Goal: Task Accomplishment & Management: Use online tool/utility

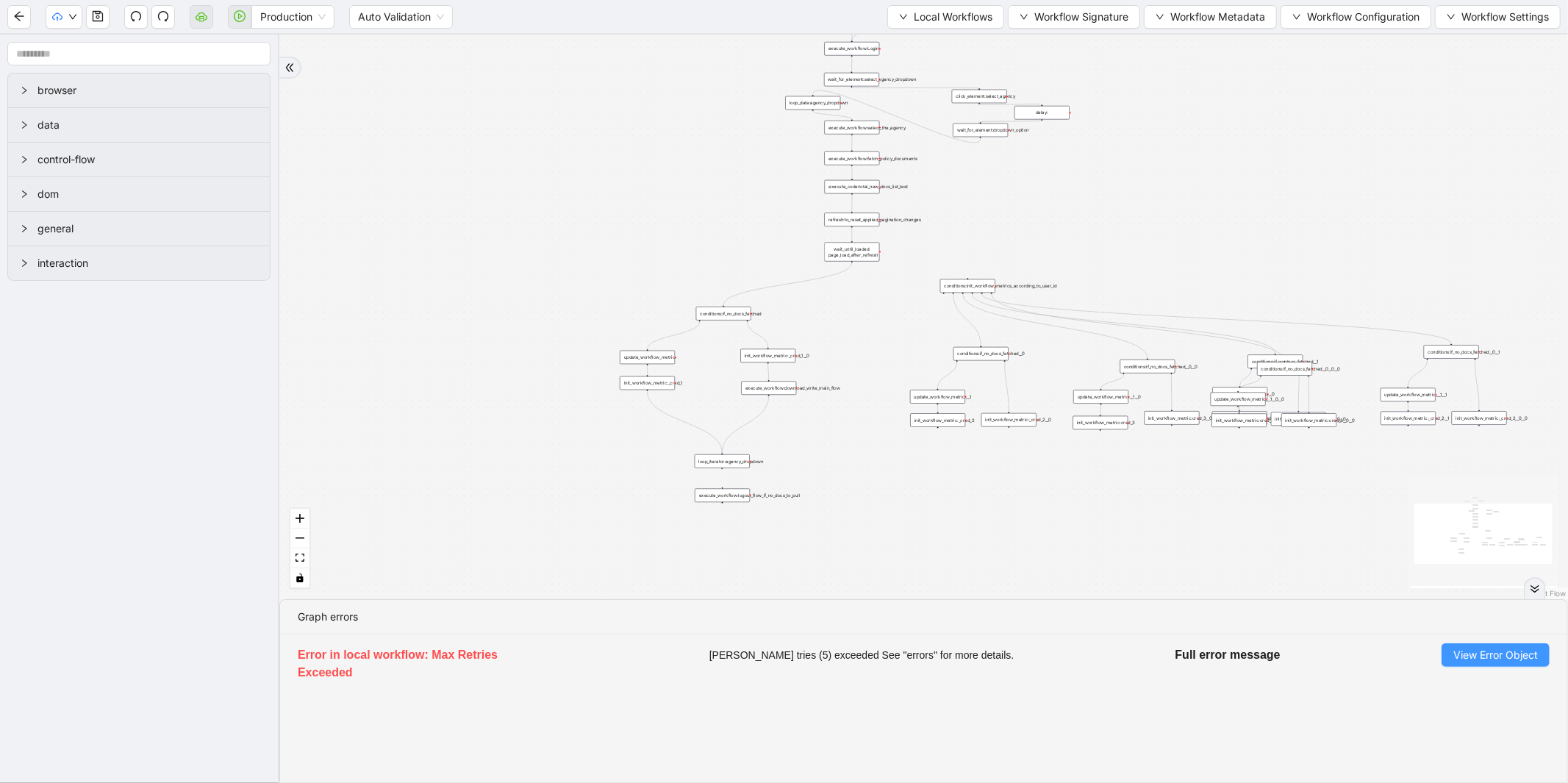
click at [1481, 657] on span "View Error Object" at bounding box center [1495, 655] width 85 height 16
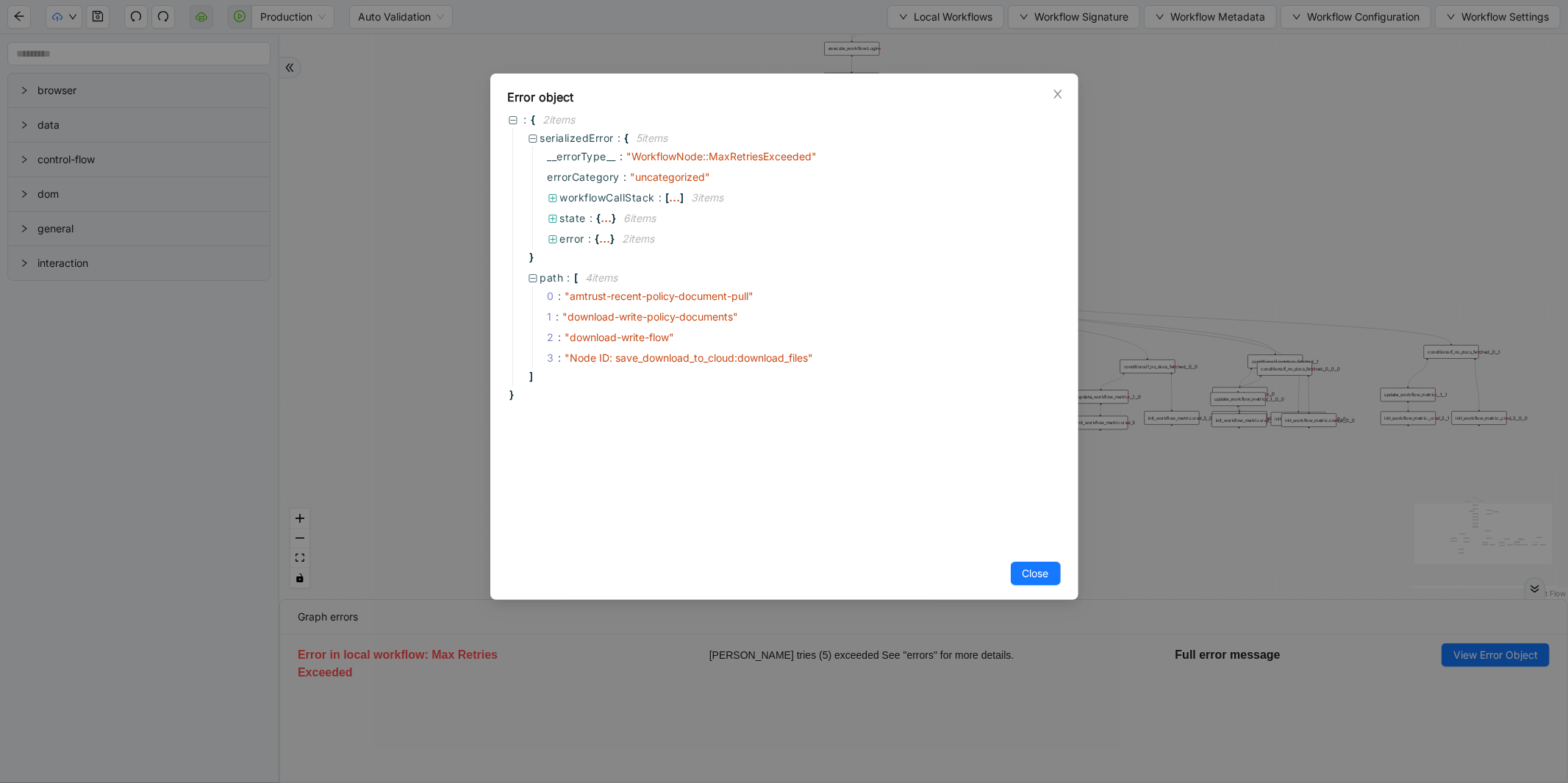
click at [454, 199] on div "Error object : { 2 item s serializedError : { 5 item s __errorType__ : " Workfl…" at bounding box center [784, 392] width 1568 height 783
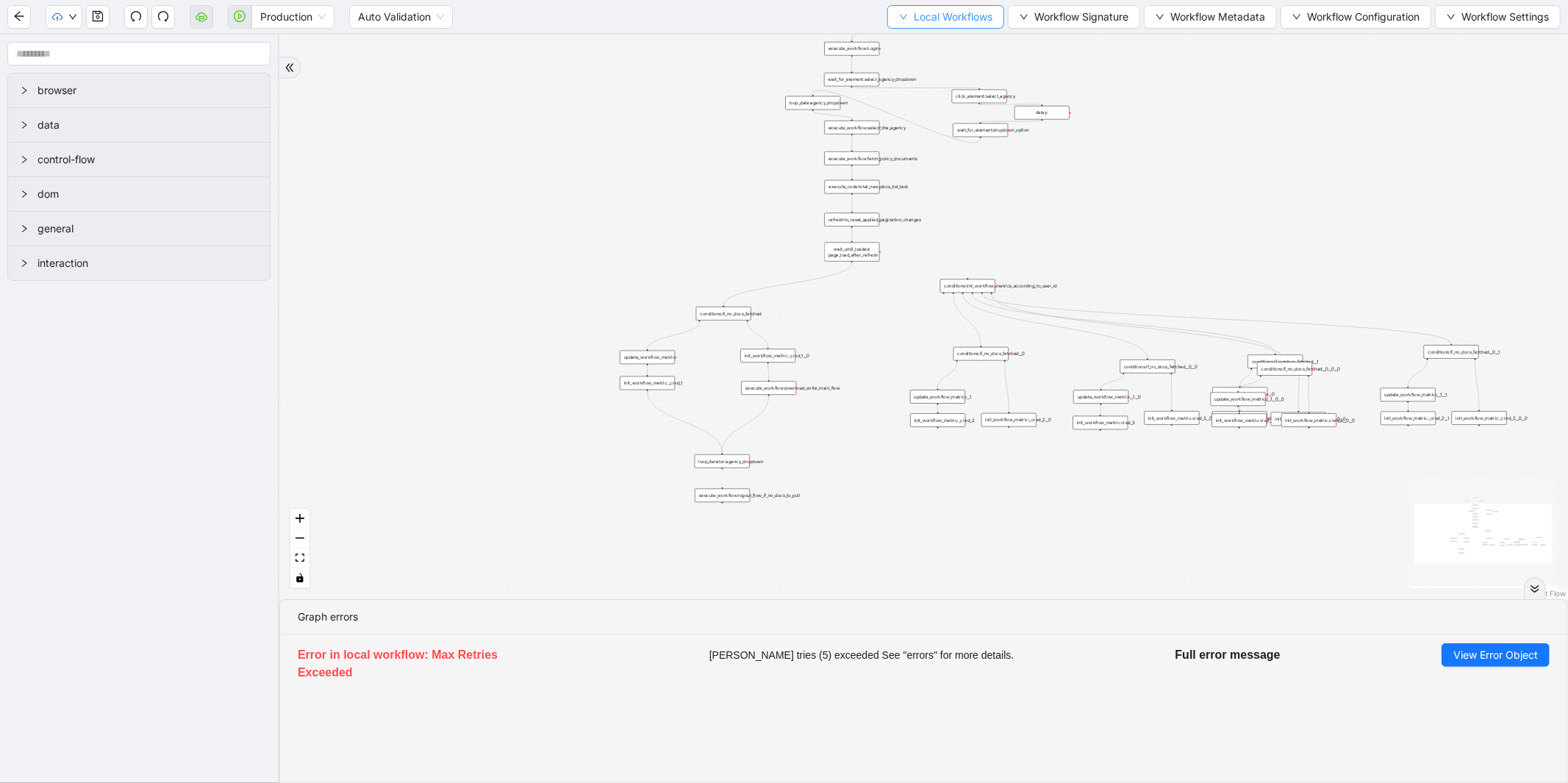
click at [892, 22] on button "Local Workflows" at bounding box center [945, 17] width 117 height 23
click at [906, 51] on span "Select" at bounding box center [939, 44] width 95 height 16
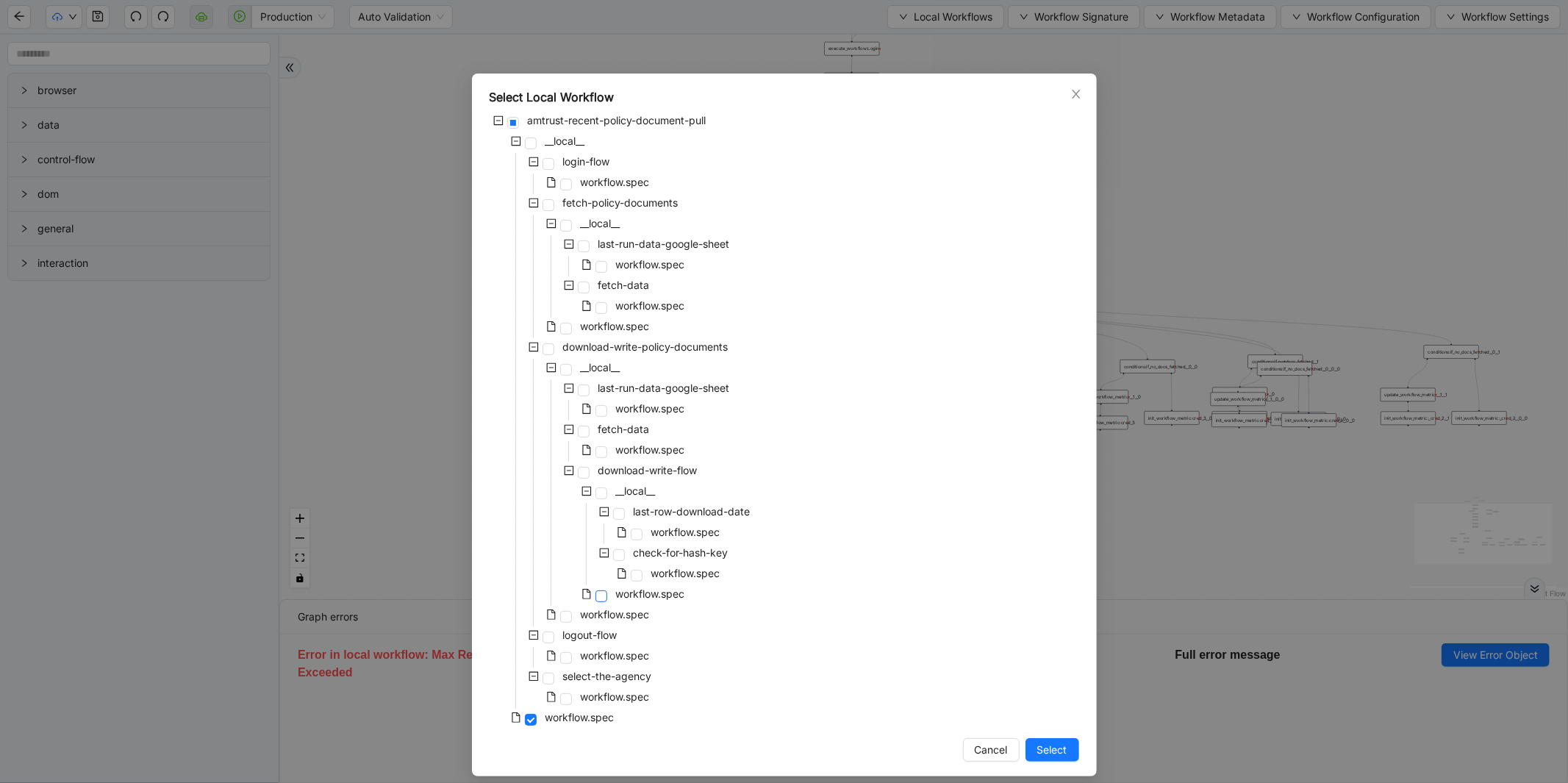
click at [595, 594] on span at bounding box center [600, 596] width 12 height 12
click at [1052, 747] on span "Select" at bounding box center [1052, 749] width 30 height 16
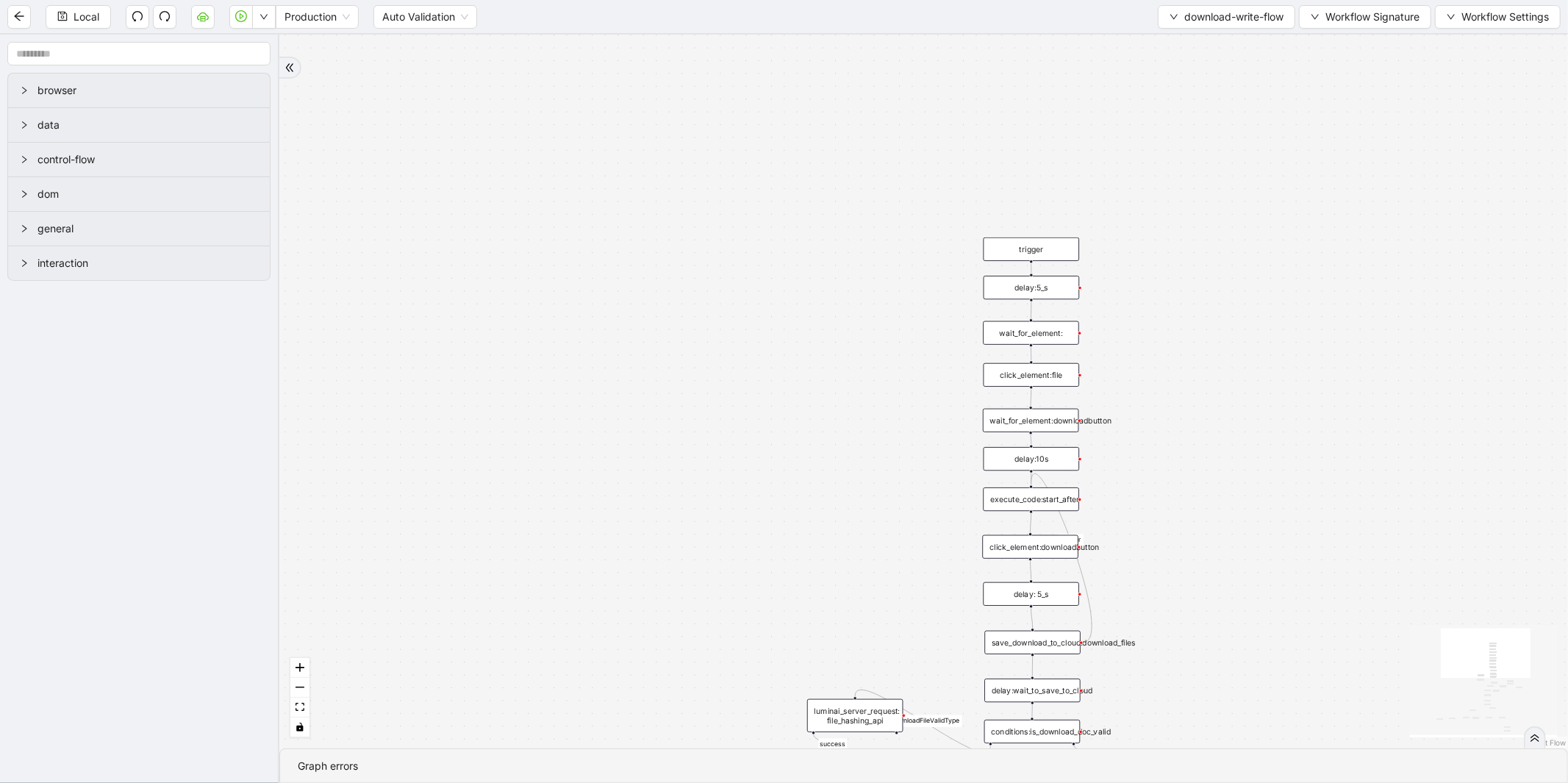
drag, startPoint x: 878, startPoint y: 563, endPoint x: 796, endPoint y: 299, distance: 276.4
click at [796, 299] on div "success fallback fallback fallback fallback isDownloadFileValidType success Doc…" at bounding box center [924, 392] width 1289 height 714
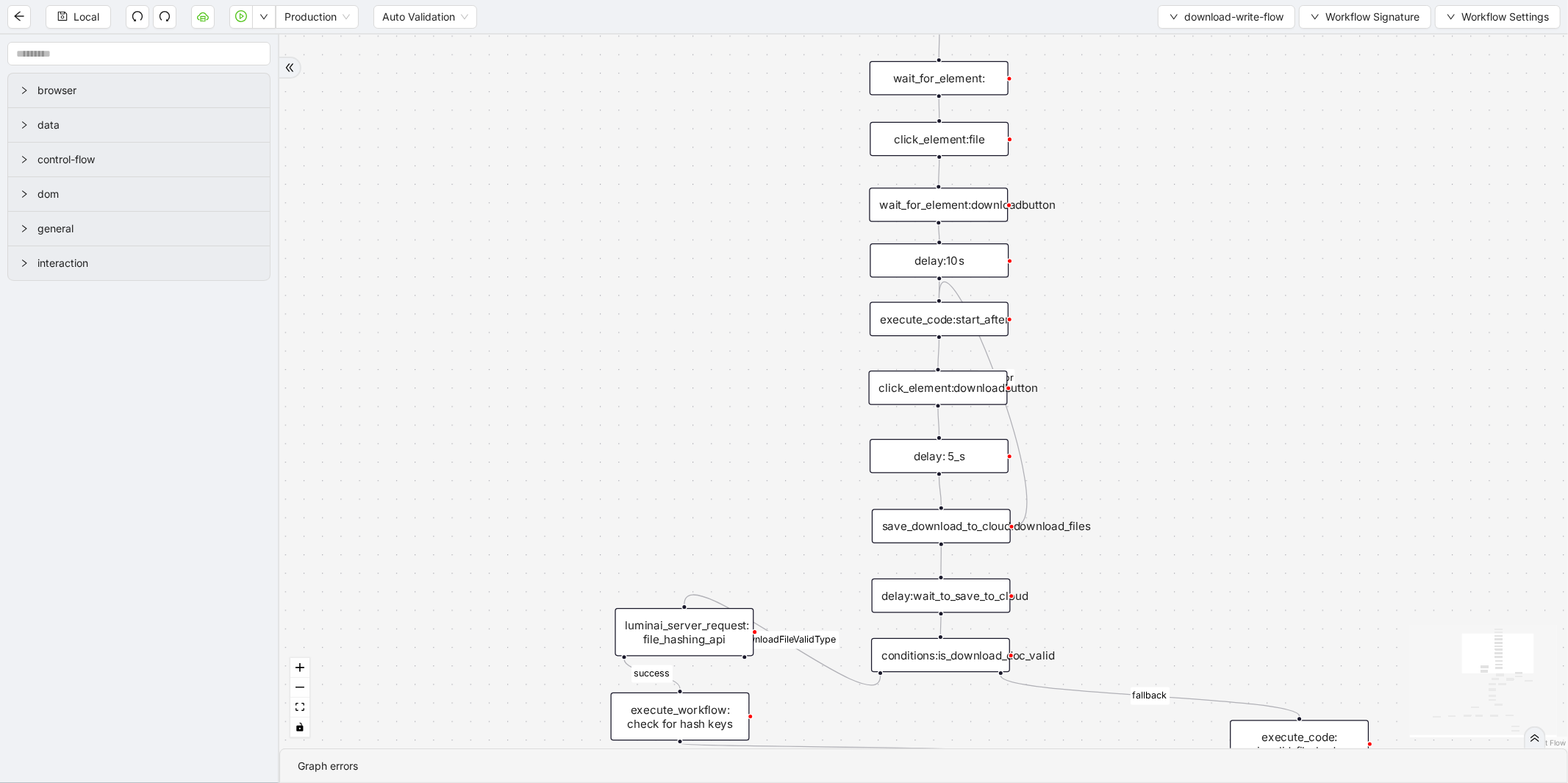
drag, startPoint x: 729, startPoint y: 260, endPoint x: 722, endPoint y: 372, distance: 112.2
click at [722, 372] on div "success fallback fallback fallback fallback isDownloadFileValidType success Doc…" at bounding box center [924, 392] width 1289 height 714
click at [953, 526] on div "save_download_to_cloud:download_files" at bounding box center [940, 526] width 139 height 35
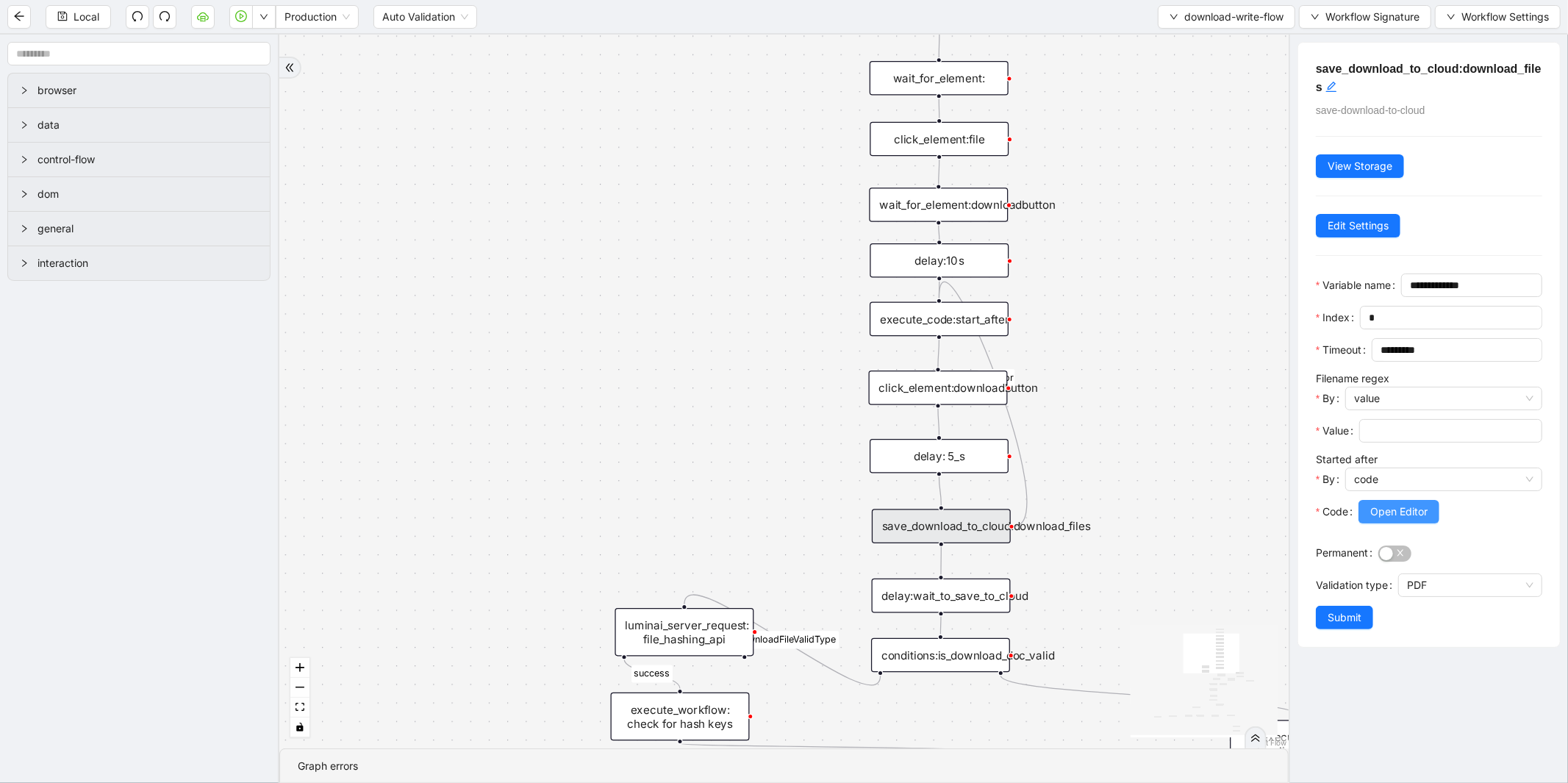
click at [1397, 520] on span "Open Editor" at bounding box center [1398, 511] width 57 height 16
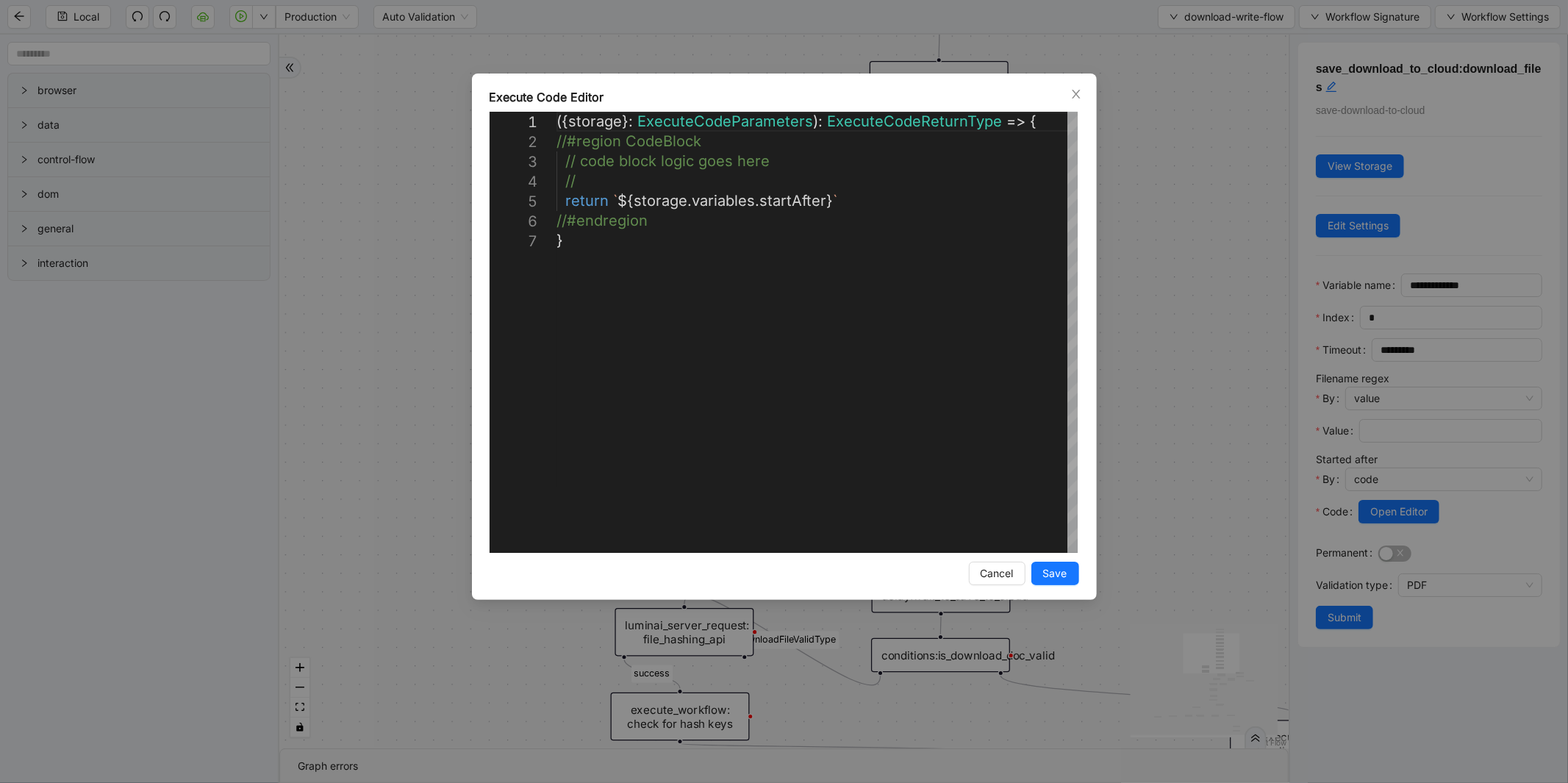
click at [1170, 273] on div "**********" at bounding box center [784, 392] width 1568 height 783
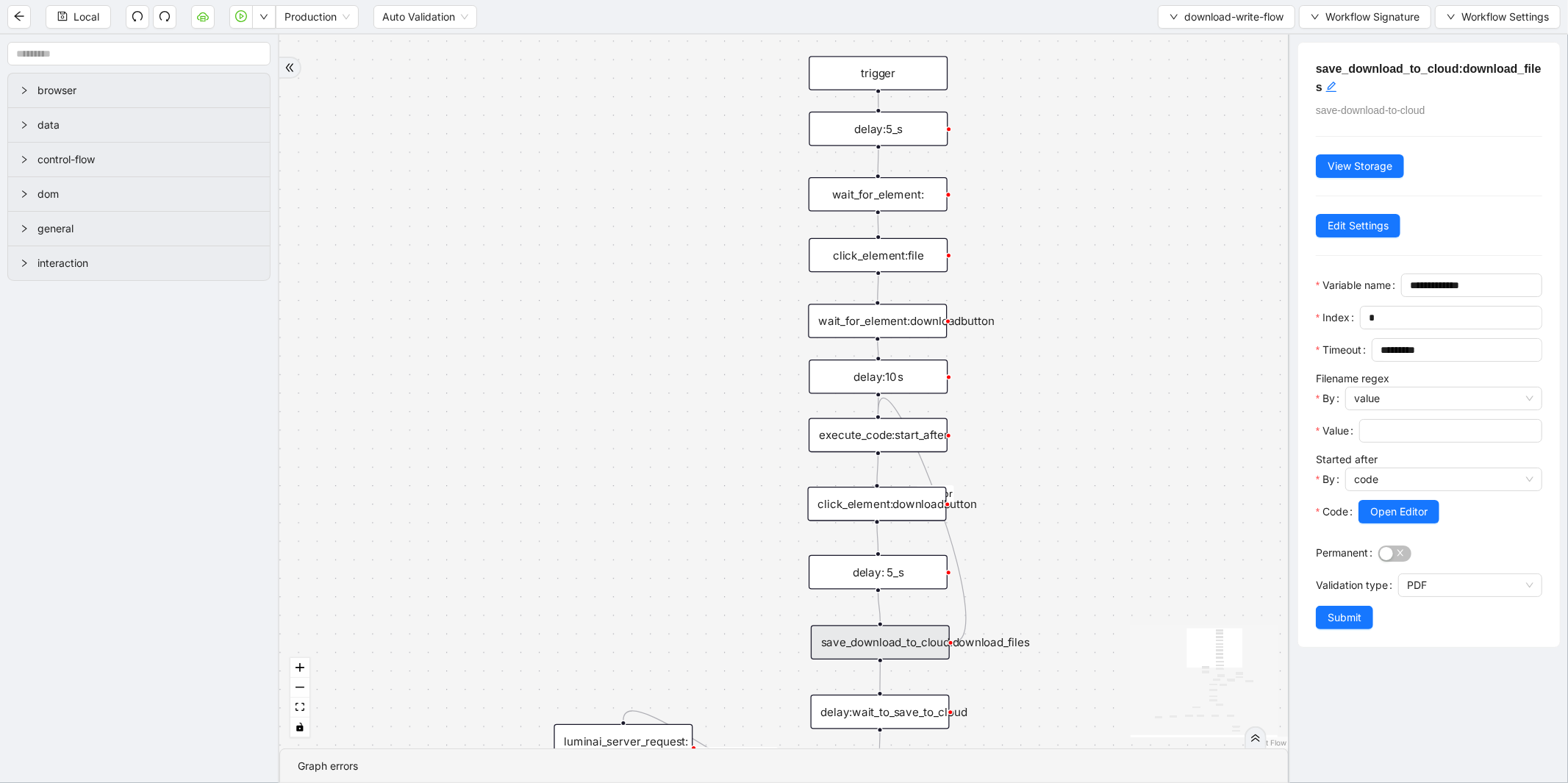
drag, startPoint x: 702, startPoint y: 144, endPoint x: 643, endPoint y: 253, distance: 123.9
click at [643, 253] on div "success fallback fallback fallback fallback isDownloadFileValidType success Doc…" at bounding box center [784, 392] width 1010 height 714
click at [921, 316] on div "wait_for_element:downloadbutton" at bounding box center [877, 320] width 139 height 35
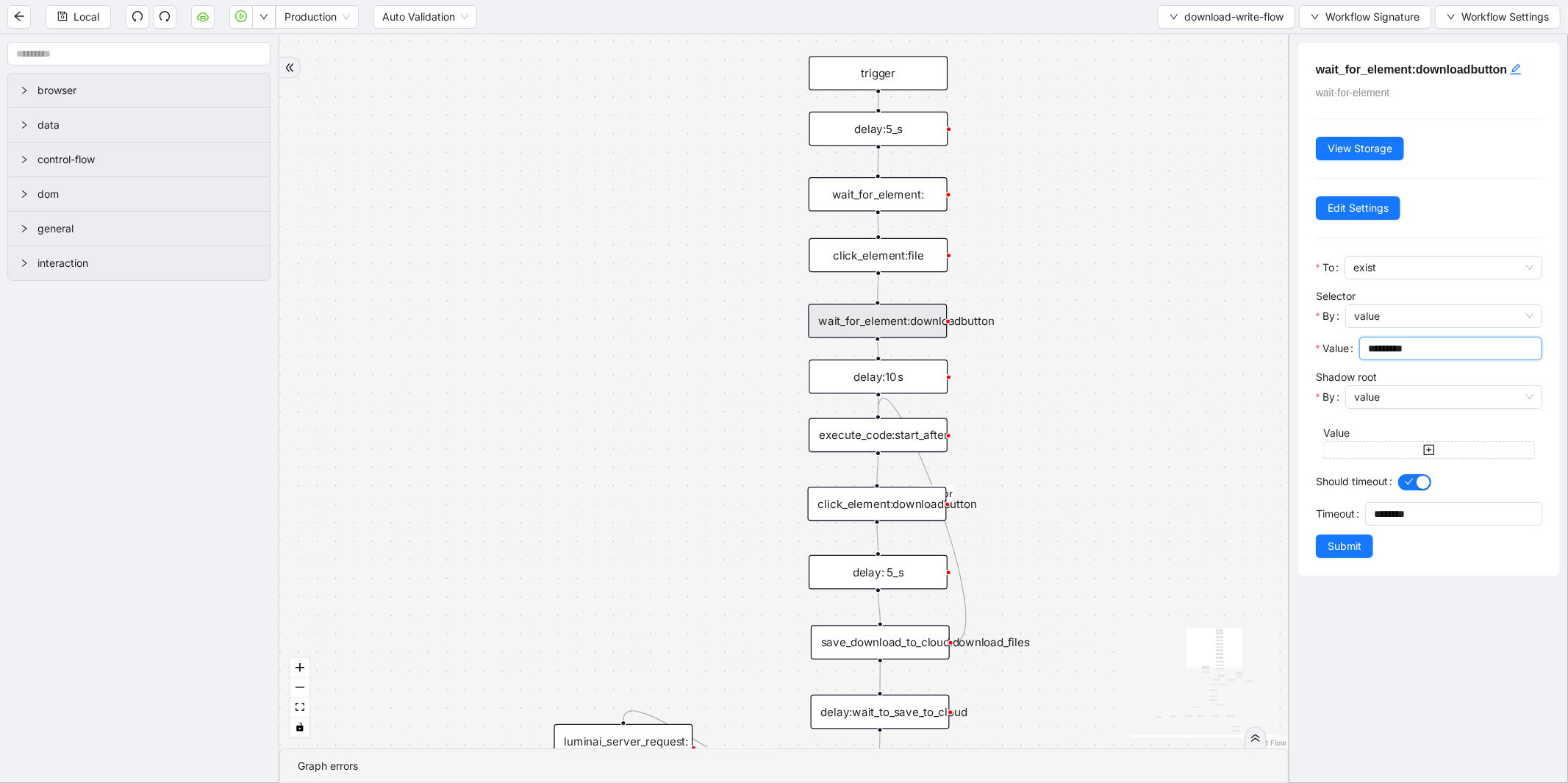
drag, startPoint x: 1430, startPoint y: 350, endPoint x: 1353, endPoint y: 344, distance: 77.2
click at [1353, 344] on div "Value *********" at bounding box center [1429, 352] width 226 height 33
click at [1435, 318] on span "value" at bounding box center [1444, 317] width 179 height 22
click at [1421, 374] on div "code" at bounding box center [1440, 370] width 164 height 16
click at [1397, 359] on button "Open Editor" at bounding box center [1398, 348] width 81 height 23
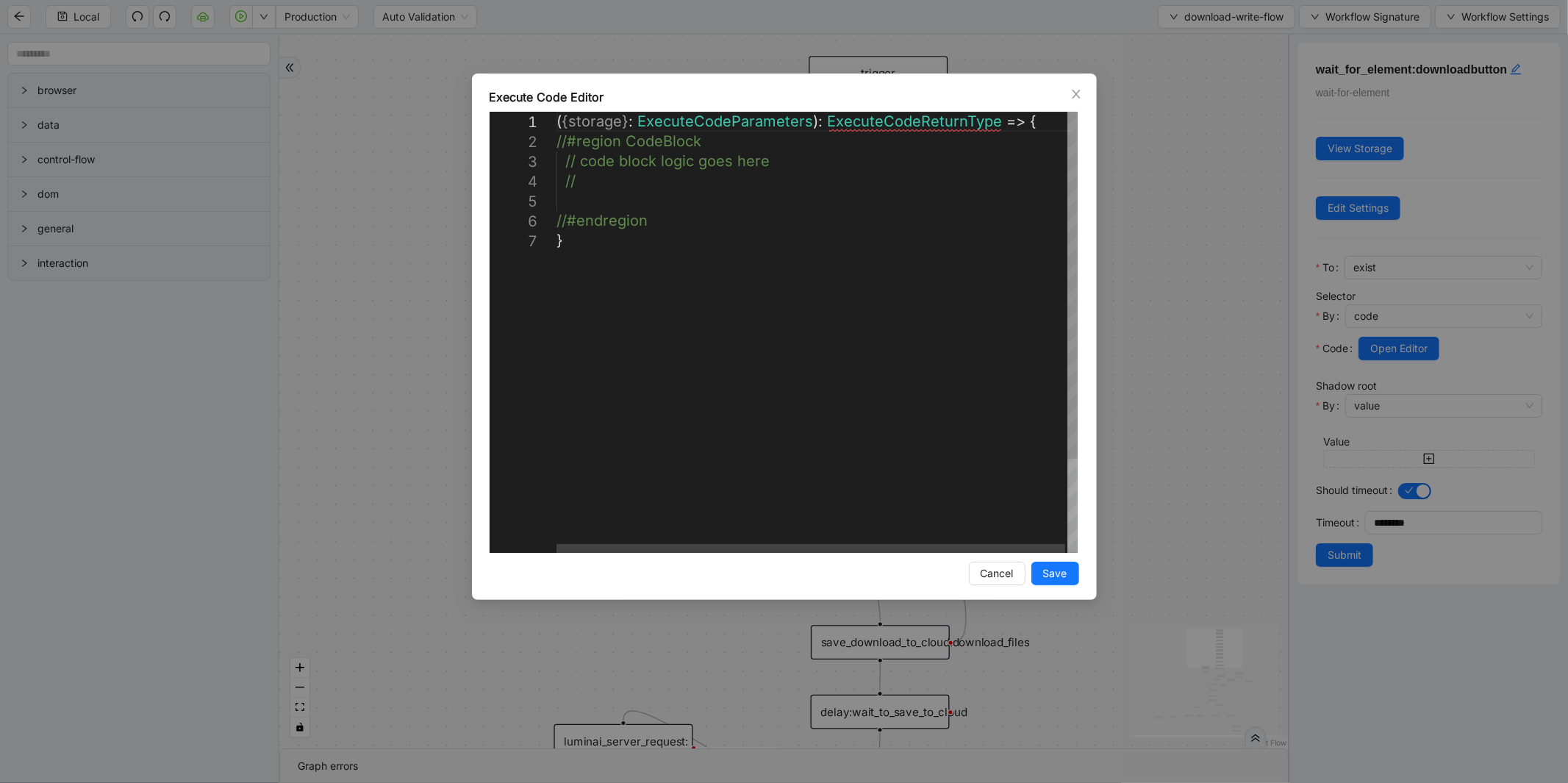
scroll to position [0, 7]
click at [572, 209] on div "( { storage } : ExecuteCodeParameters ): ExecuteCodeReturnType => { //#region C…" at bounding box center [818, 392] width 523 height 561
paste textarea "*********"
click at [586, 181] on div "( { storage } : ExecuteCodeParameters ): ExecuteCodeReturnType => { //#region C…" at bounding box center [818, 392] width 523 height 561
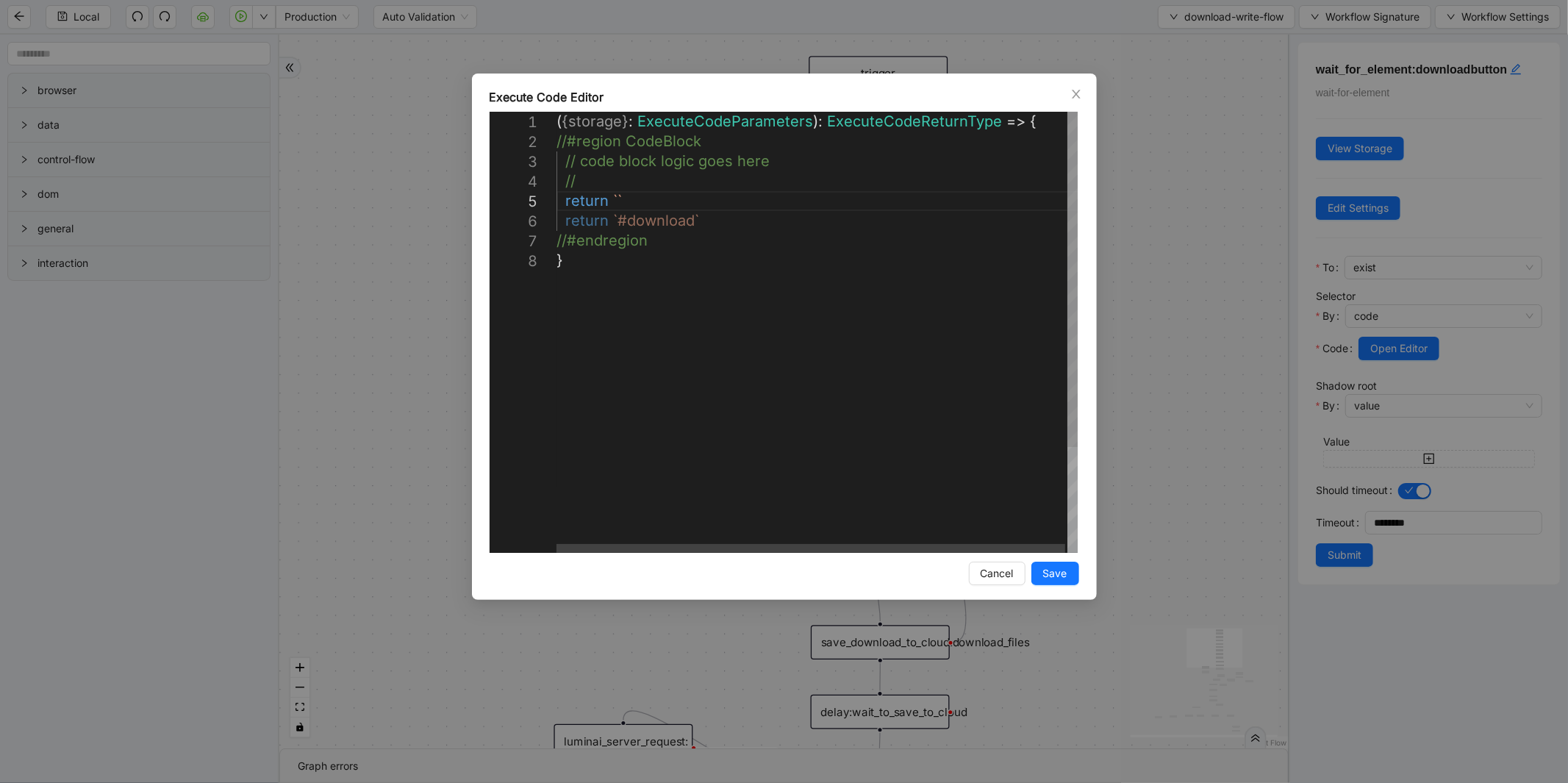
paste textarea "**********"
type textarea "**********"
click at [1067, 566] on span "Save" at bounding box center [1055, 573] width 24 height 16
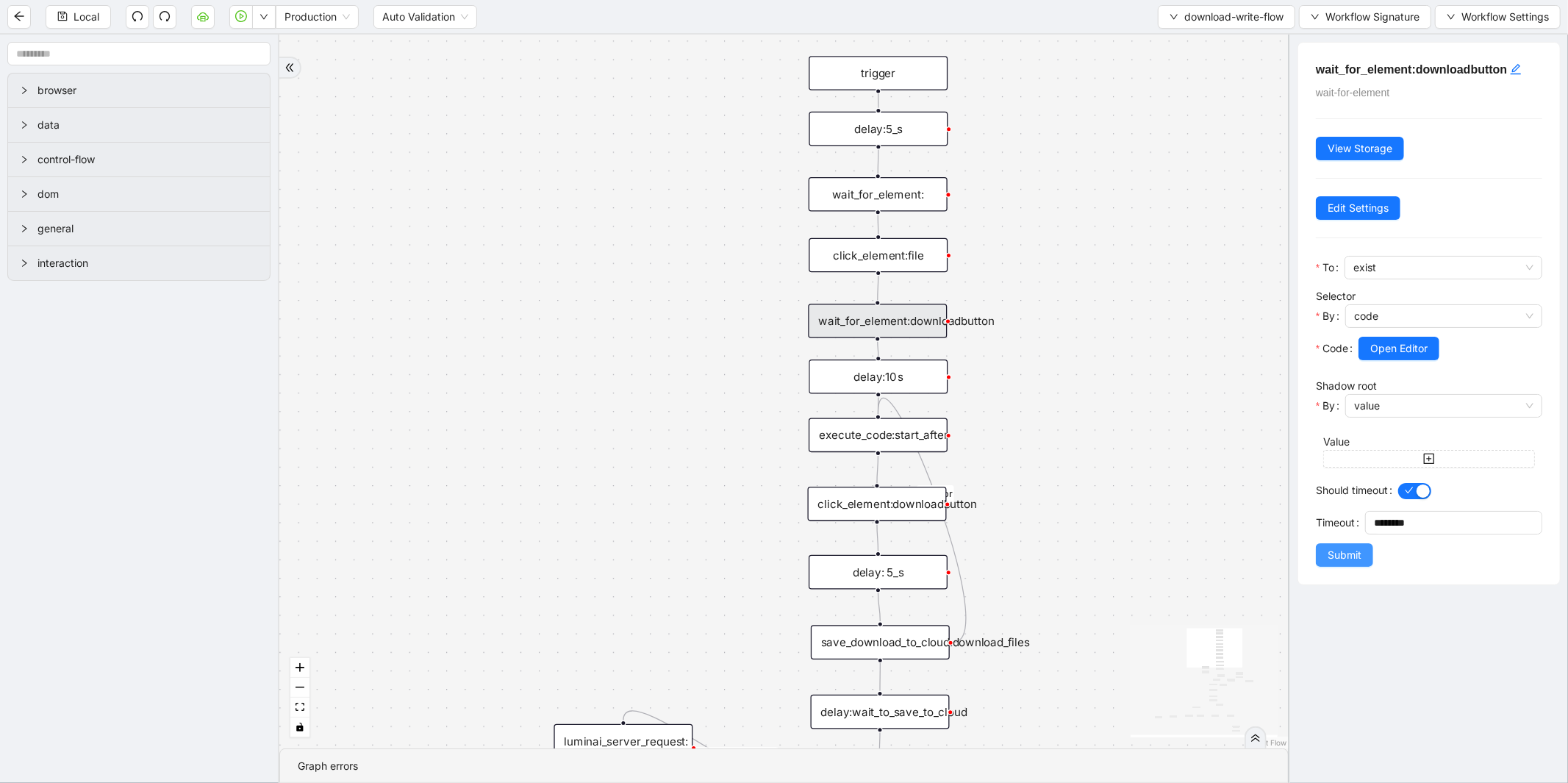
click at [1362, 550] on button "Submit" at bounding box center [1344, 555] width 57 height 23
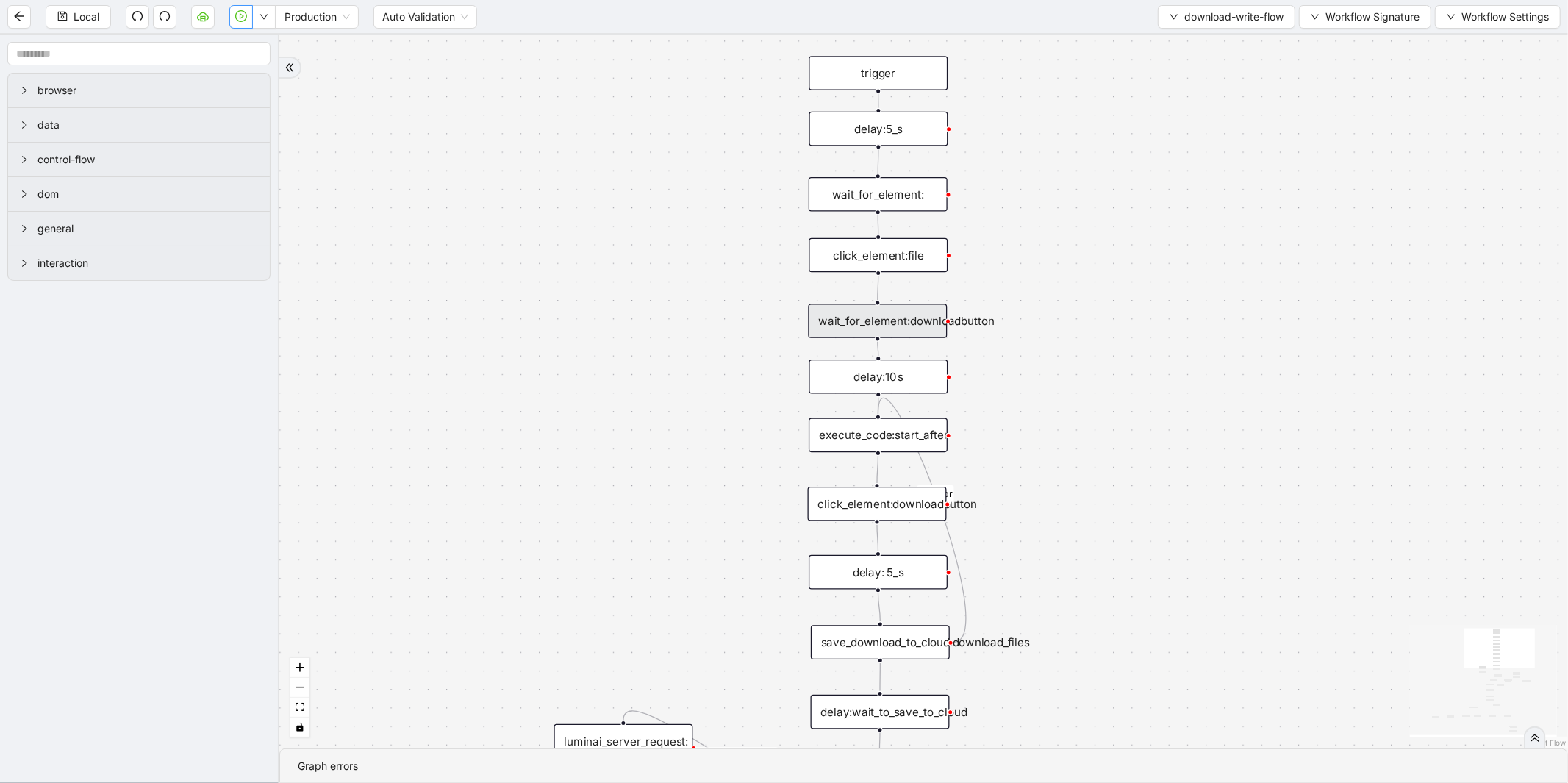
click at [247, 17] on icon "play-circle" at bounding box center [241, 16] width 12 height 12
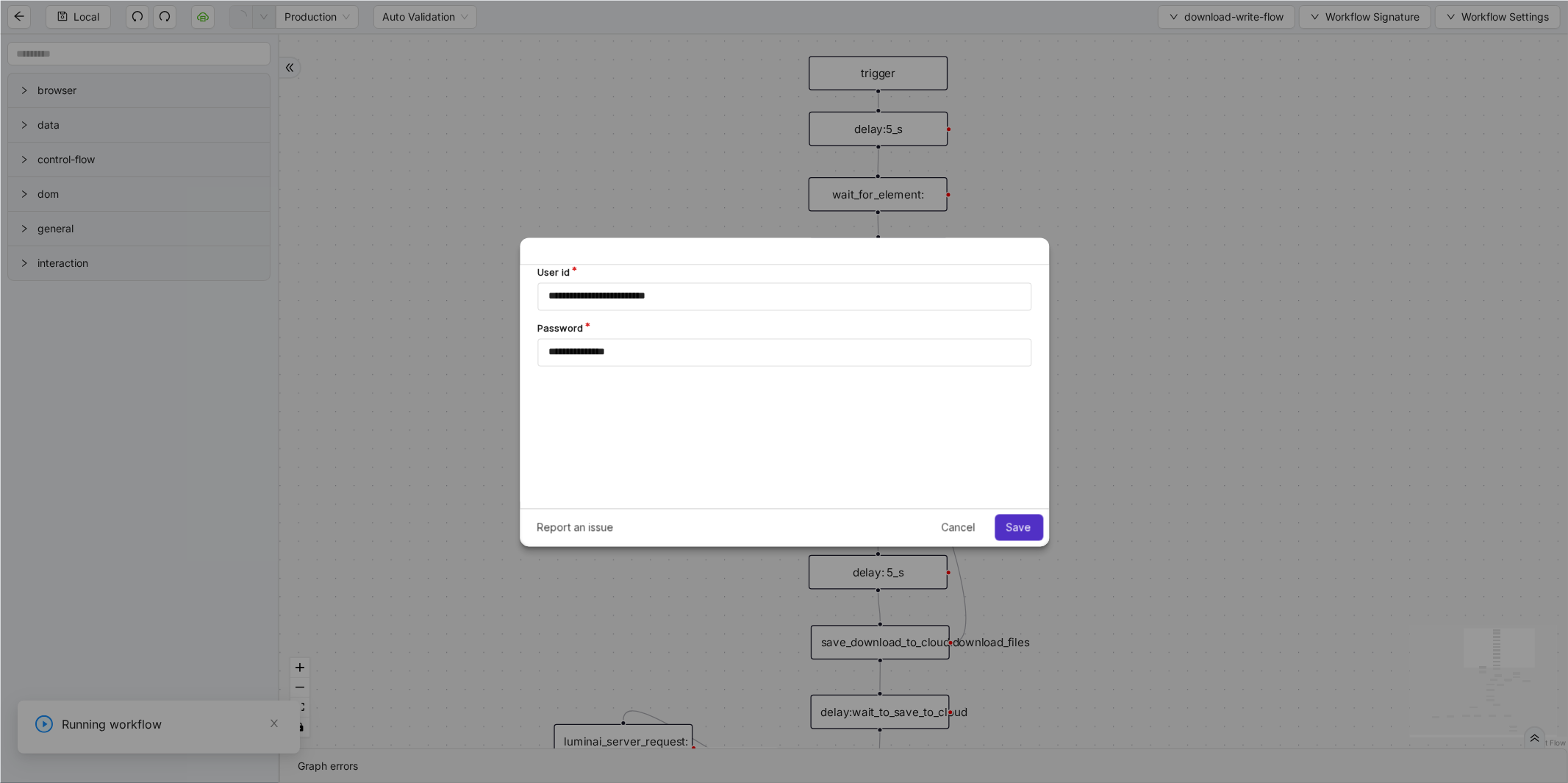
scroll to position [0, 0]
click at [1026, 530] on span "Save" at bounding box center [1018, 527] width 25 height 12
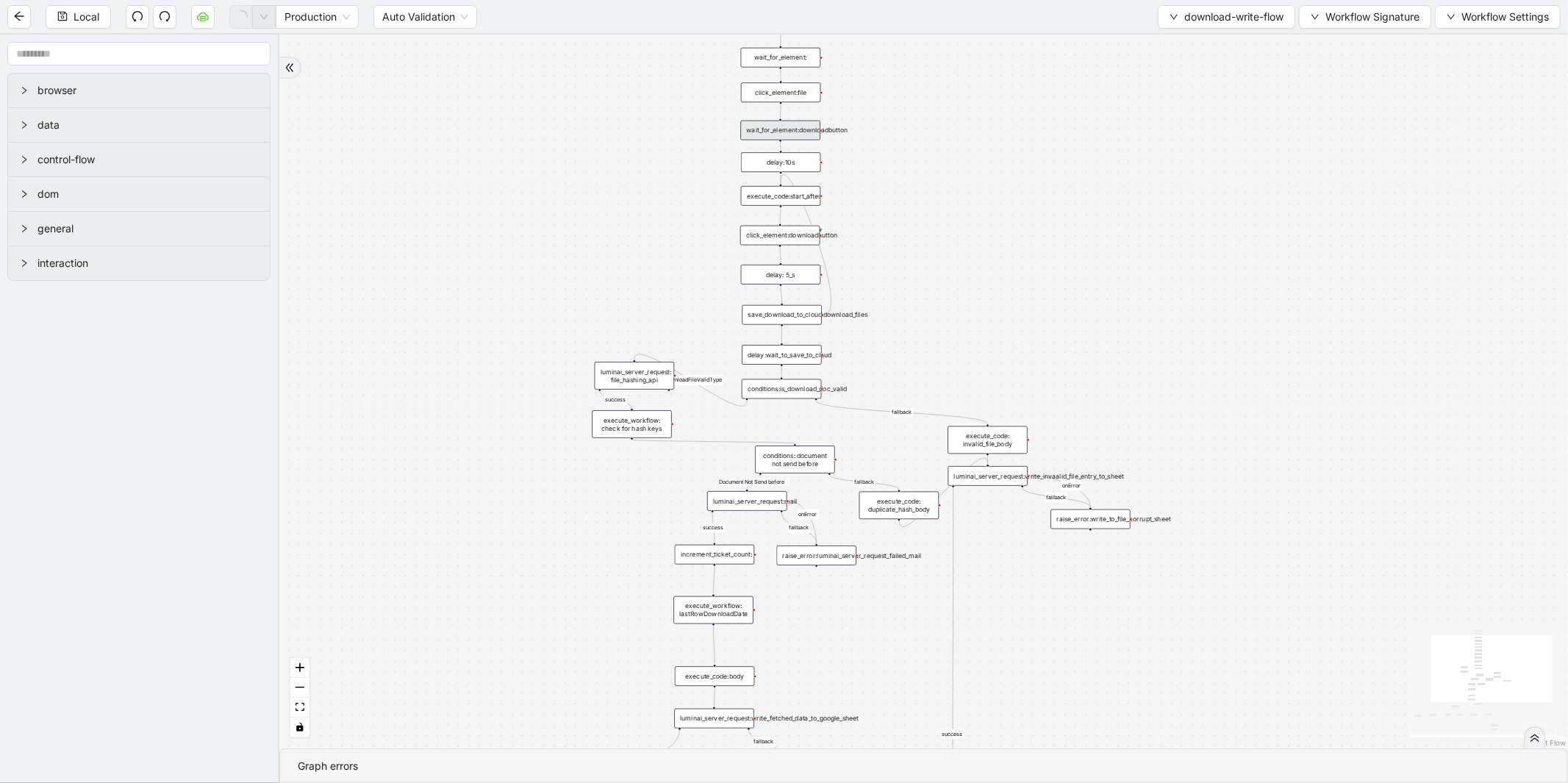
drag, startPoint x: 702, startPoint y: 538, endPoint x: 650, endPoint y: 260, distance: 282.8
click at [650, 260] on div "success fallback fallback fallback fallback isDownloadFileValidType success Doc…" at bounding box center [924, 392] width 1289 height 714
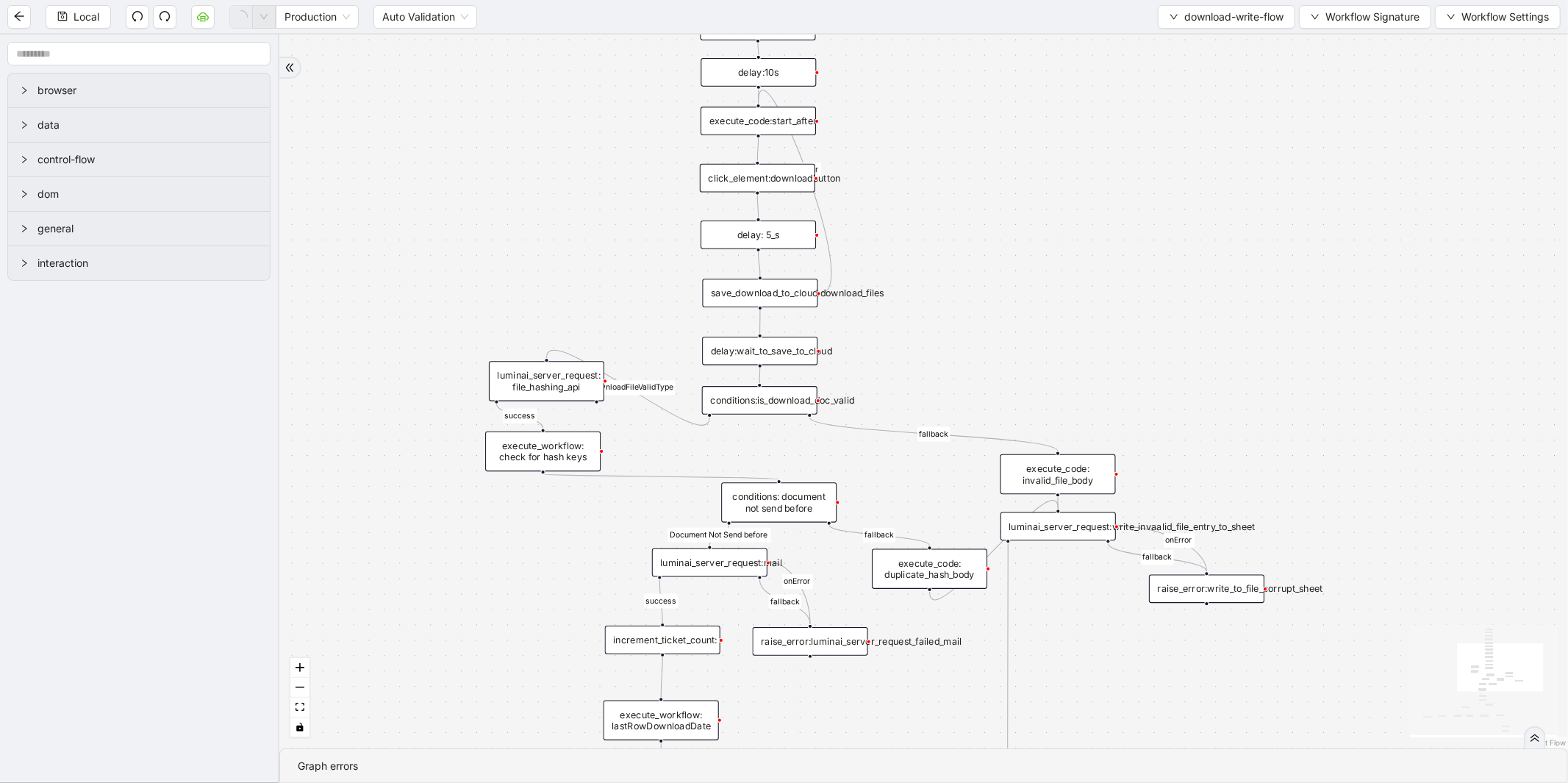
click at [770, 299] on div "save_download_to_cloud:download_files" at bounding box center [760, 292] width 116 height 29
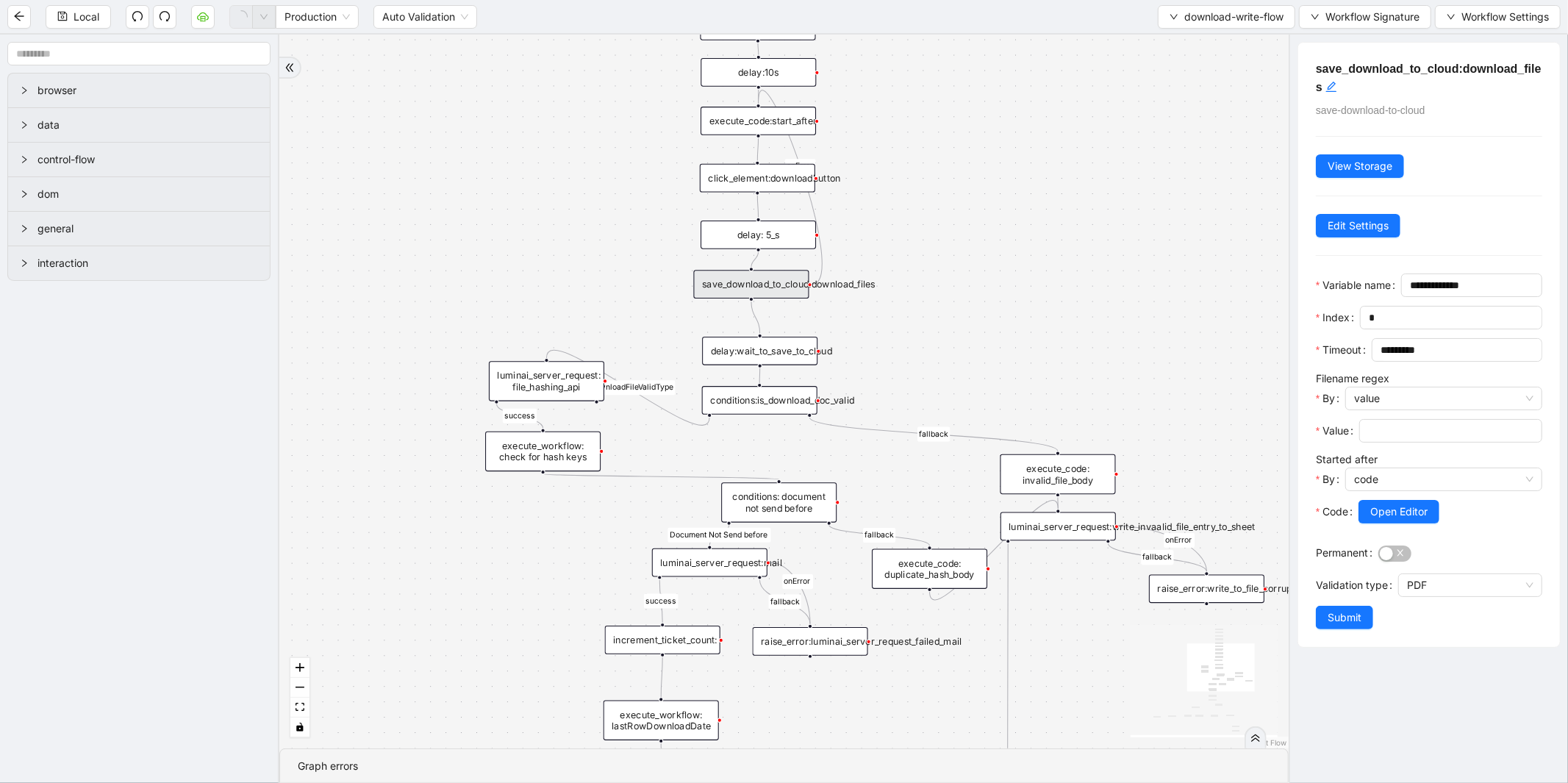
drag, startPoint x: 876, startPoint y: 290, endPoint x: 868, endPoint y: 281, distance: 12.0
click at [809, 281] on div "save_download_to_cloud:download_files" at bounding box center [752, 284] width 116 height 29
click at [770, 178] on div "click_element:downloadbutton" at bounding box center [757, 178] width 116 height 29
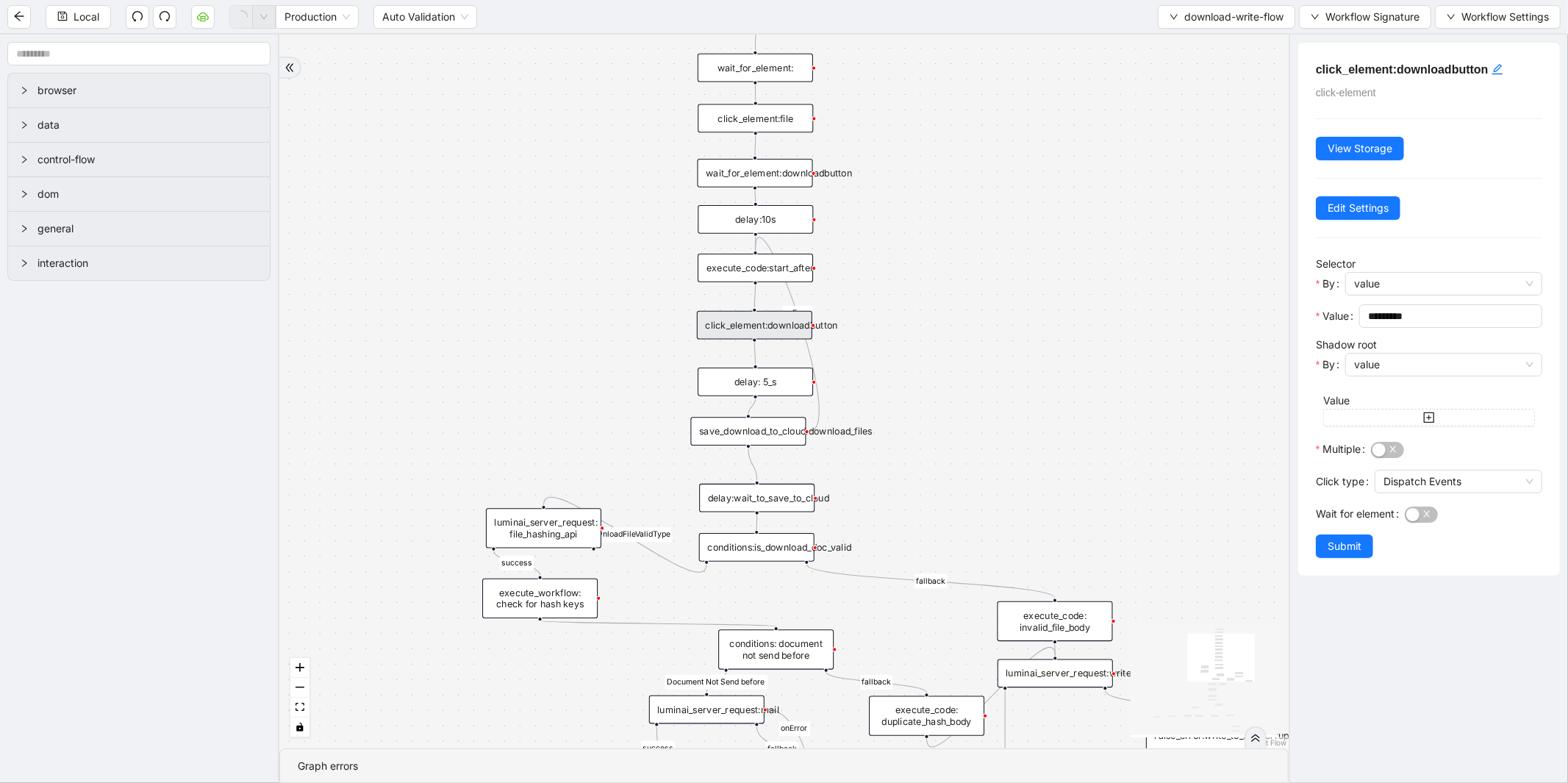
drag, startPoint x: 1040, startPoint y: 264, endPoint x: 1038, endPoint y: 449, distance: 185.0
click at [1038, 449] on div "success fallback fallback fallback fallback isDownloadFileValidType success Doc…" at bounding box center [784, 392] width 1010 height 714
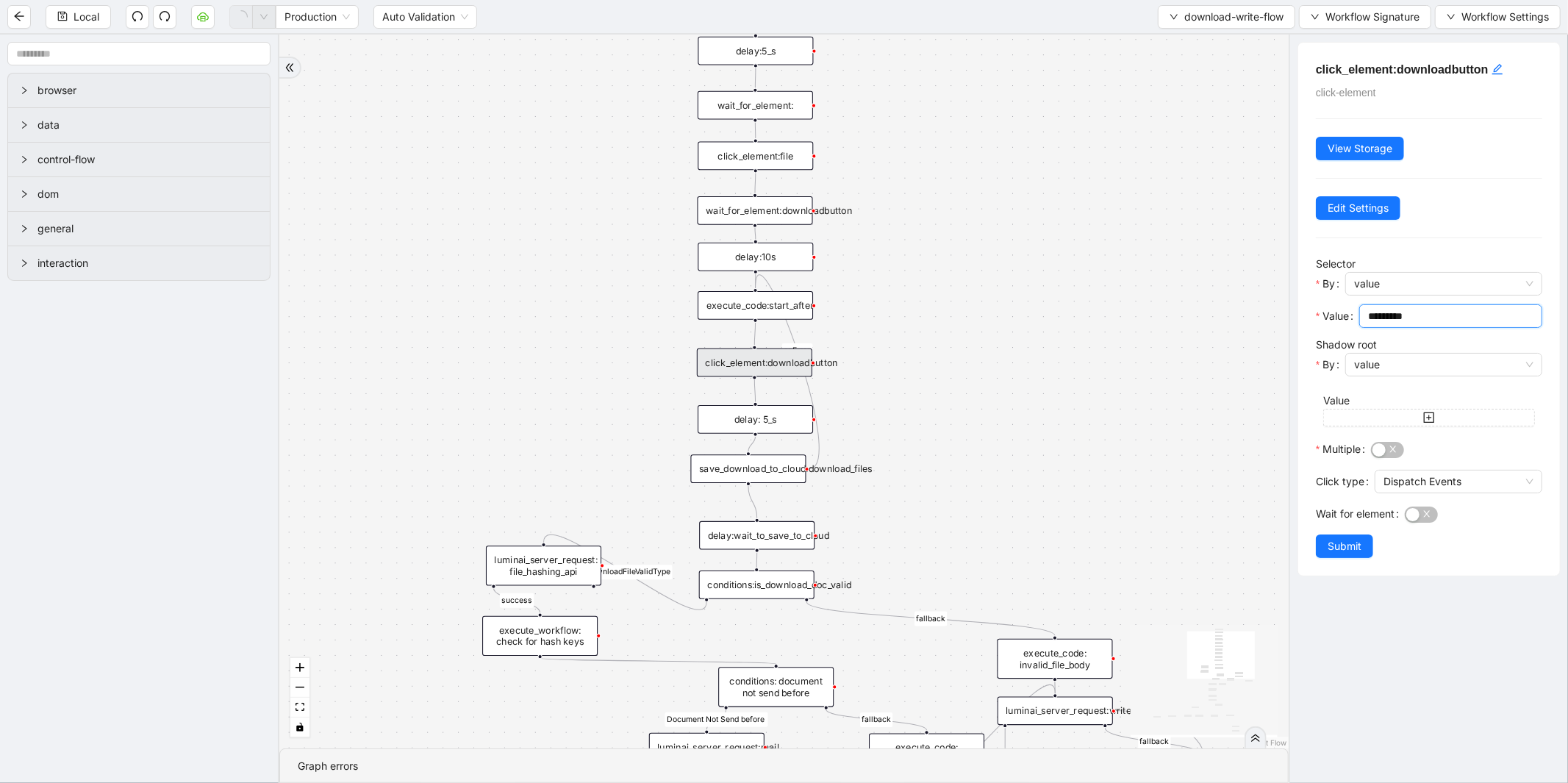
click at [1428, 320] on input "*********" at bounding box center [1449, 316] width 162 height 16
type input "**********"
click at [1349, 534] on button "Submit" at bounding box center [1344, 546] width 57 height 23
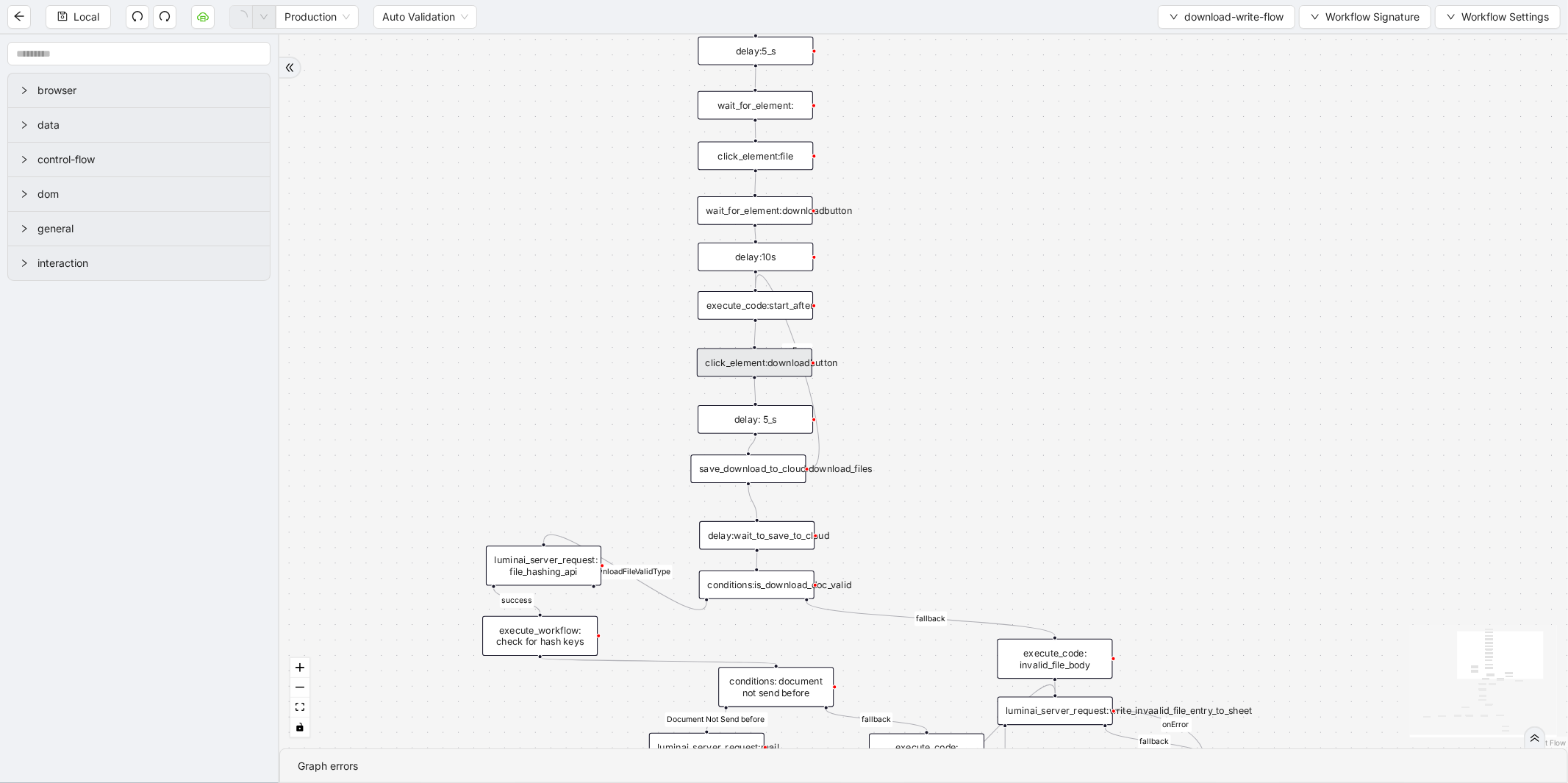
click at [760, 201] on div "wait_for_element:downloadbutton" at bounding box center [756, 210] width 116 height 29
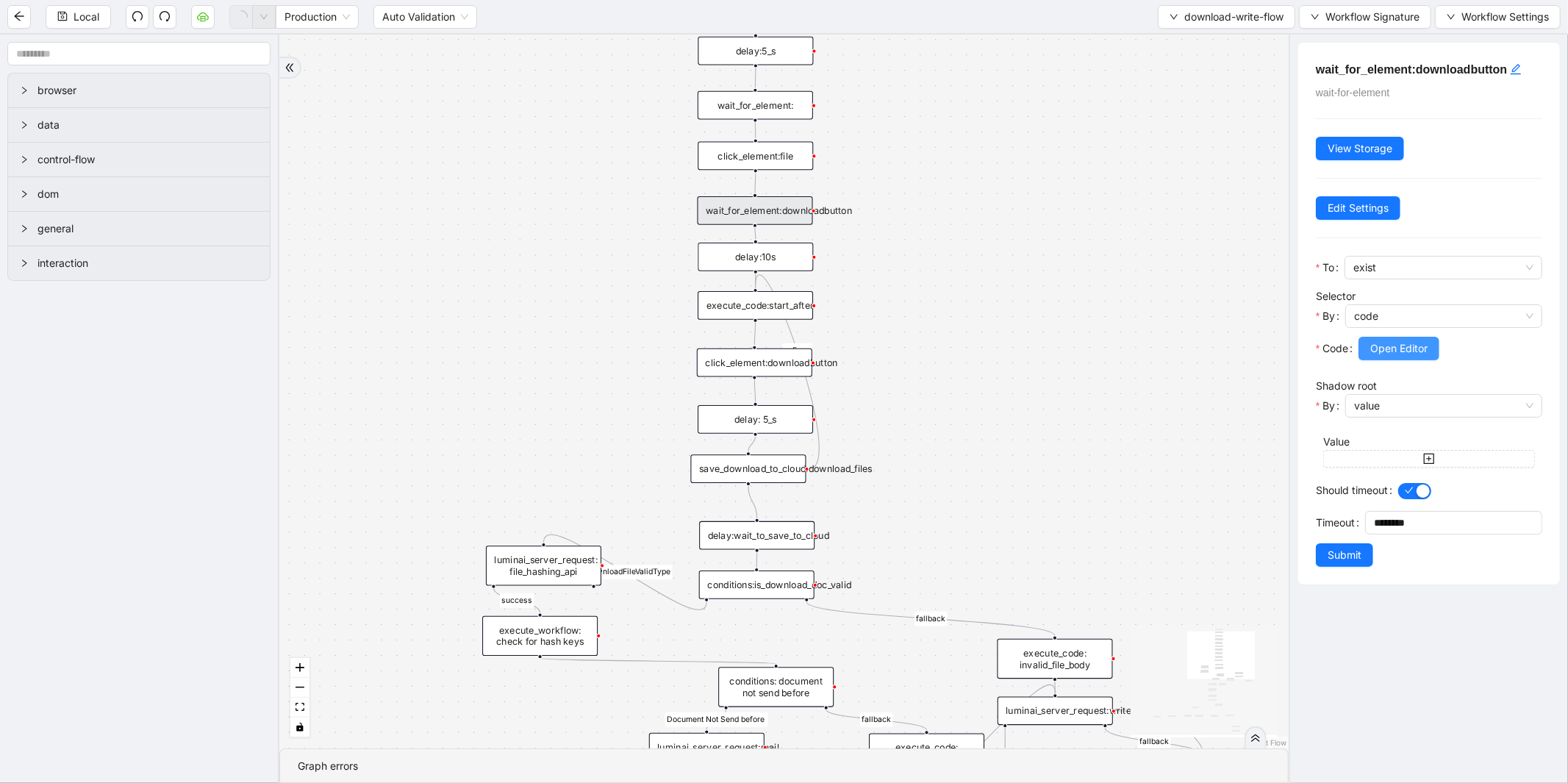
click at [1423, 347] on span "Open Editor" at bounding box center [1398, 348] width 57 height 16
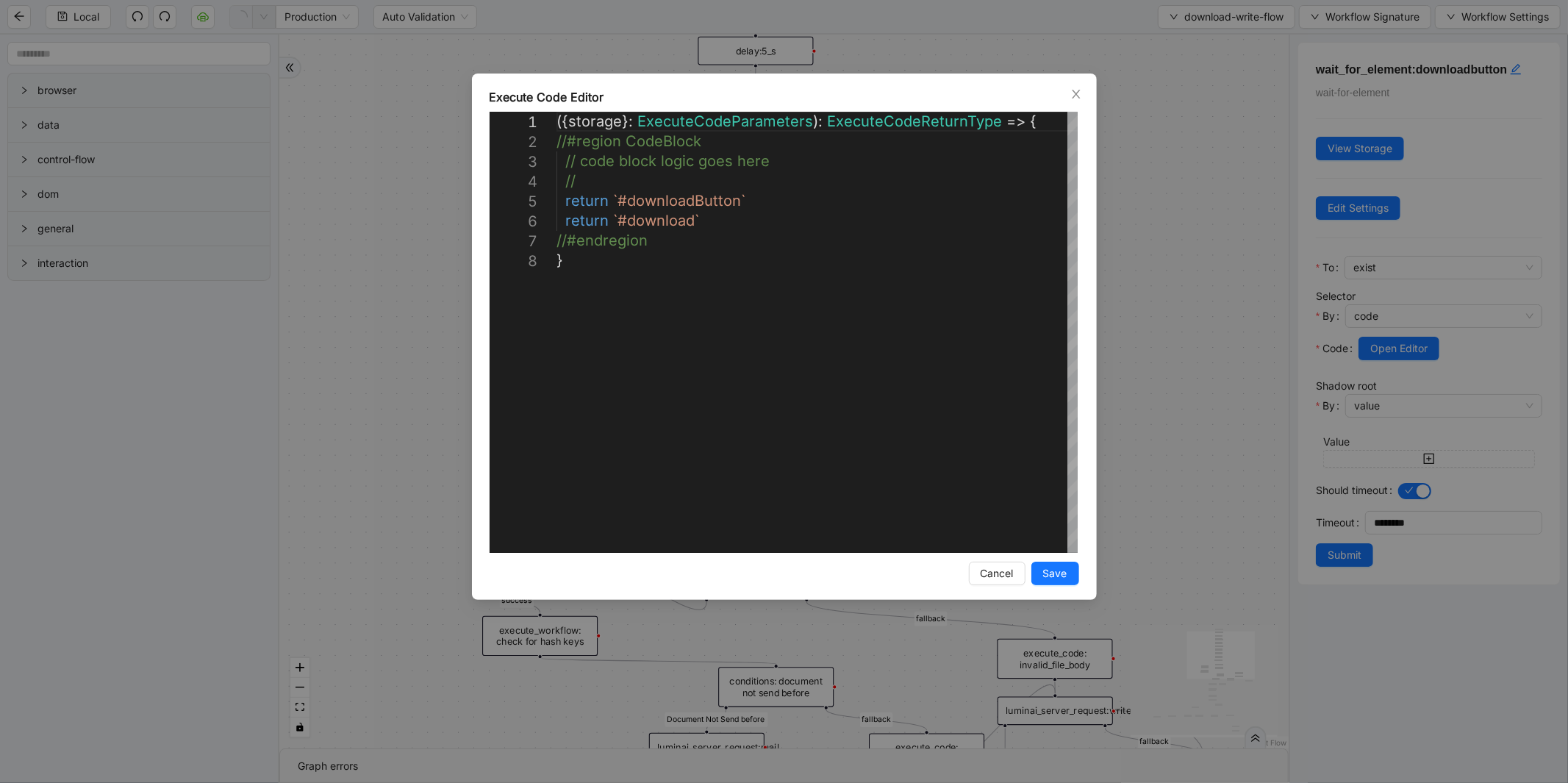
click at [1222, 209] on div "**********" at bounding box center [784, 392] width 1568 height 783
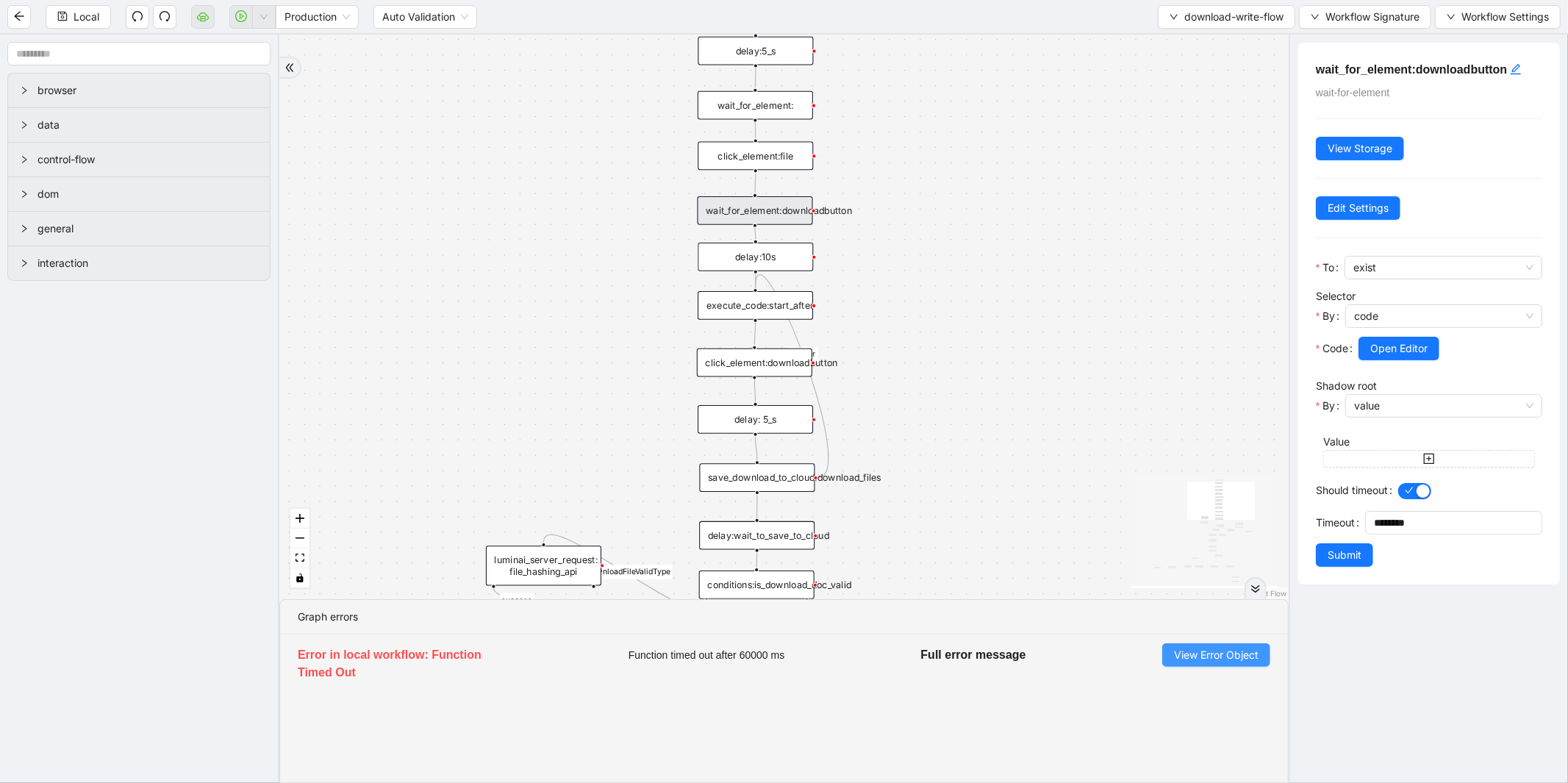
click at [1194, 661] on span "View Error Object" at bounding box center [1216, 655] width 85 height 16
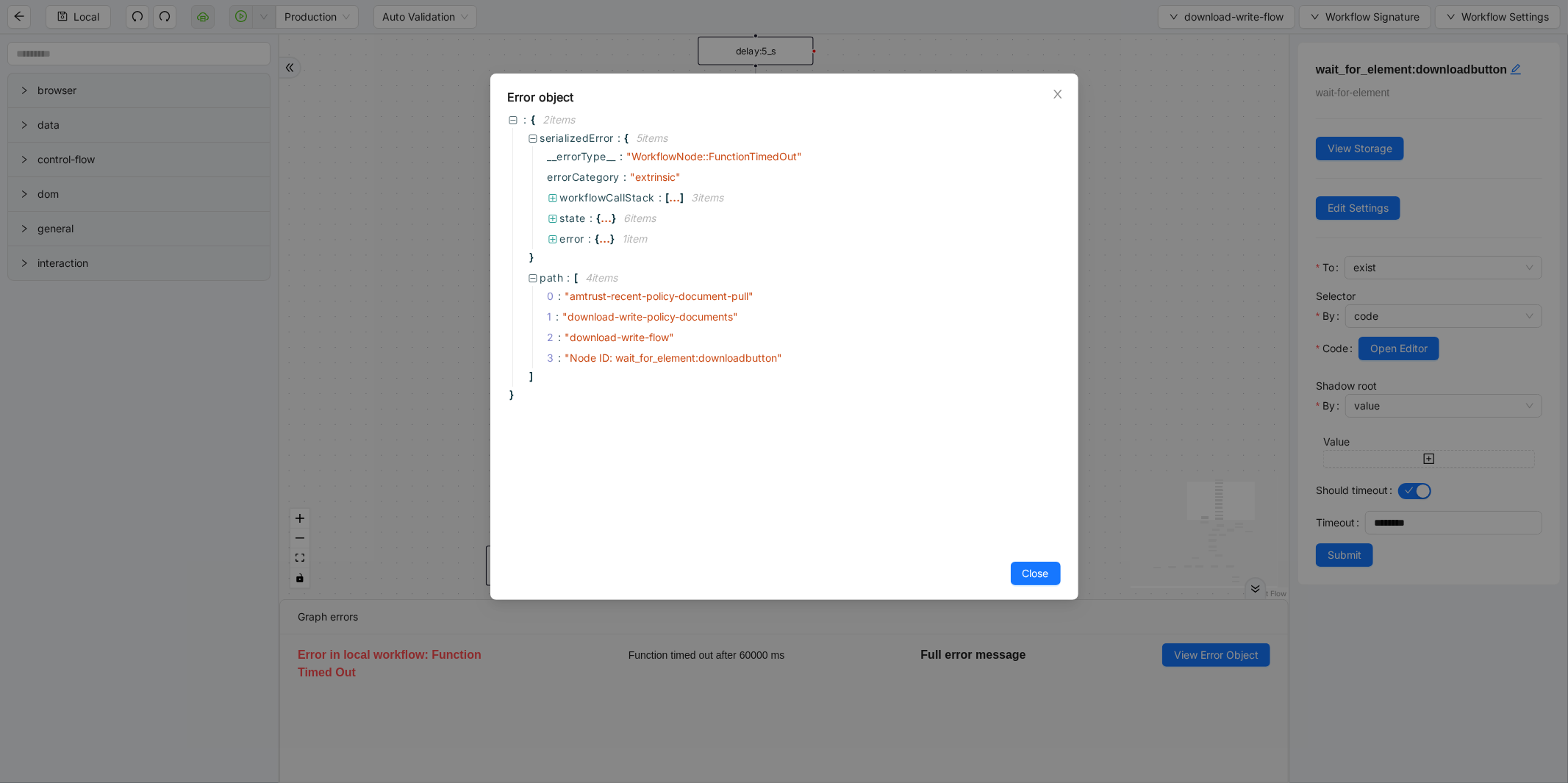
click at [1237, 356] on div "Error object : { 2 item s serializedError : { 5 item s __errorType__ : " Workfl…" at bounding box center [784, 392] width 1568 height 783
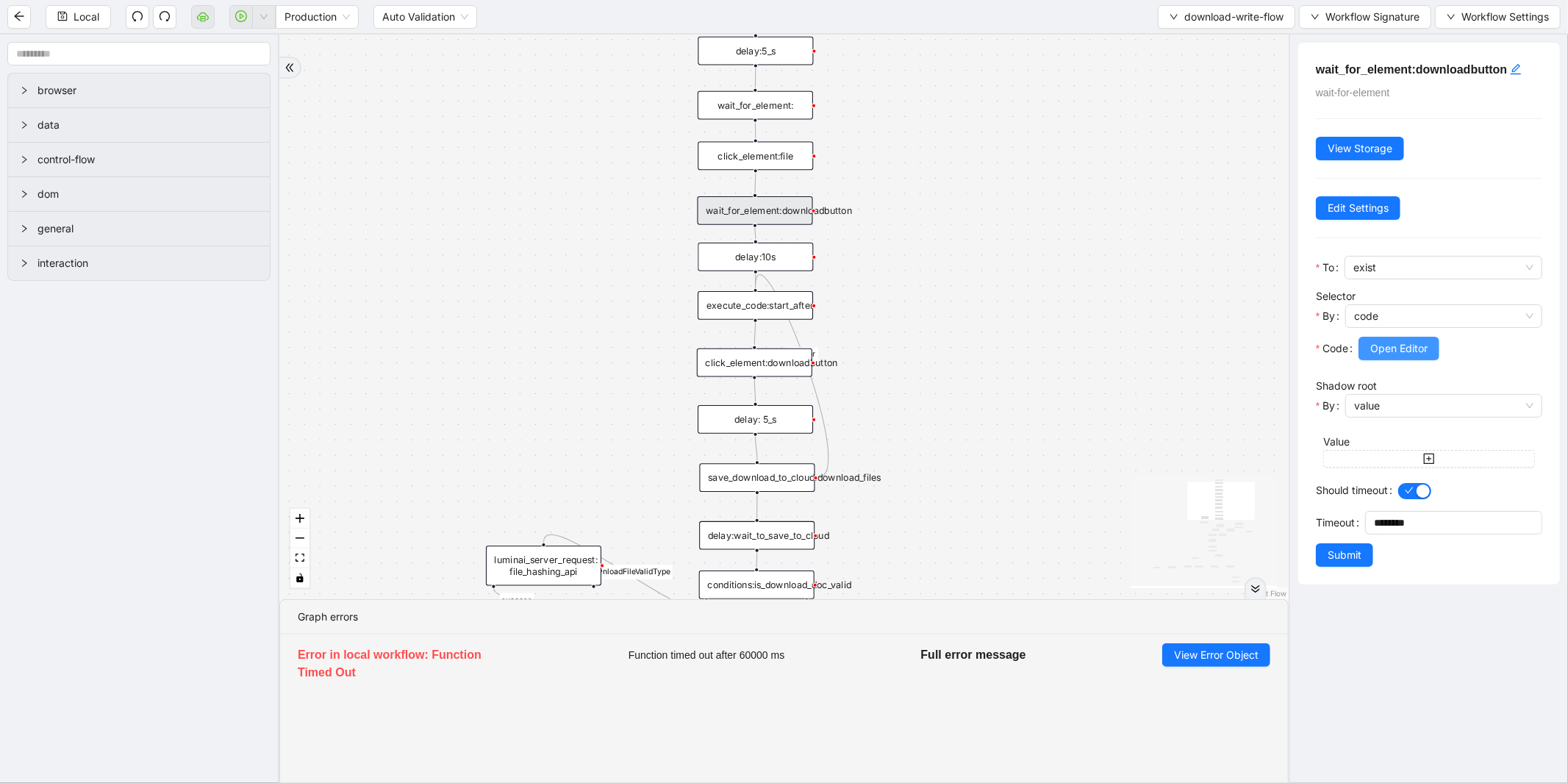
click at [1407, 343] on span "Open Editor" at bounding box center [1398, 348] width 57 height 16
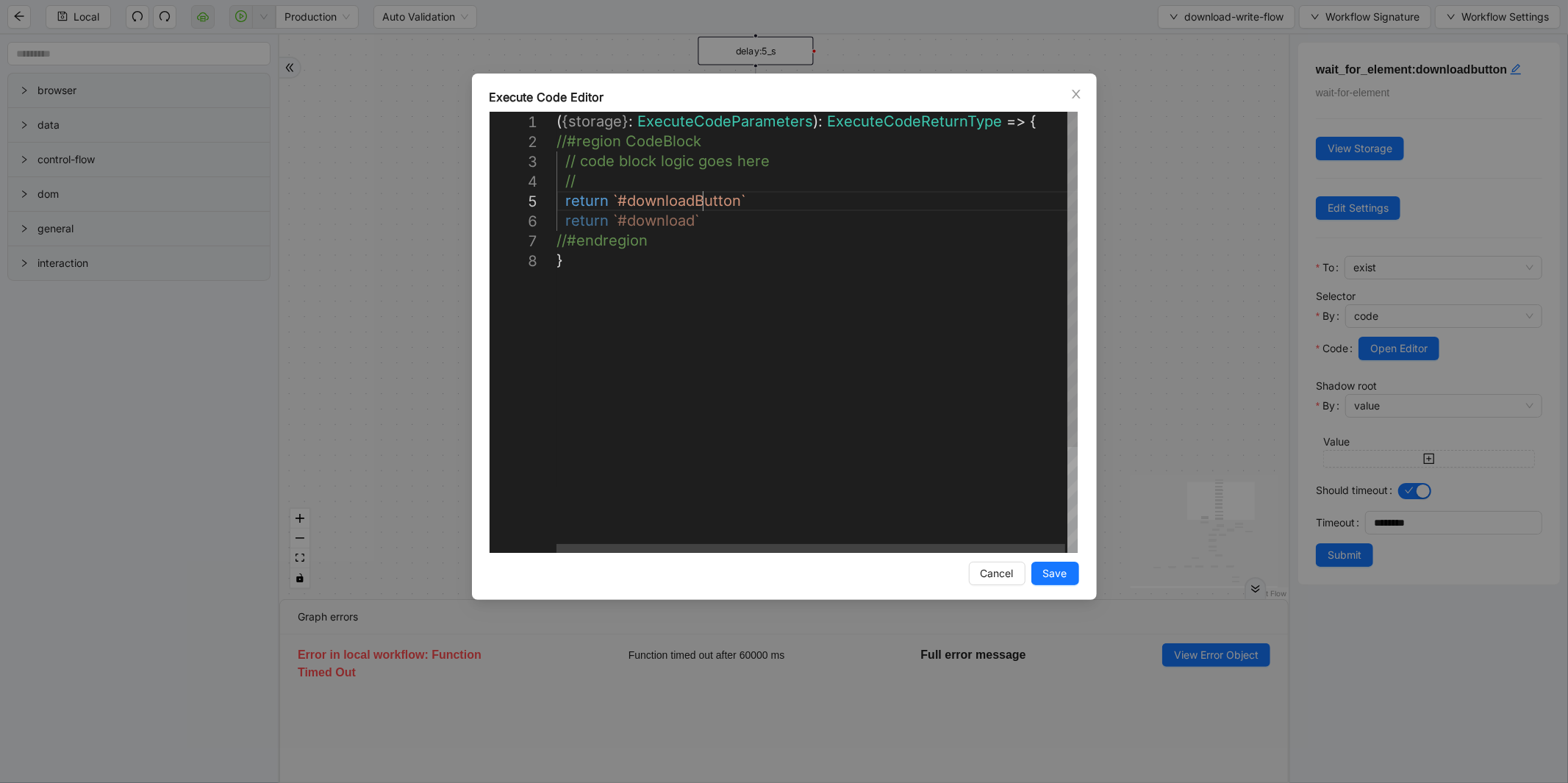
scroll to position [0, 7]
click at [699, 201] on div "( { storage } : ExecuteCodeParameters ): ExecuteCodeReturnType => { //#region C…" at bounding box center [818, 402] width 523 height 580
type textarea "**********"
click at [636, 222] on div "( { storage } : ExecuteCodeParameters ): ExecuteCodeReturnType => { //#region C…" at bounding box center [818, 402] width 523 height 580
drag, startPoint x: 614, startPoint y: 217, endPoint x: 693, endPoint y: 212, distance: 79.2
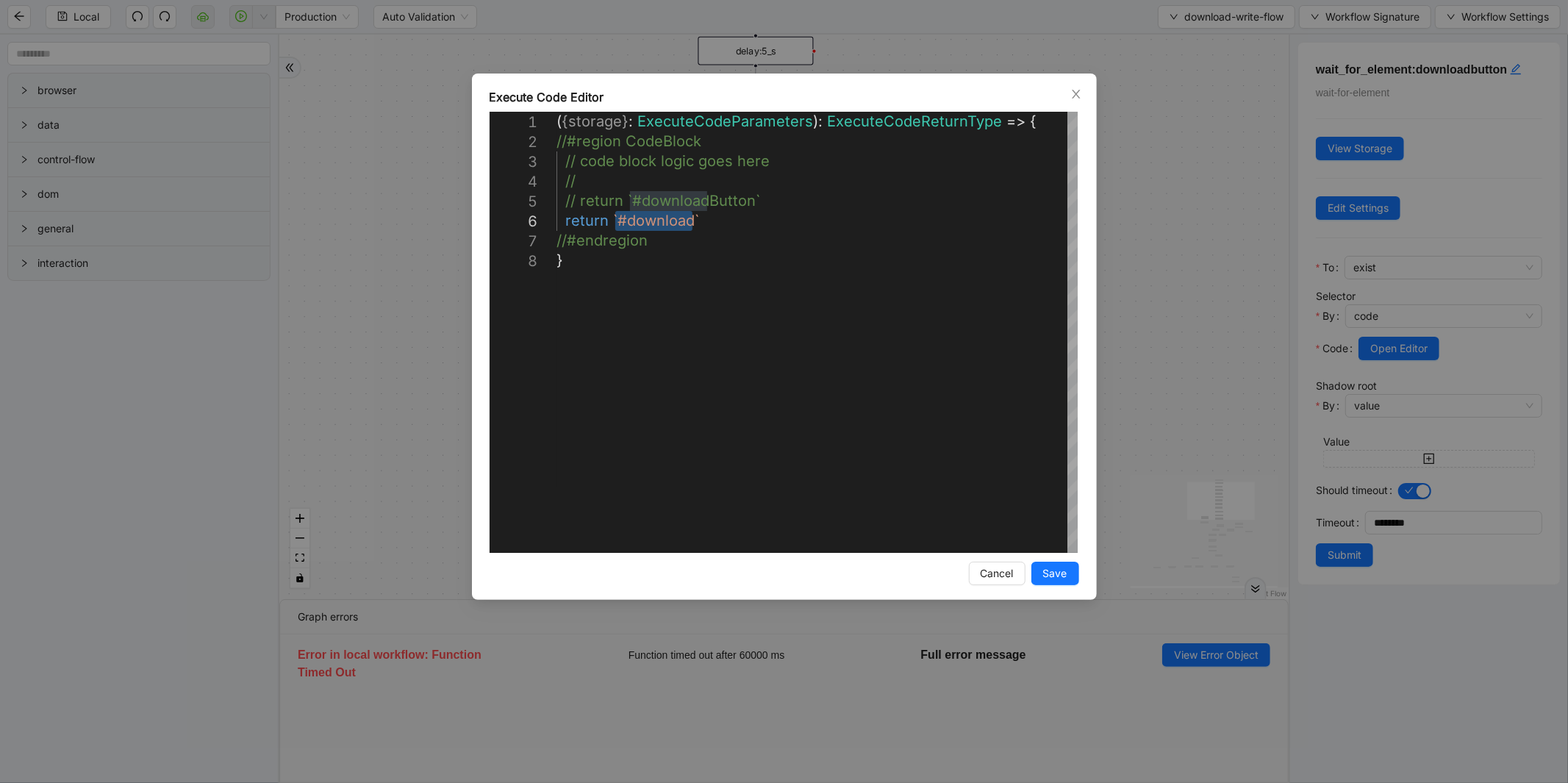
click at [1223, 178] on div "**********" at bounding box center [784, 392] width 1568 height 783
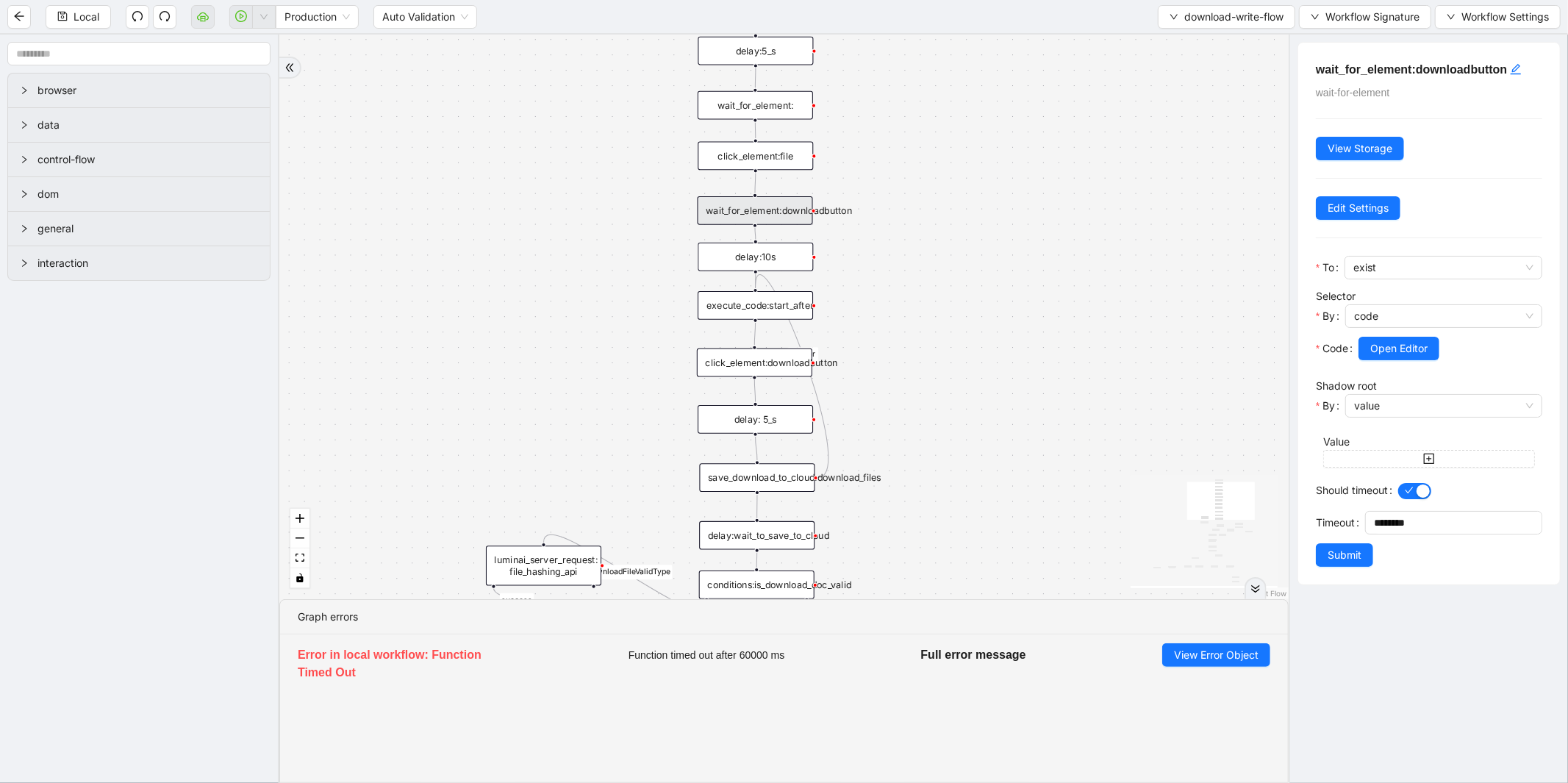
click at [727, 156] on div "click_element:file" at bounding box center [756, 156] width 116 height 29
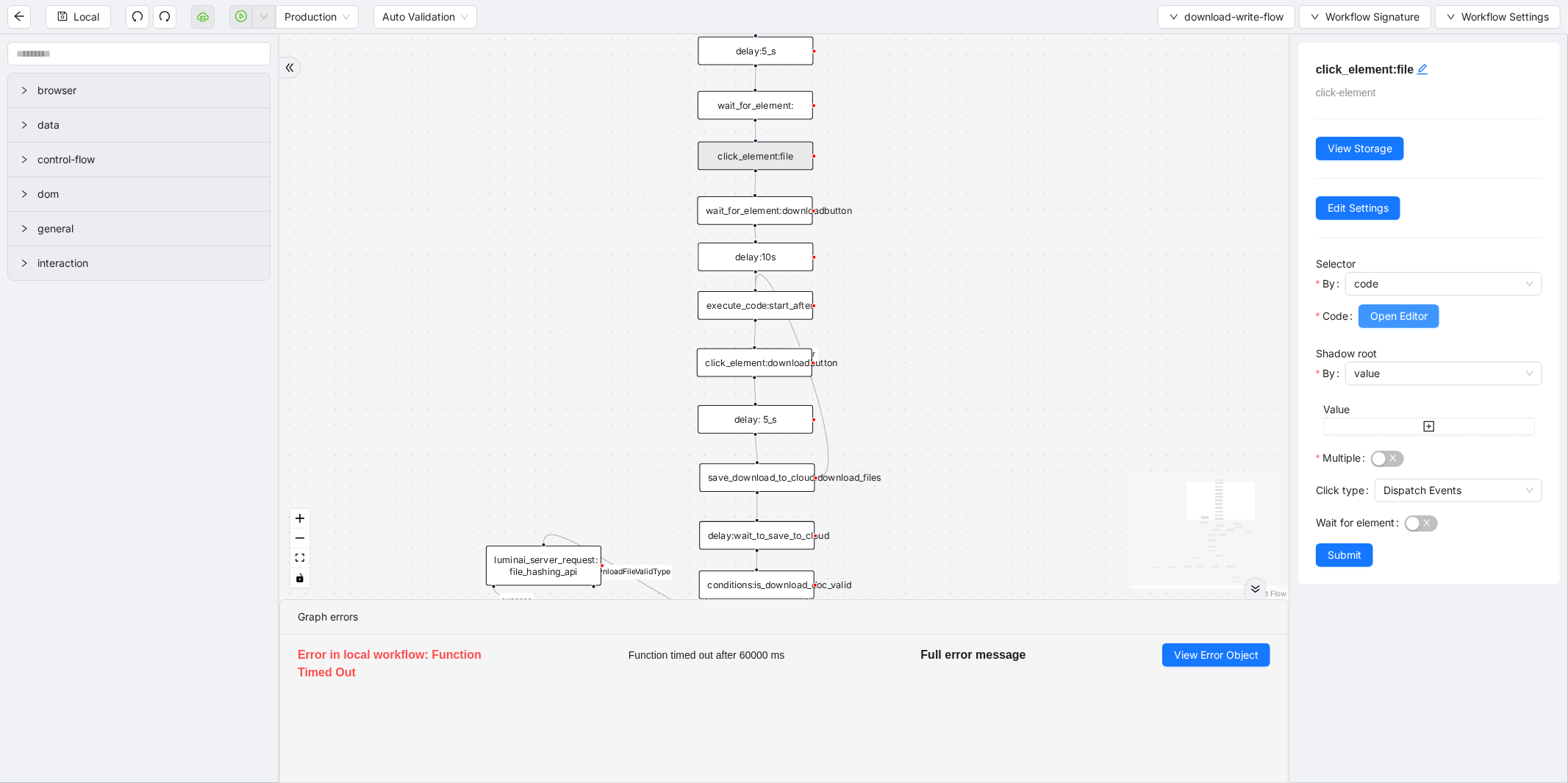
click at [1430, 307] on button "Open Editor" at bounding box center [1398, 316] width 81 height 23
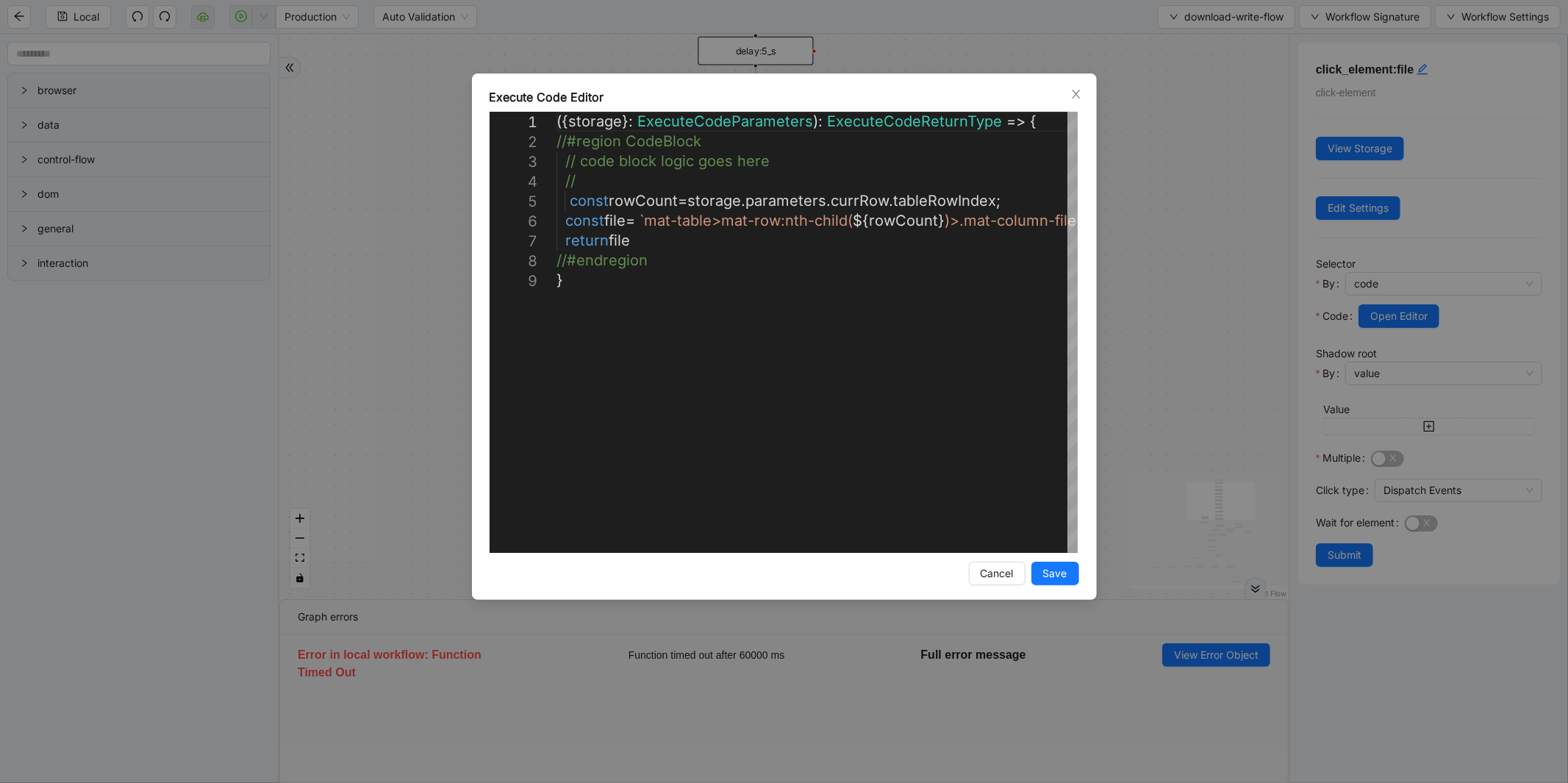
click at [1221, 278] on div "**********" at bounding box center [784, 392] width 1568 height 783
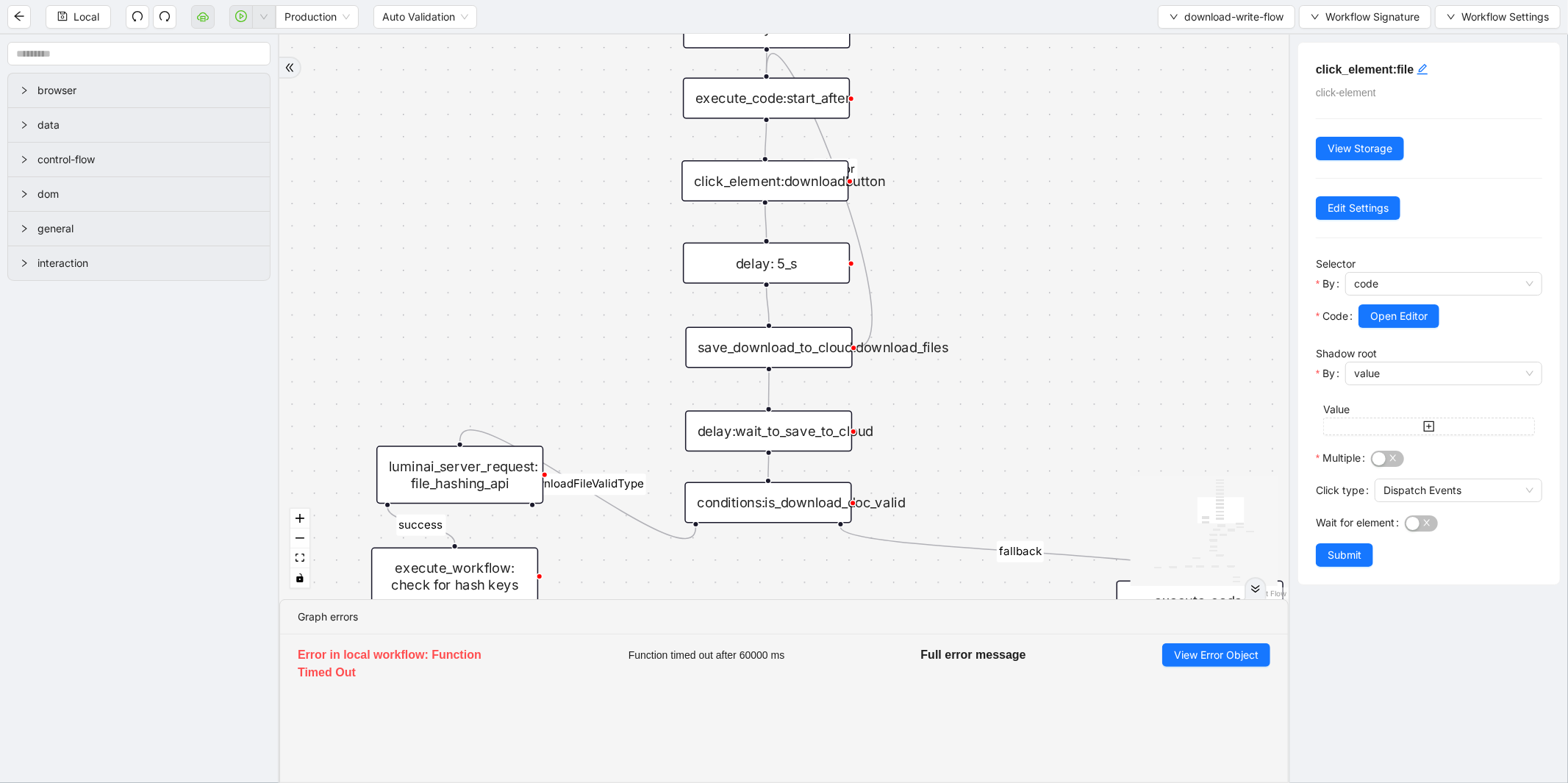
drag, startPoint x: 1061, startPoint y: 340, endPoint x: 1061, endPoint y: 315, distance: 25.0
click at [1061, 315] on div "success fallback fallback fallback fallback isDownloadFileValidType success Doc…" at bounding box center [784, 317] width 1010 height 564
click at [756, 350] on div "save_download_to_cloud:download_files" at bounding box center [768, 348] width 167 height 41
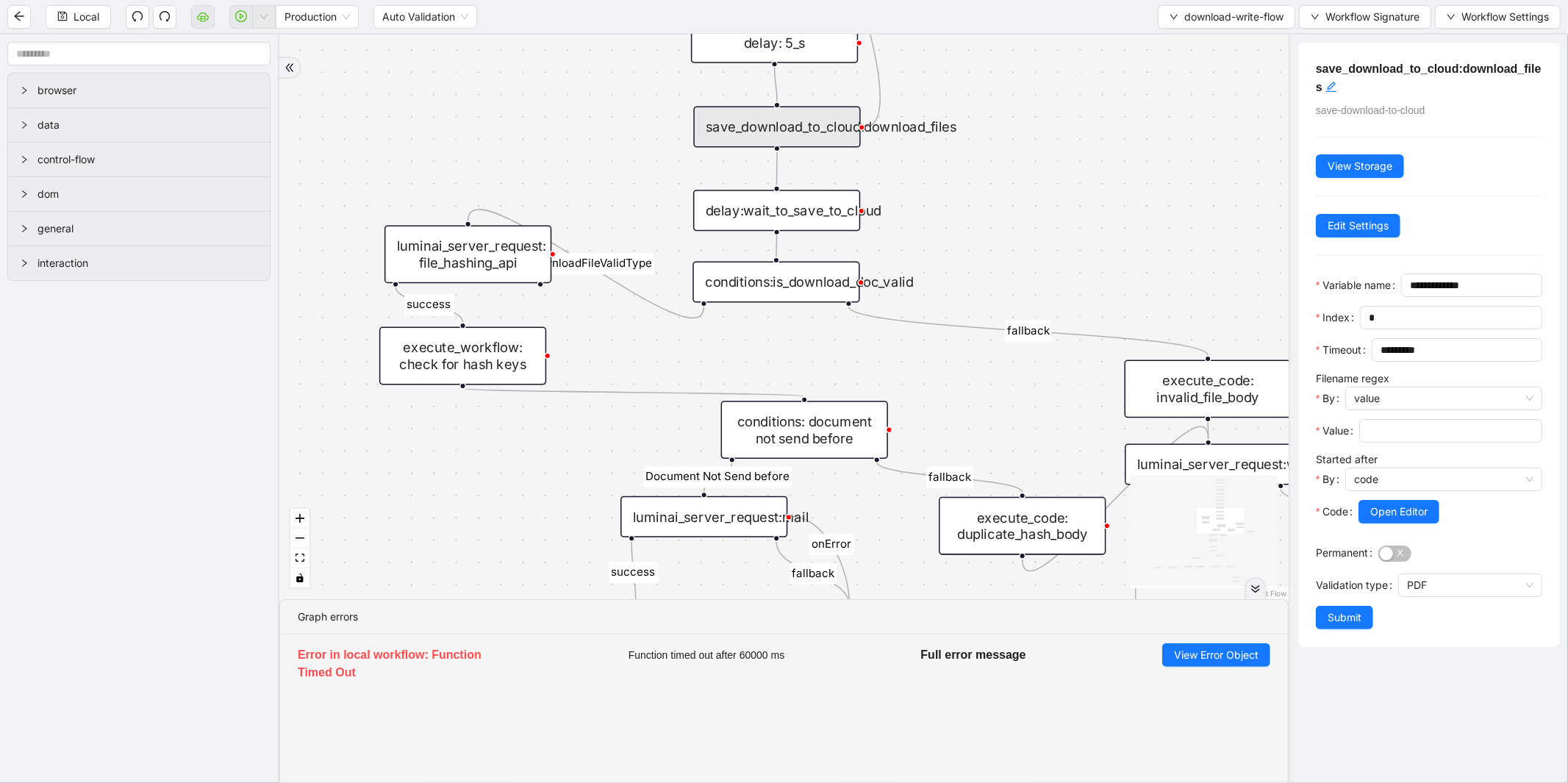
drag, startPoint x: 1034, startPoint y: 447, endPoint x: 1040, endPoint y: 216, distance: 231.1
click at [1040, 219] on div "success fallback fallback fallback fallback isDownloadFileValidType success Doc…" at bounding box center [784, 317] width 1010 height 564
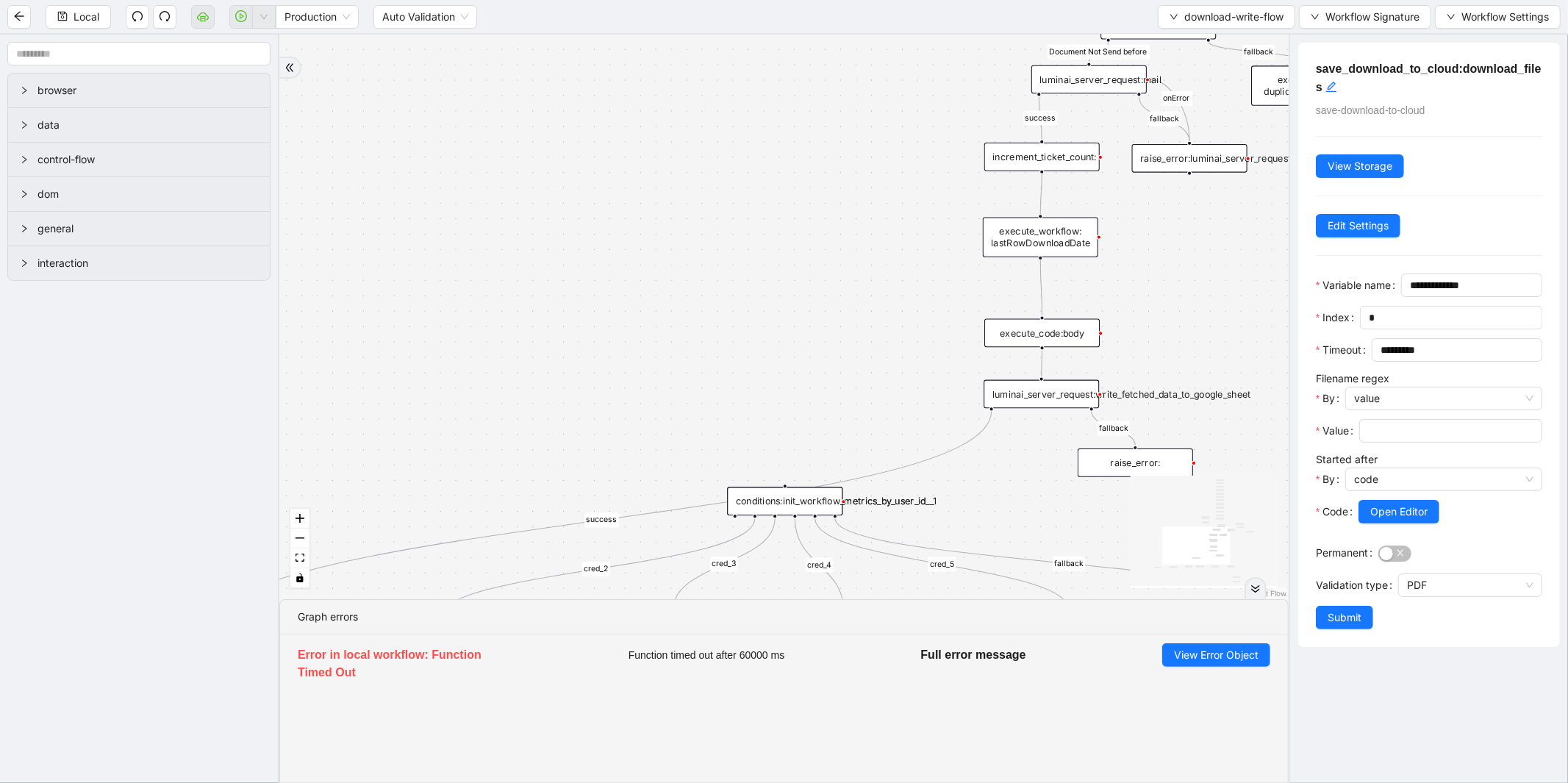
drag, startPoint x: 416, startPoint y: 443, endPoint x: 951, endPoint y: -38, distance: 719.4
click at [951, 0] on html "Local Production Auto Validation download-write-flow Workflow Signature Workflo…" at bounding box center [784, 392] width 1568 height 783
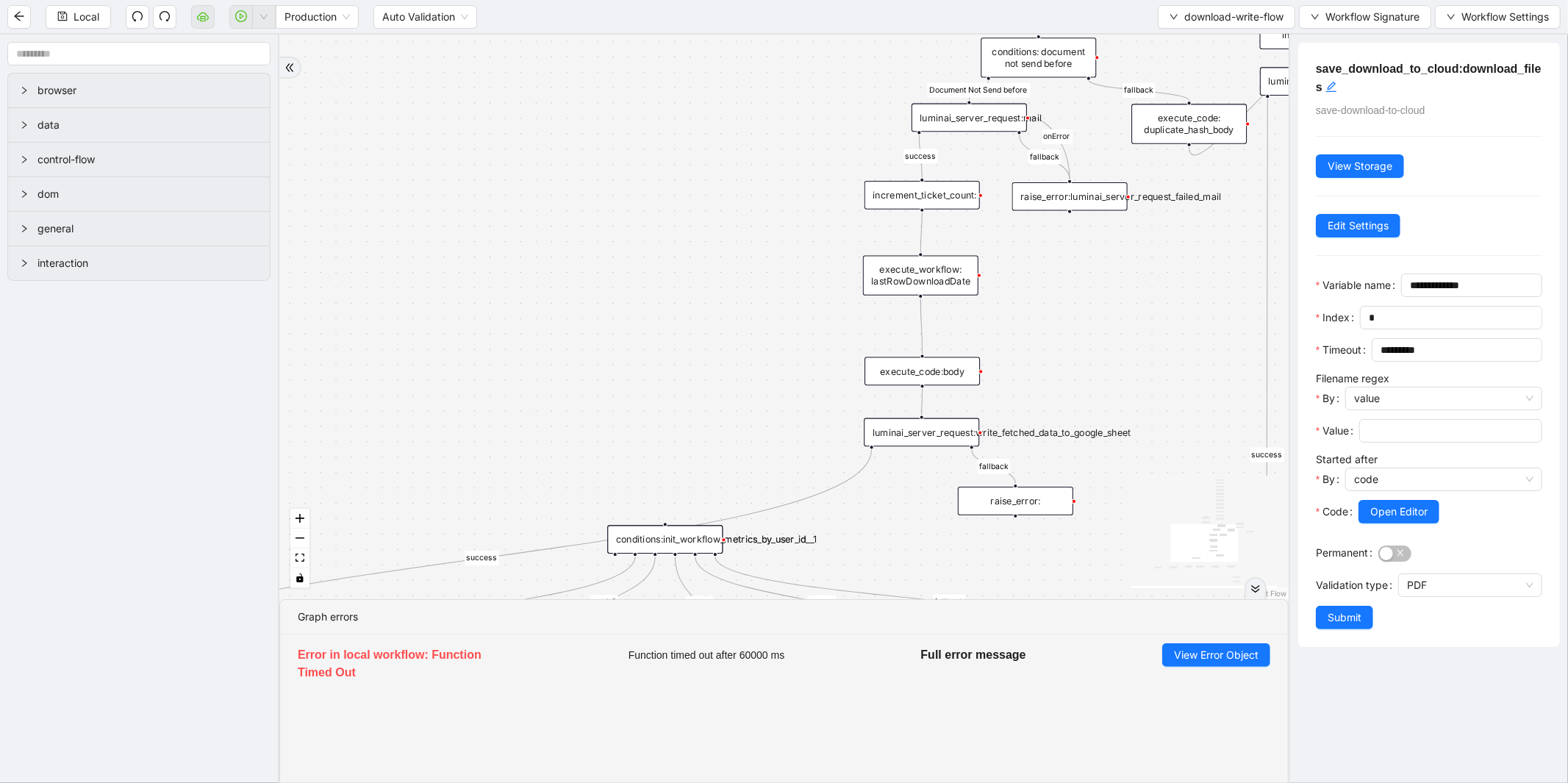
drag, startPoint x: 897, startPoint y: 210, endPoint x: 636, endPoint y: 513, distance: 399.9
click at [636, 513] on div "success fallback fallback fallback fallback isDownloadFileValidType success Doc…" at bounding box center [784, 317] width 1010 height 564
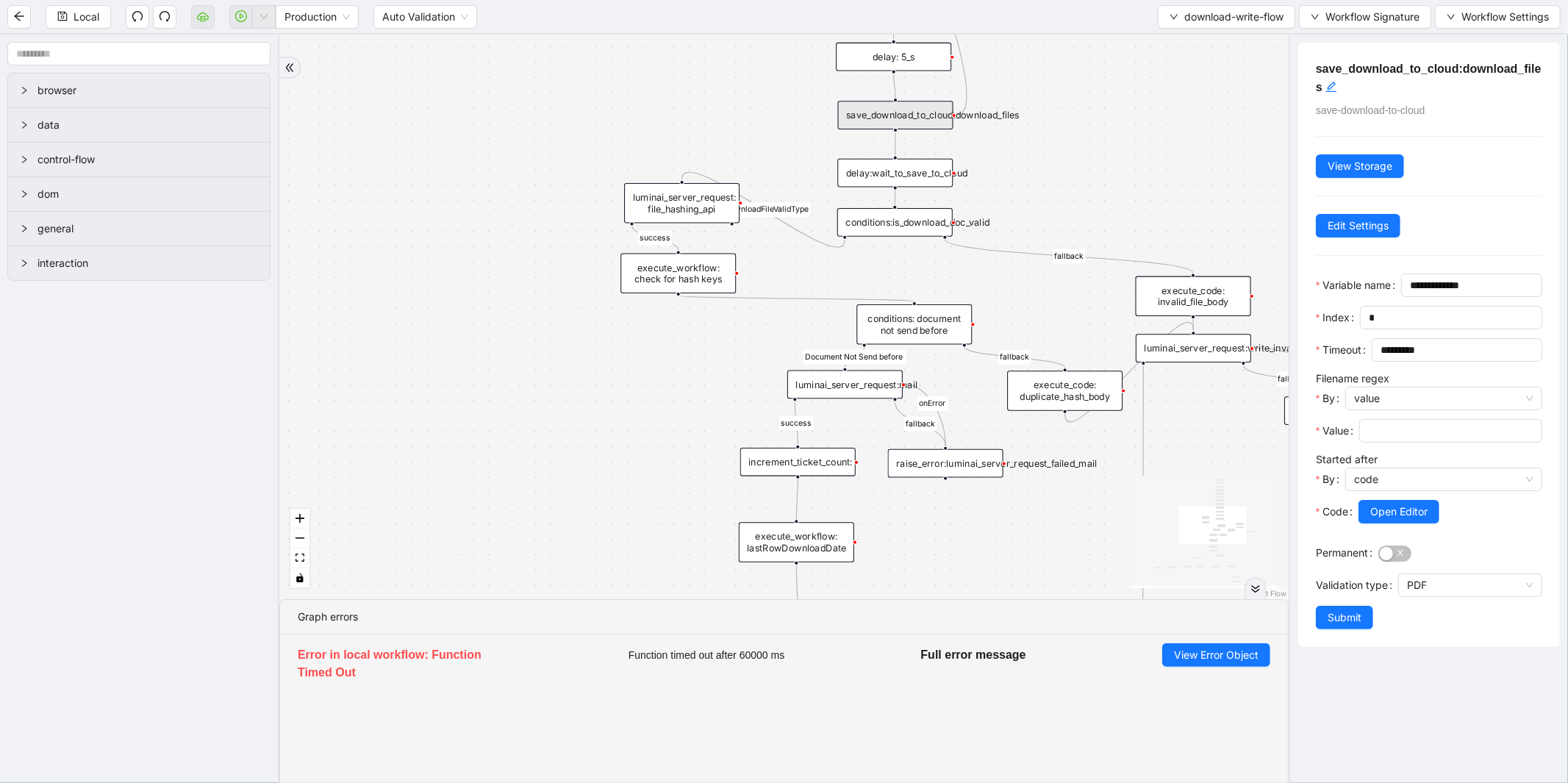
drag, startPoint x: 709, startPoint y: 250, endPoint x: 508, endPoint y: 550, distance: 361.1
click at [509, 549] on div "success fallback fallback fallback fallback isDownloadFileValidType success Doc…" at bounding box center [784, 317] width 1010 height 564
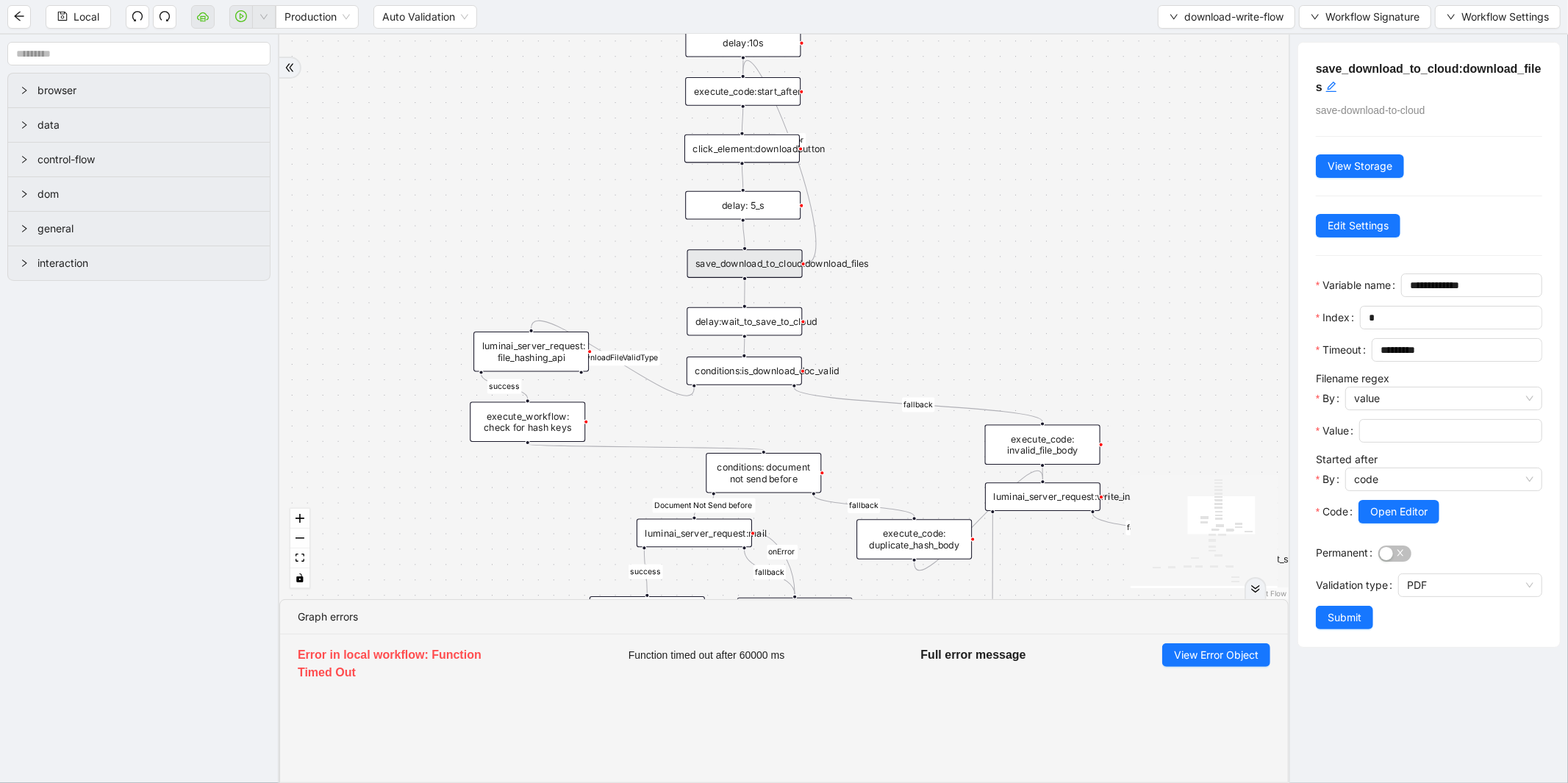
drag, startPoint x: 1012, startPoint y: 313, endPoint x: 885, endPoint y: 90, distance: 256.6
click at [991, 148] on div "success fallback fallback fallback fallback isDownloadFileValidType success Doc…" at bounding box center [784, 317] width 1010 height 564
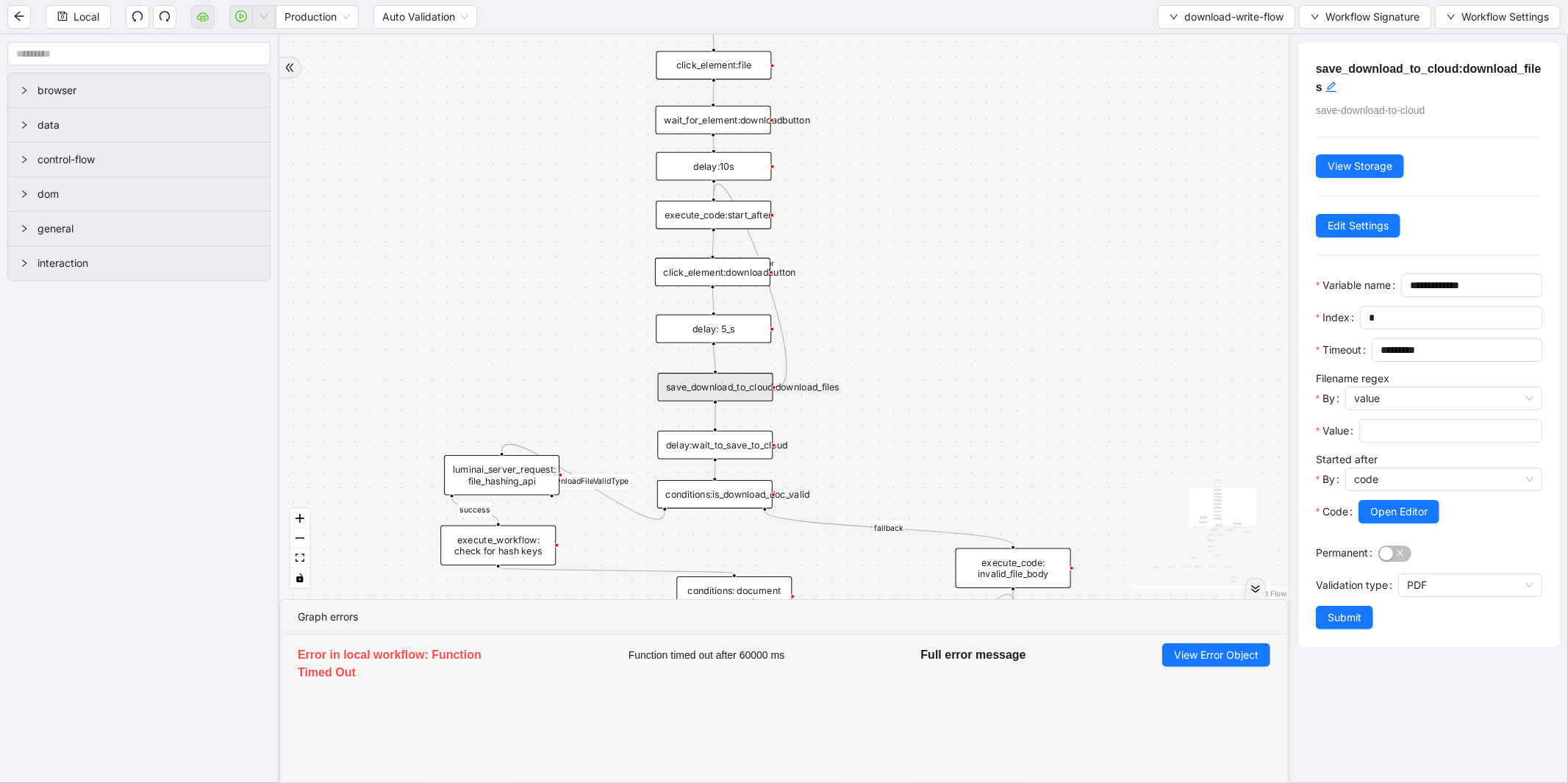
drag, startPoint x: 1071, startPoint y: 119, endPoint x: 897, endPoint y: 392, distance: 323.7
click at [1064, 377] on div "success fallback fallback fallback fallback isDownloadFileValidType success Doc…" at bounding box center [784, 317] width 1010 height 564
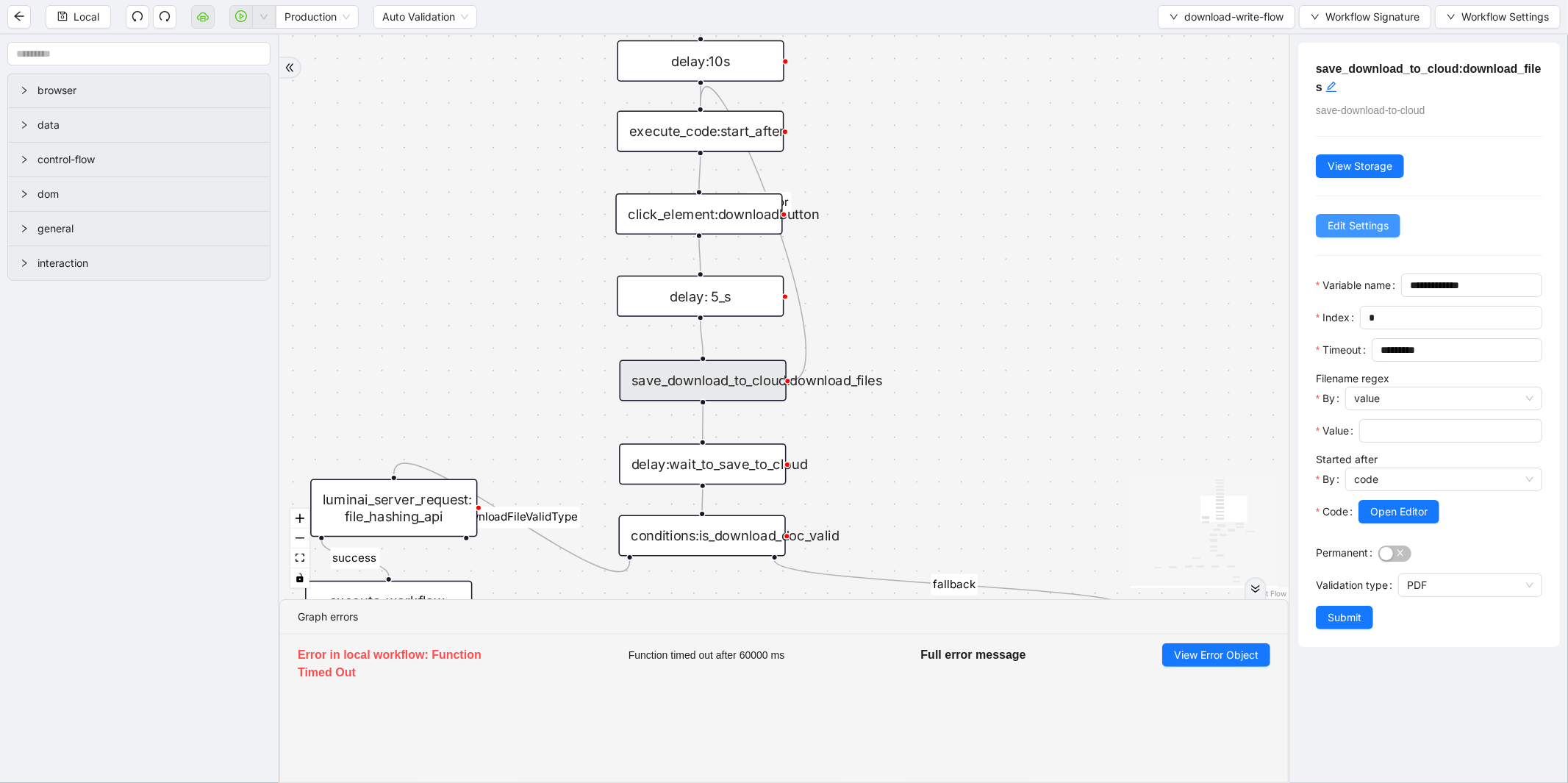
click at [1384, 230] on span "Edit Settings" at bounding box center [1357, 225] width 61 height 16
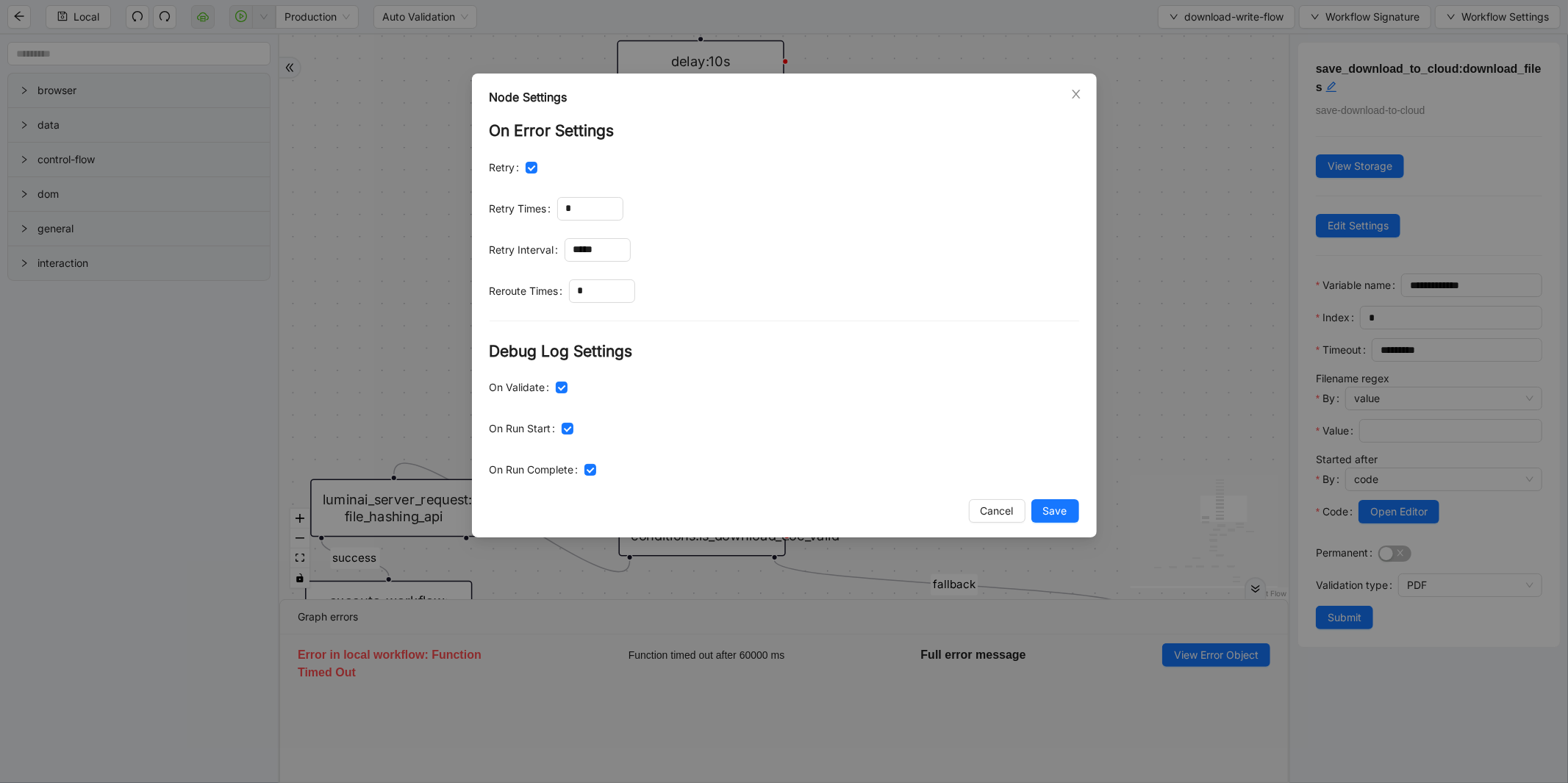
click at [1208, 240] on div "Node Settings On Error Settings Retry Retry Times * Retry Interval ***** Rerout…" at bounding box center [784, 392] width 1568 height 783
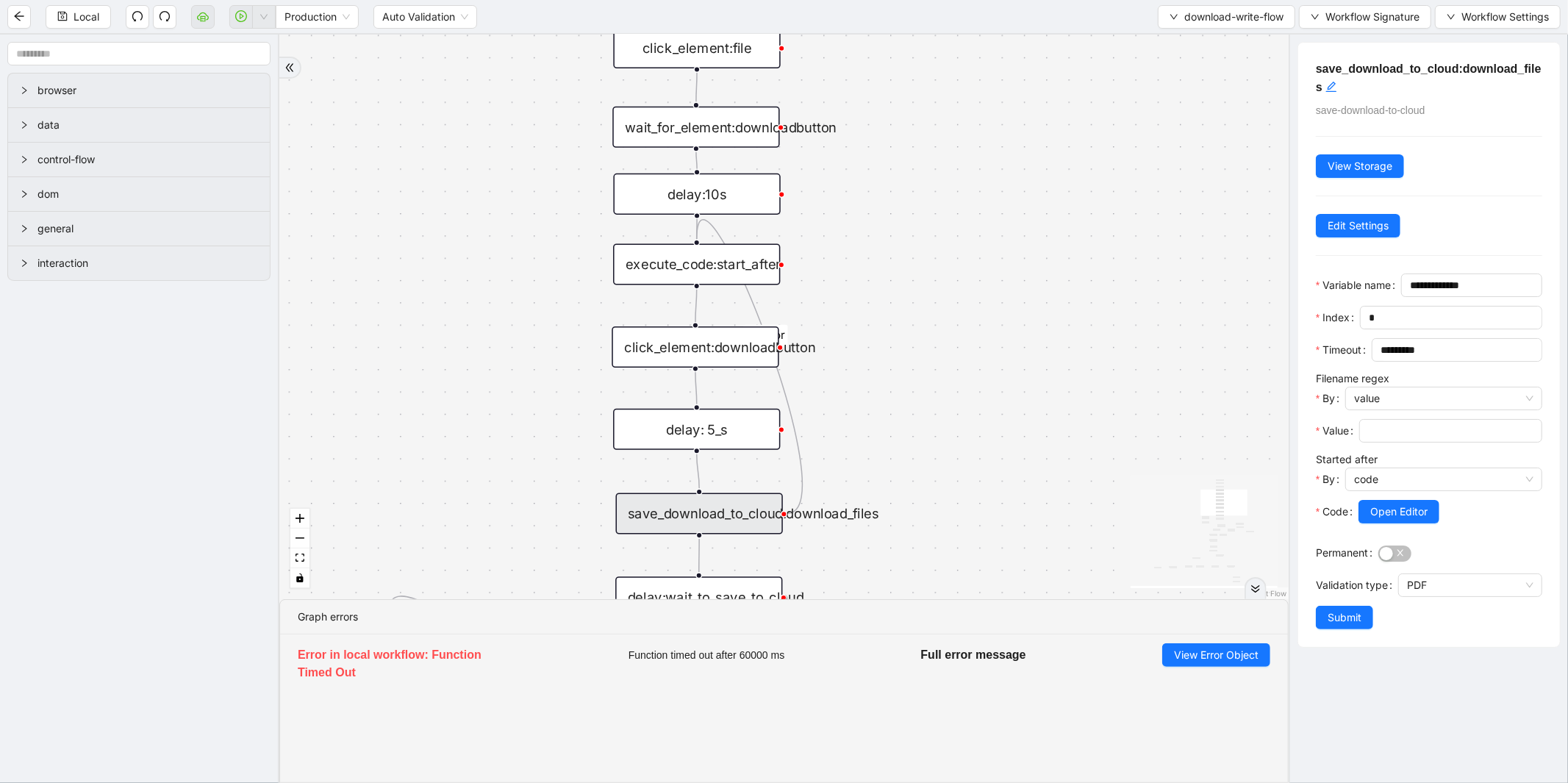
drag, startPoint x: 1020, startPoint y: 207, endPoint x: 934, endPoint y: 395, distance: 206.7
click at [996, 390] on div "success fallback fallback fallback fallback isDownloadFileValidType success Doc…" at bounding box center [784, 317] width 1010 height 564
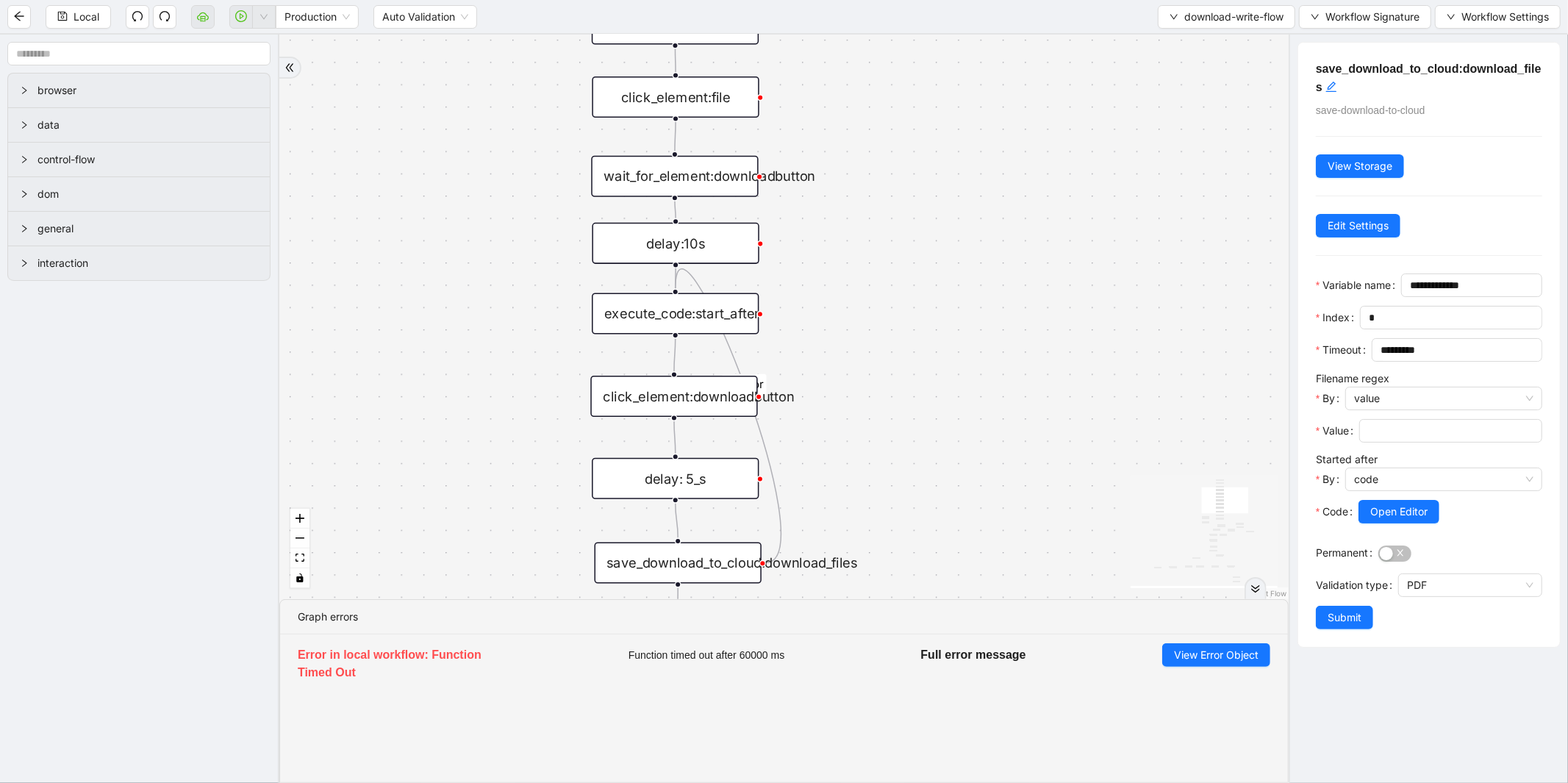
click at [671, 385] on div "click_element:downloadbutton" at bounding box center [673, 396] width 167 height 41
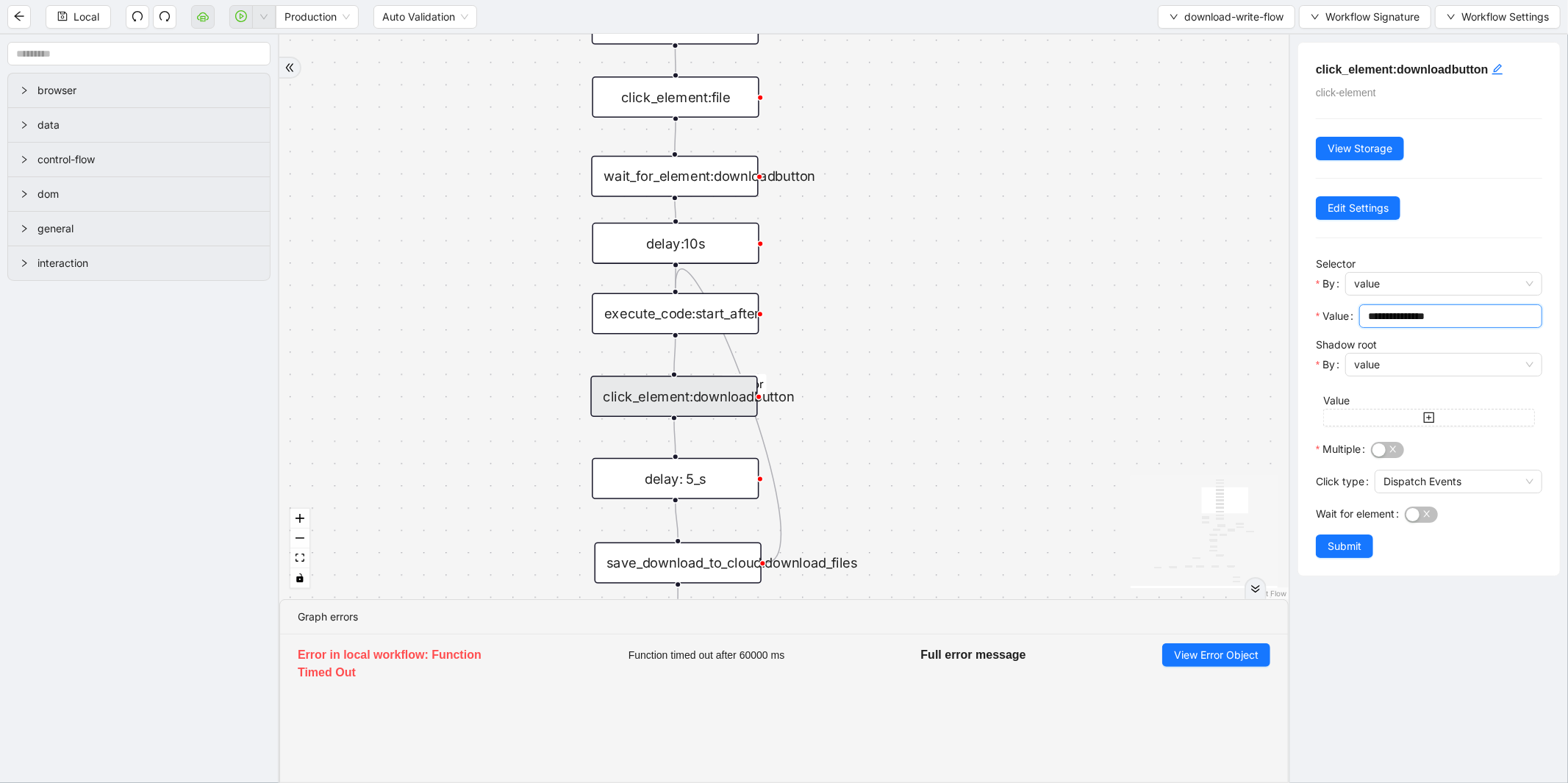
click at [1454, 314] on input "**********" at bounding box center [1449, 316] width 162 height 16
type input "*********"
click at [1361, 554] on span "Submit" at bounding box center [1344, 546] width 34 height 16
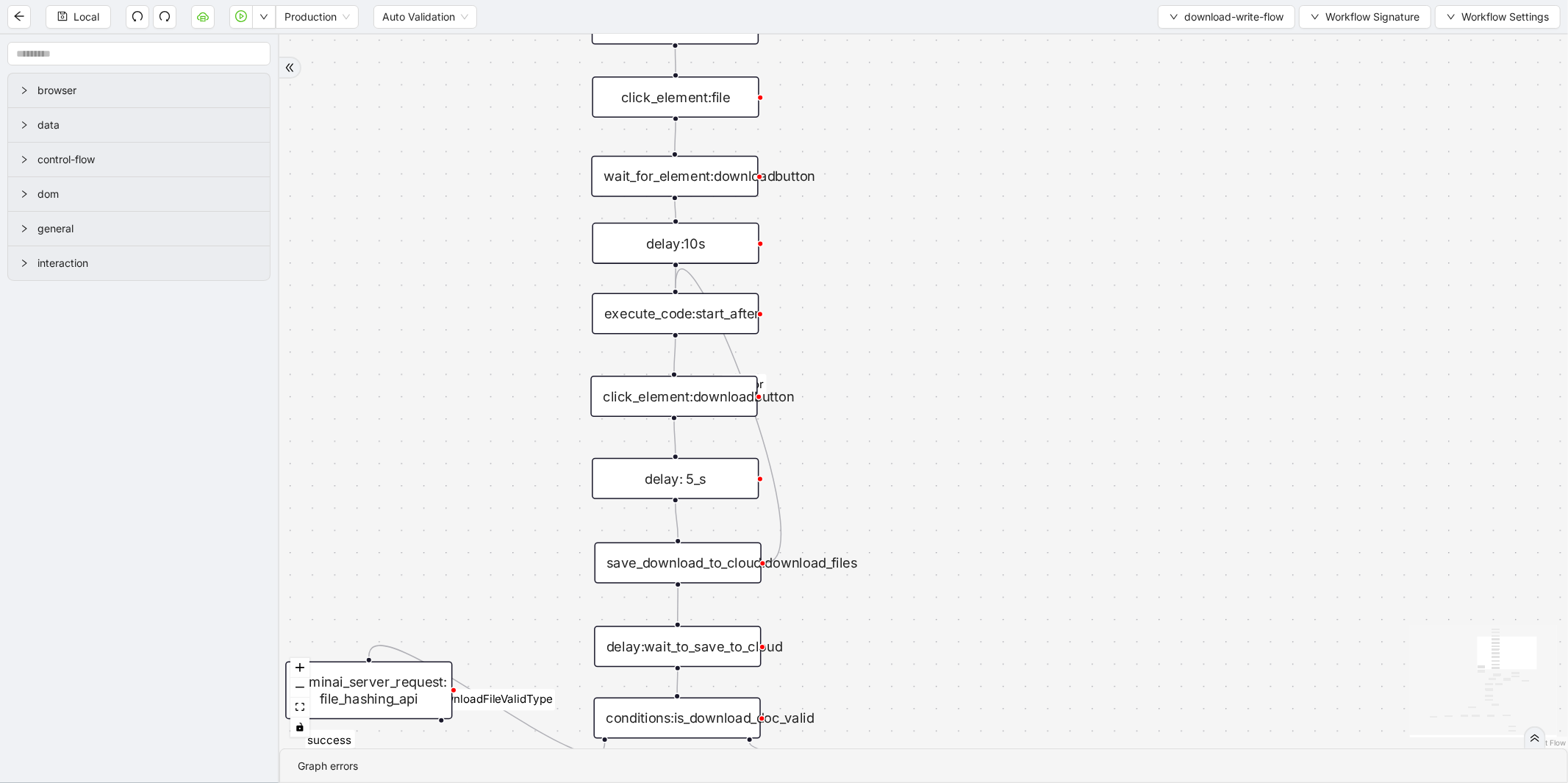
click at [678, 194] on div "wait_for_element:downloadbutton" at bounding box center [674, 177] width 167 height 41
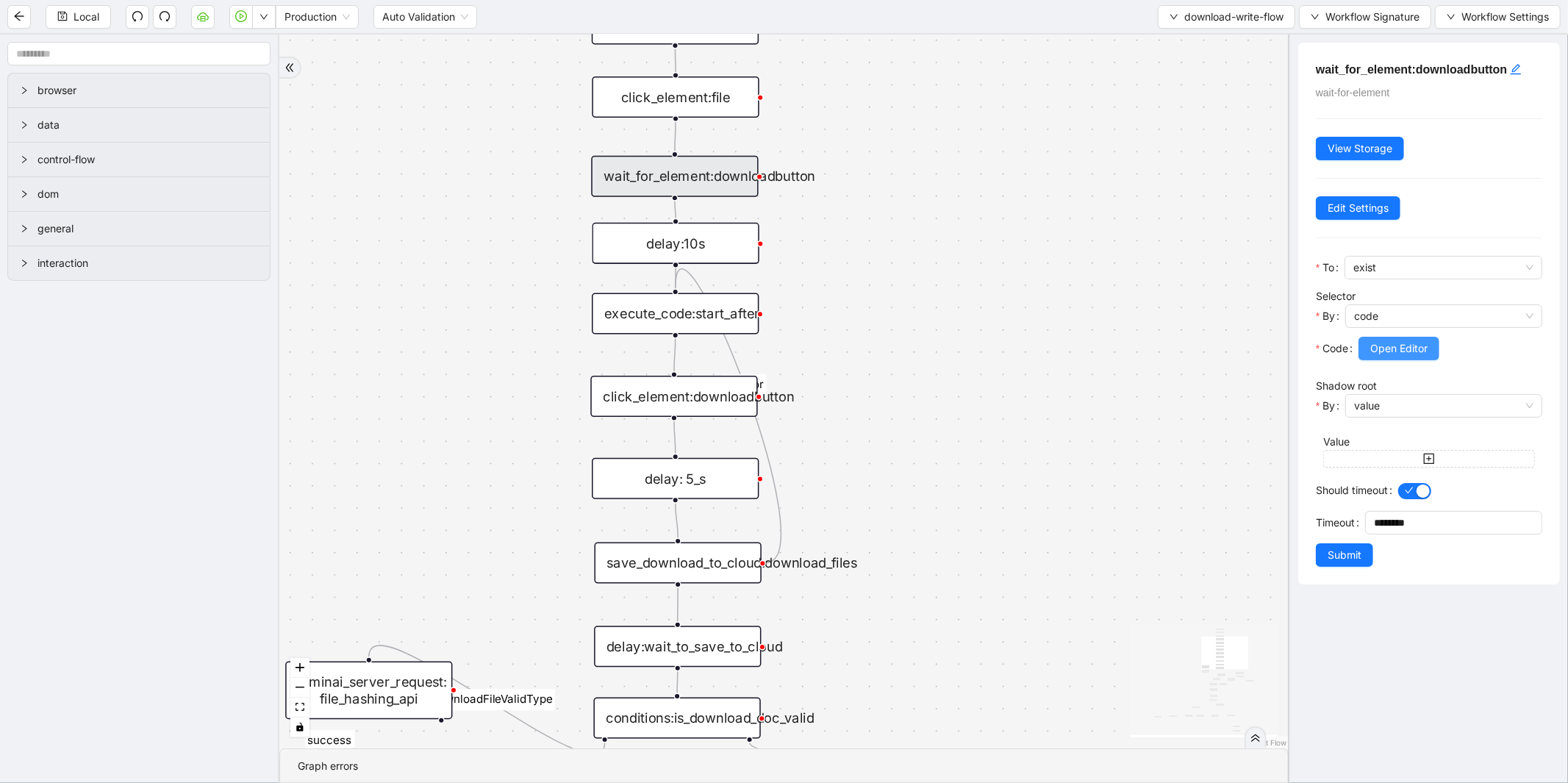
click at [1431, 350] on button "Open Editor" at bounding box center [1398, 348] width 81 height 23
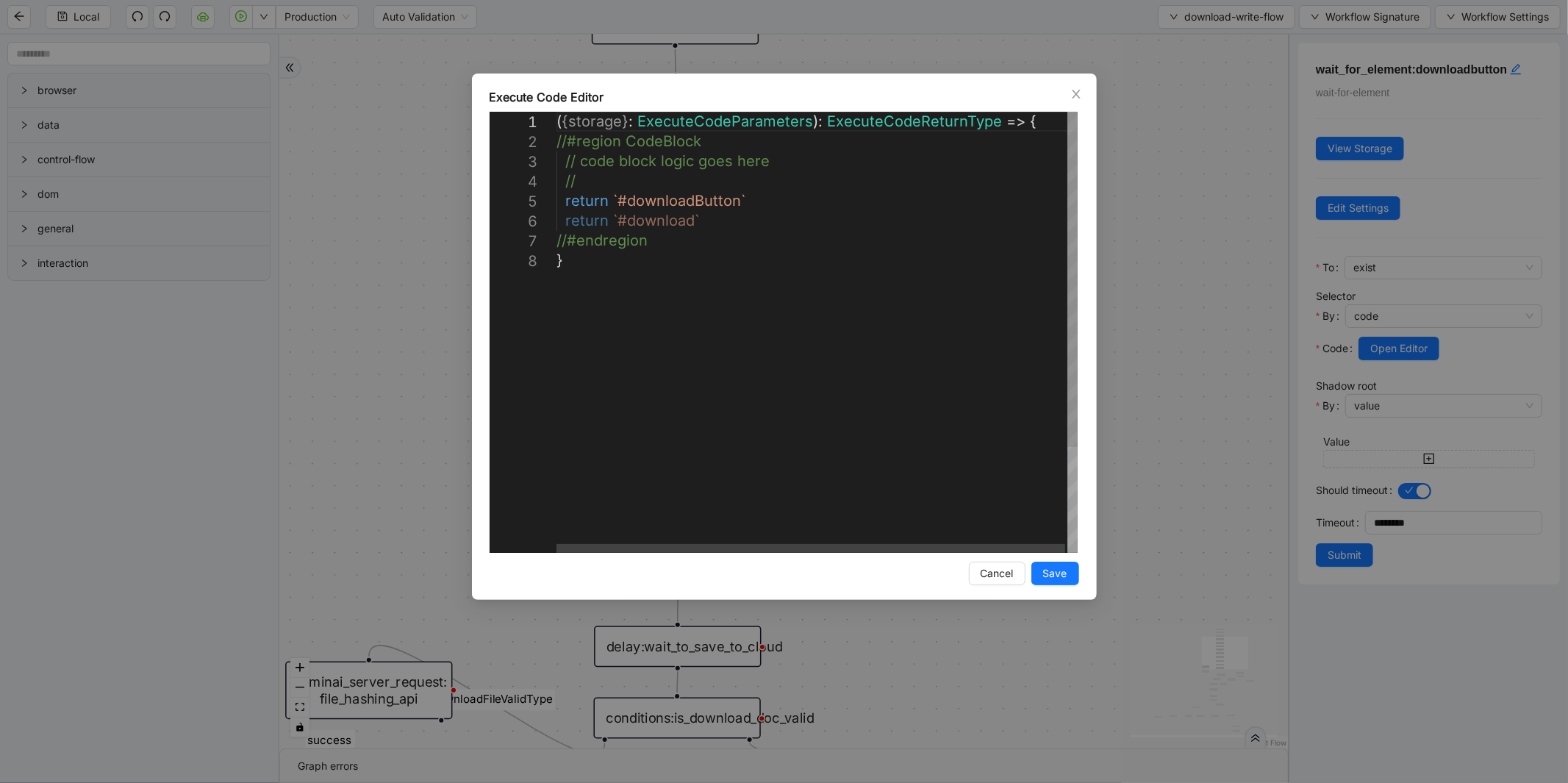
click at [620, 204] on div "( { storage } : ExecuteCodeParameters ): ExecuteCodeReturnType => { //#region C…" at bounding box center [818, 402] width 523 height 580
type textarea "**********"
click at [1052, 570] on span "Save" at bounding box center [1055, 573] width 24 height 16
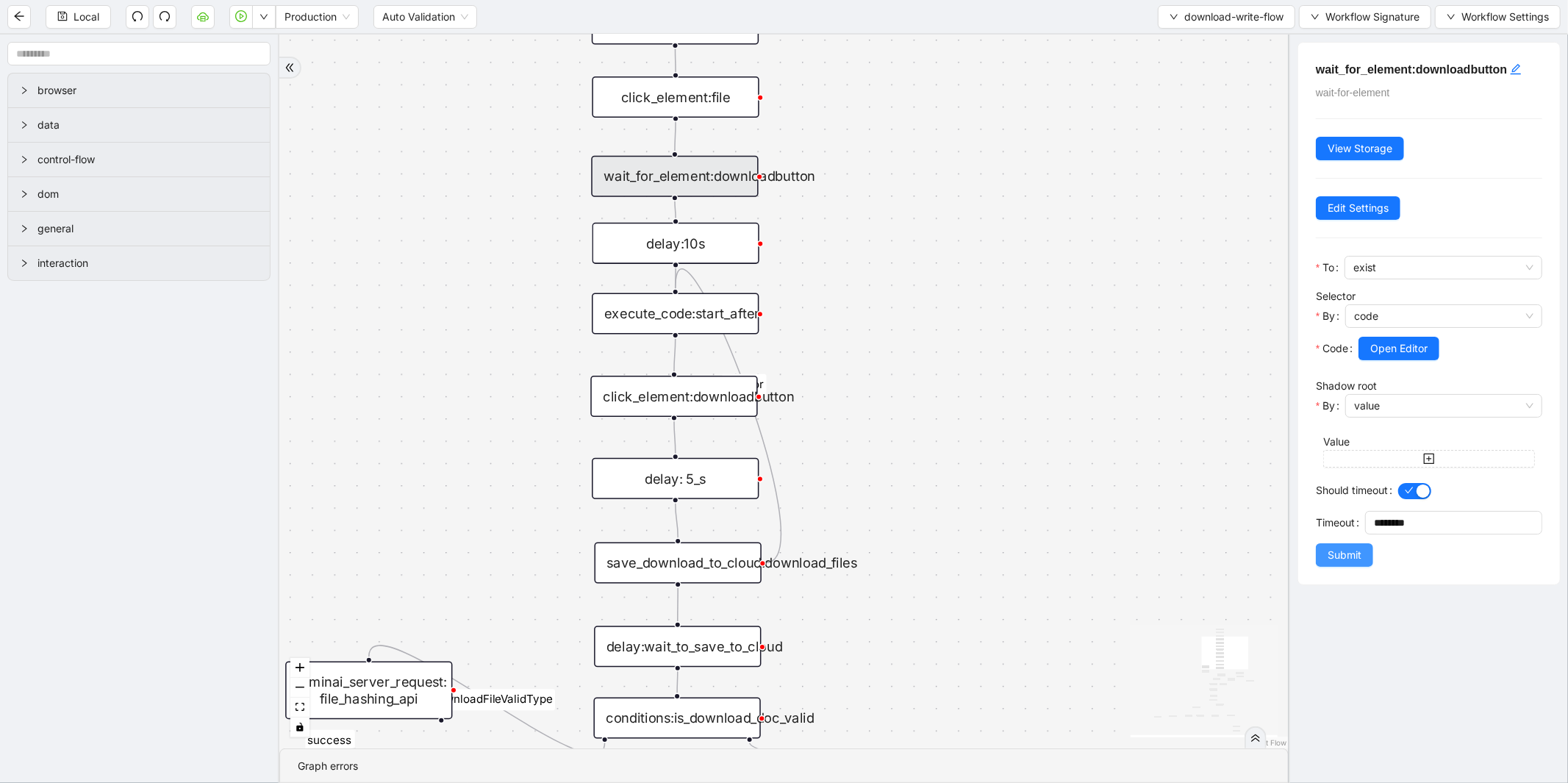
click at [1327, 558] on span "Submit" at bounding box center [1344, 555] width 34 height 16
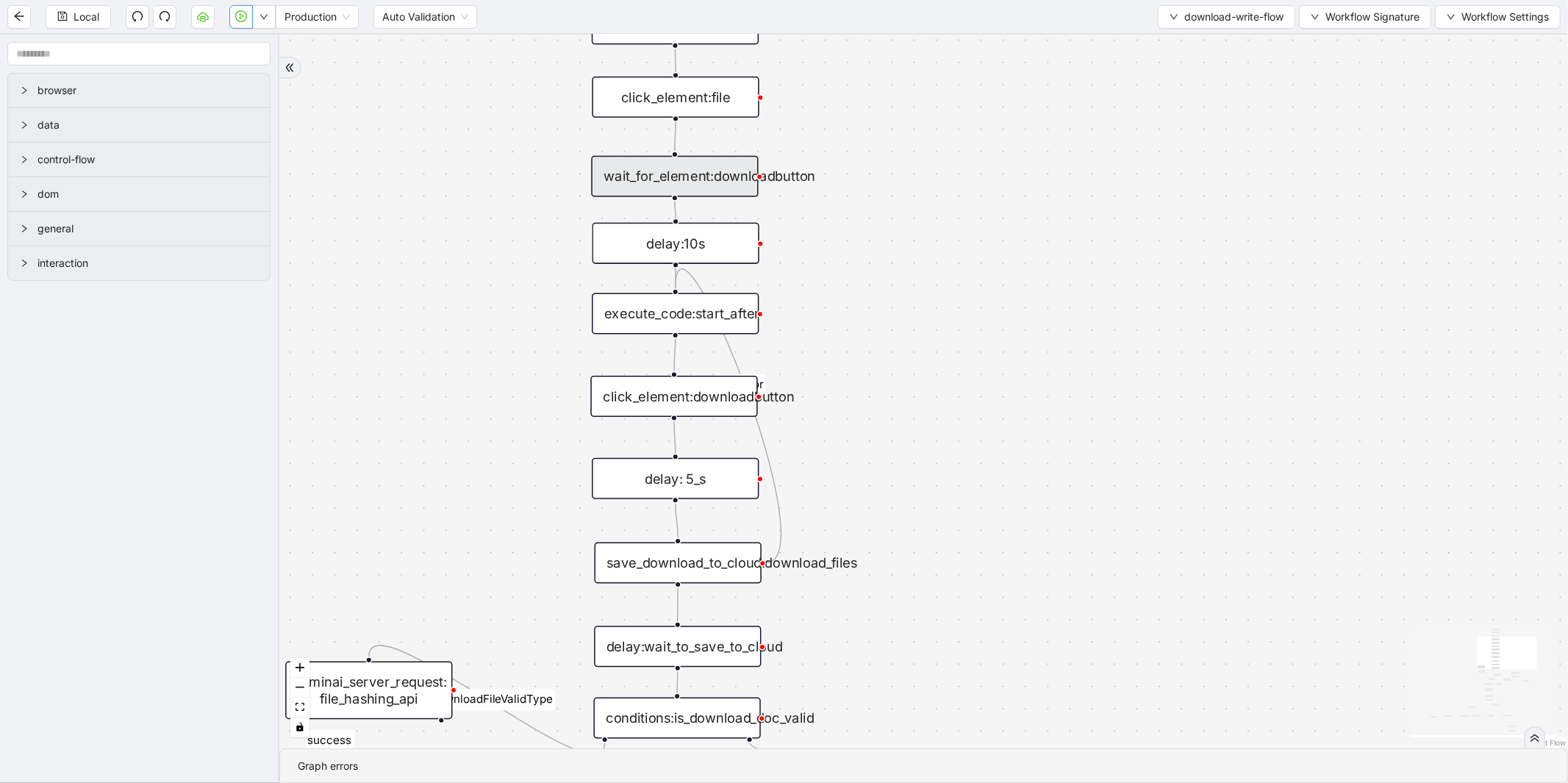
click at [239, 18] on icon "play-circle" at bounding box center [241, 16] width 12 height 12
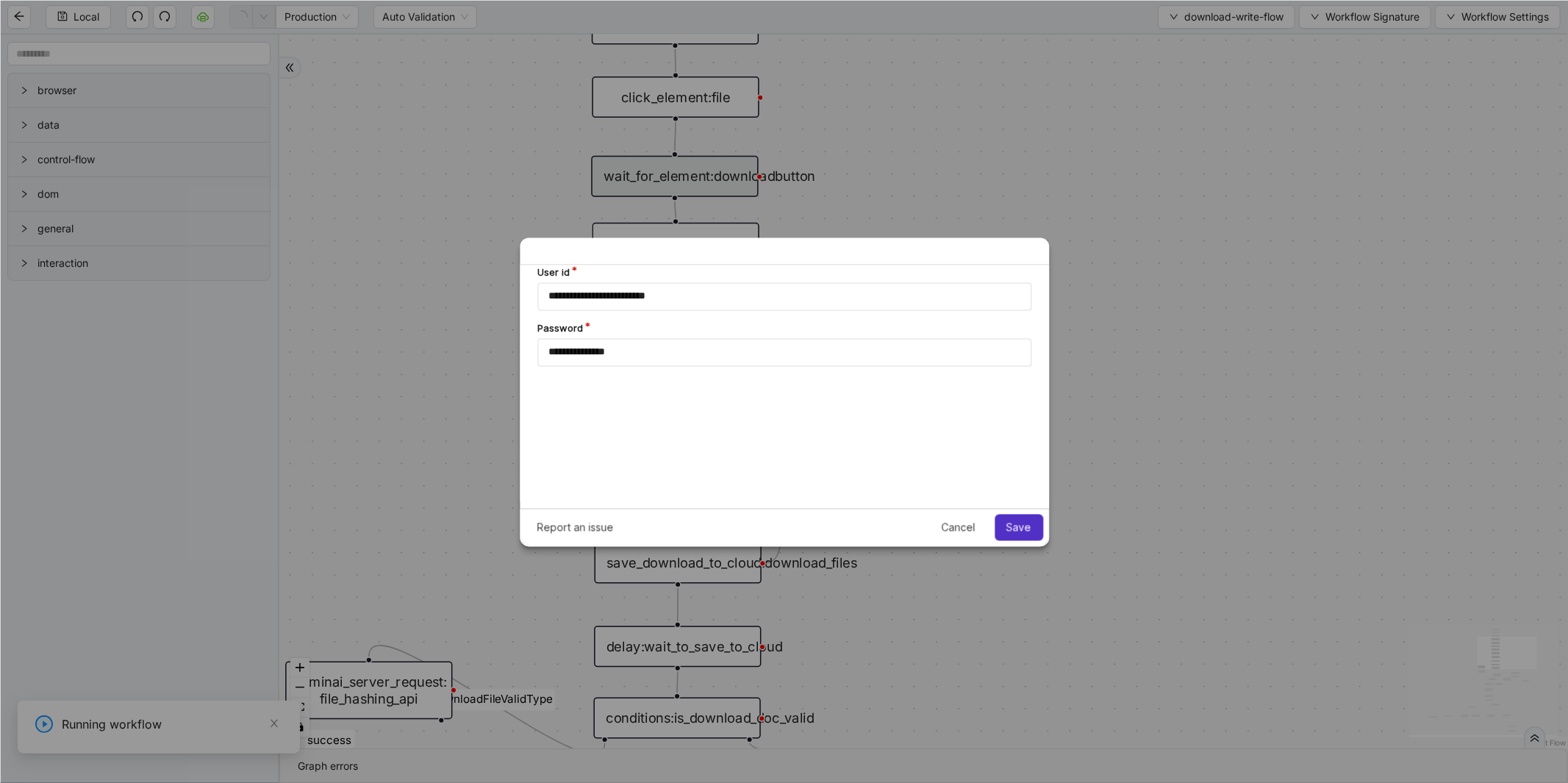
scroll to position [0, 0]
click at [1027, 534] on button "Save" at bounding box center [1019, 527] width 49 height 26
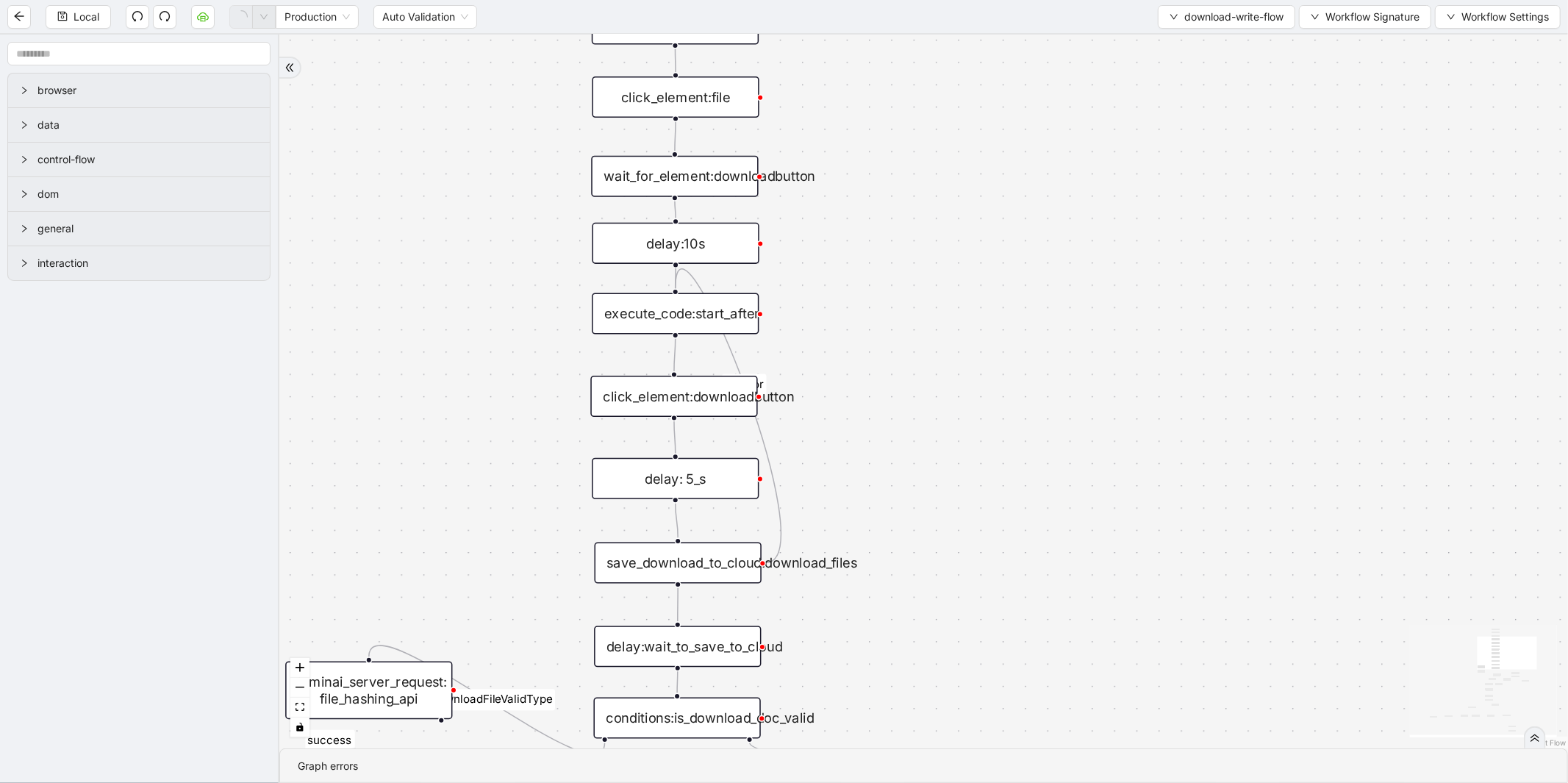
click at [723, 389] on div "click_element:downloadbutton" at bounding box center [673, 396] width 167 height 41
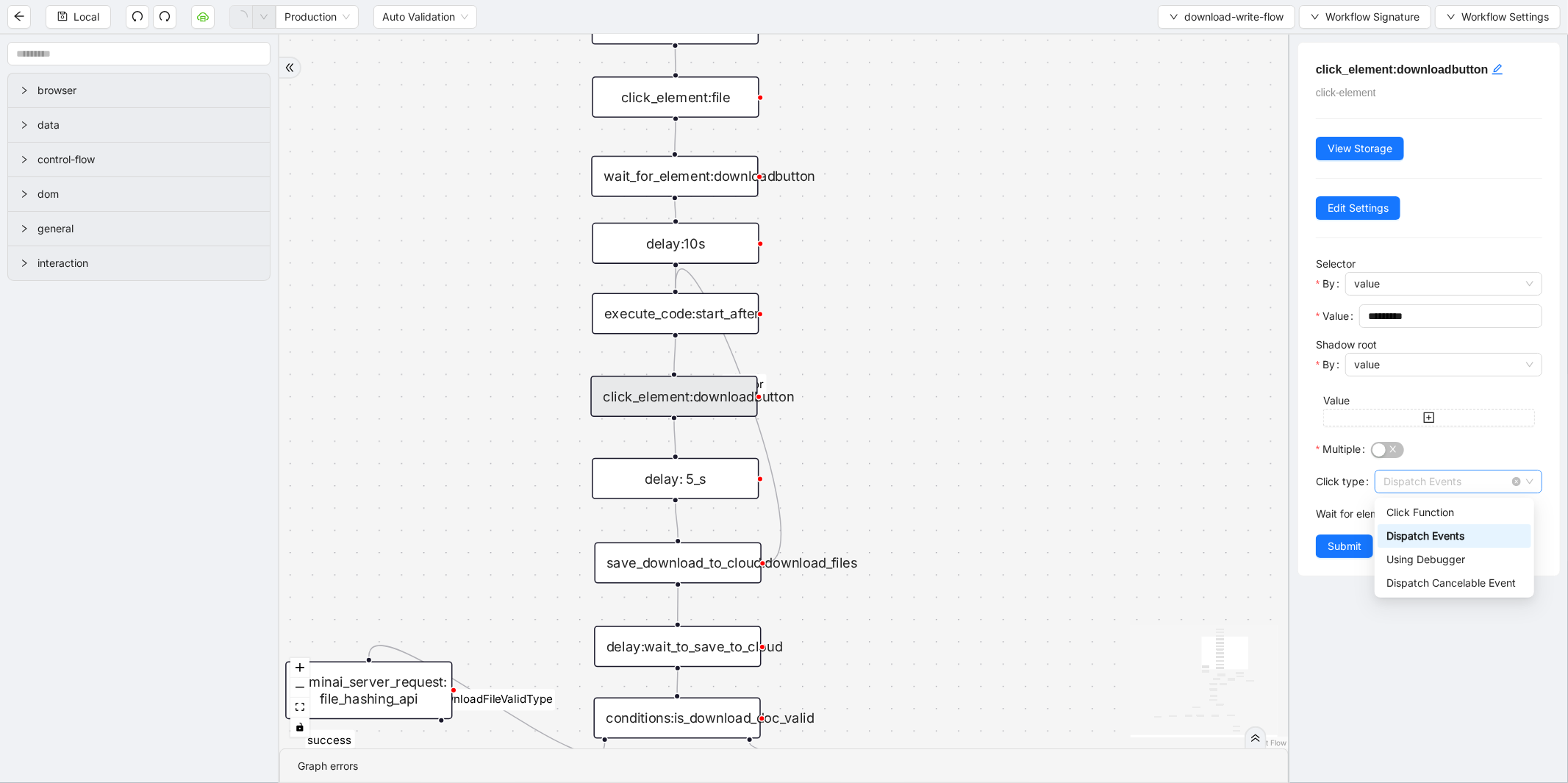
click at [1391, 477] on span "Dispatch Events" at bounding box center [1458, 482] width 150 height 22
click at [1383, 557] on div "Using Debugger" at bounding box center [1454, 559] width 153 height 23
click at [1335, 542] on span "Submit" at bounding box center [1344, 546] width 34 height 16
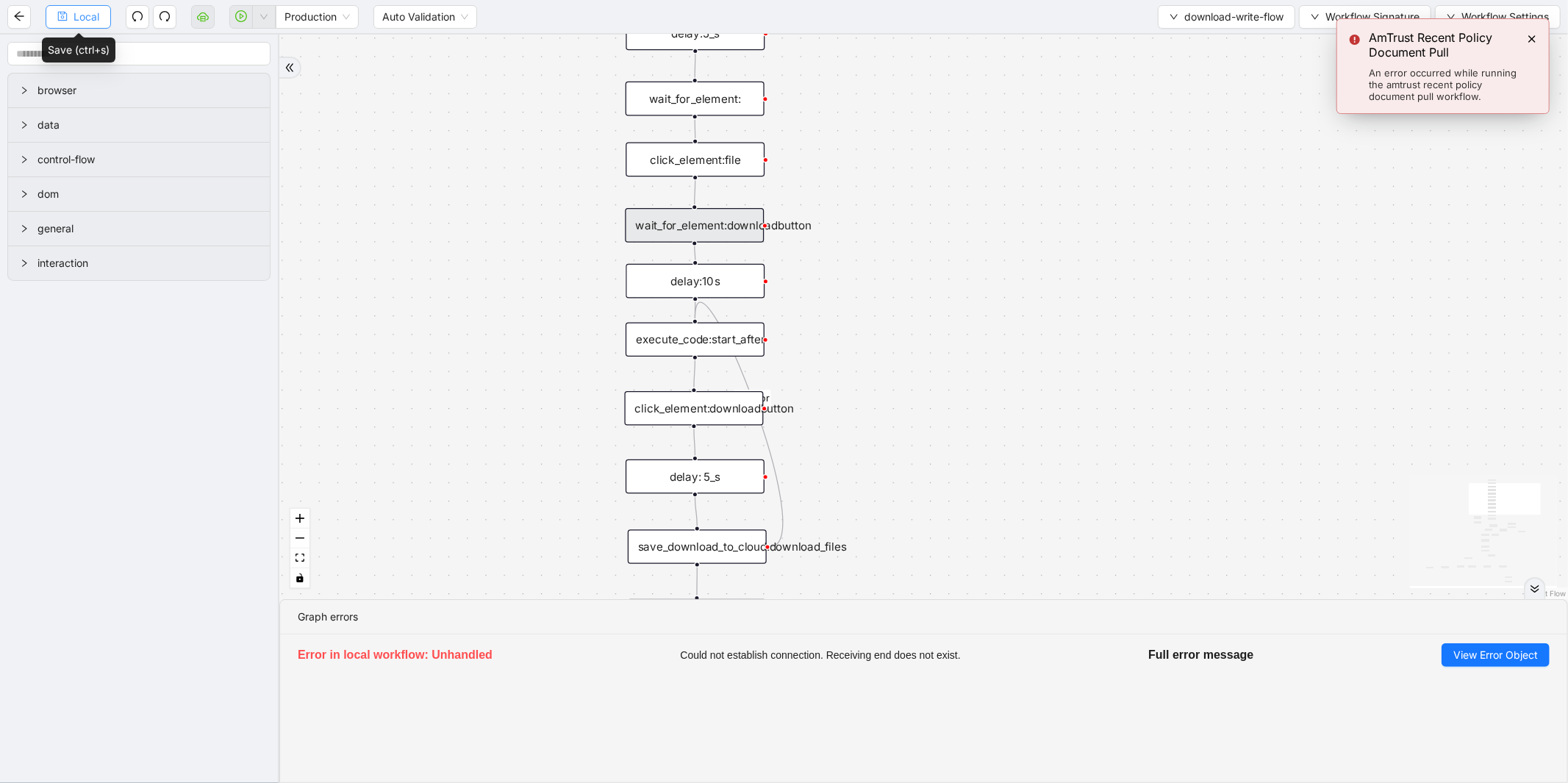
click at [75, 25] on button "Local" at bounding box center [78, 17] width 65 height 23
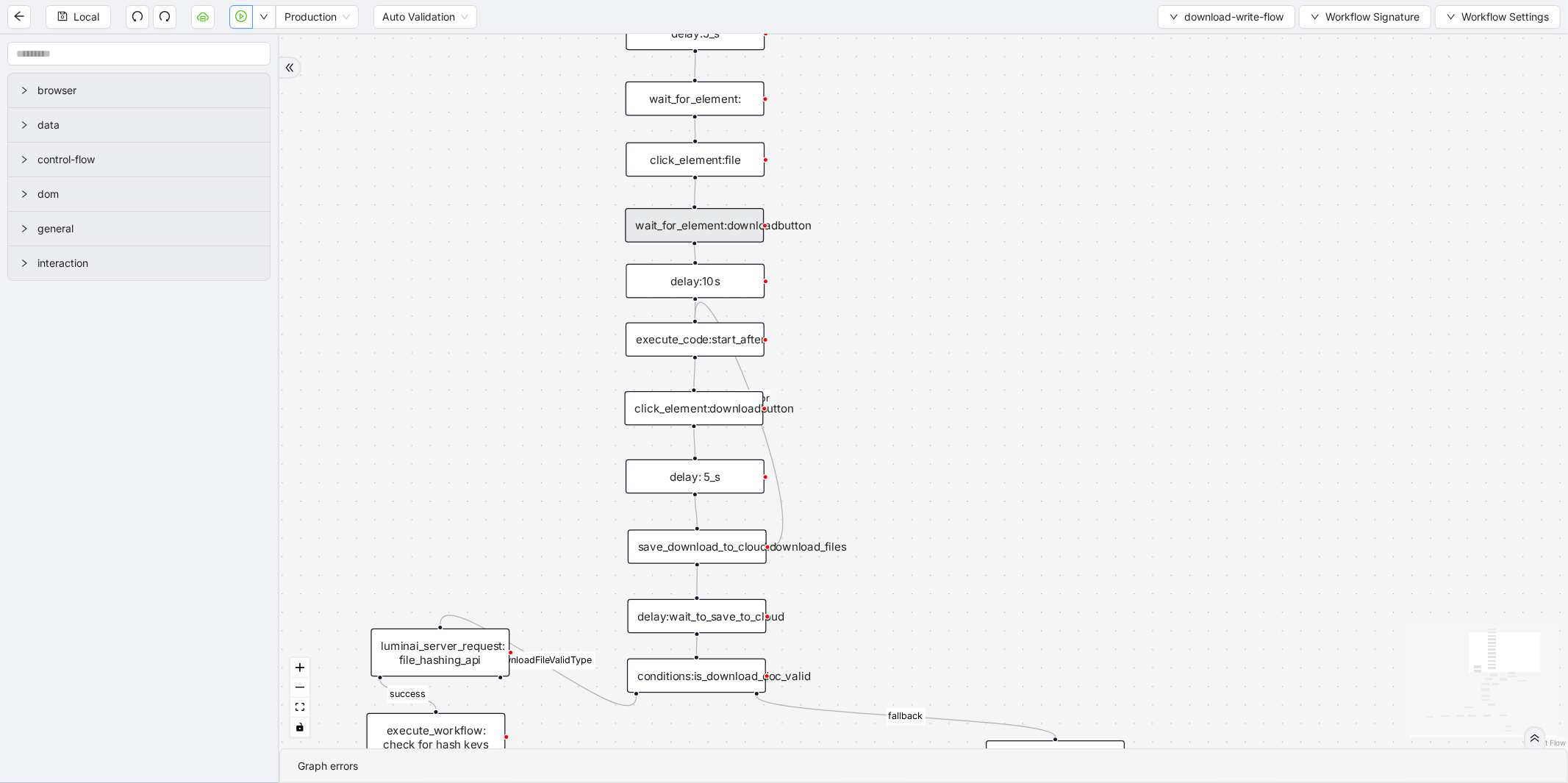
click at [241, 19] on icon "play-circle" at bounding box center [241, 16] width 12 height 12
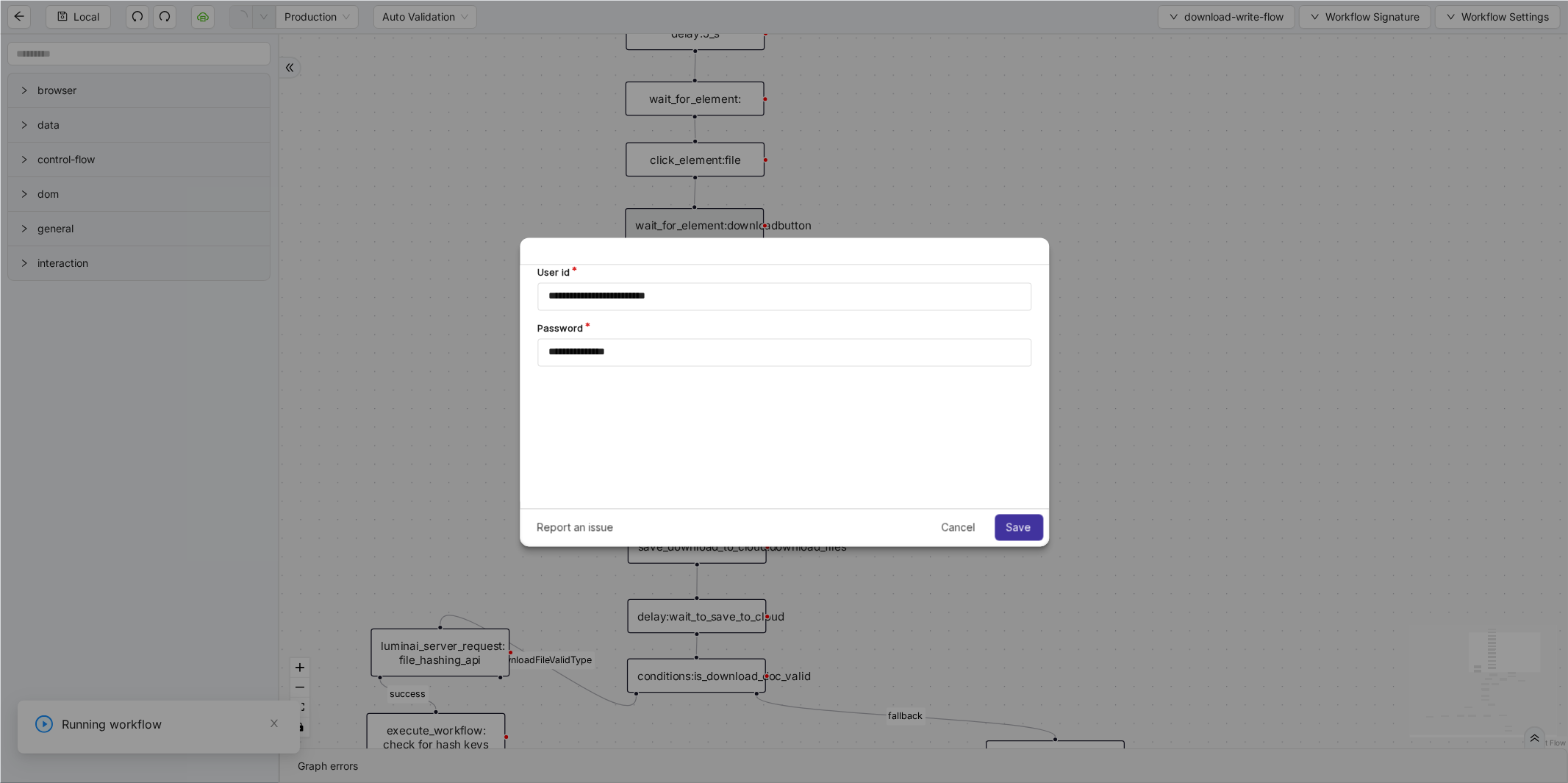
click at [1008, 526] on span "Save" at bounding box center [1018, 527] width 25 height 12
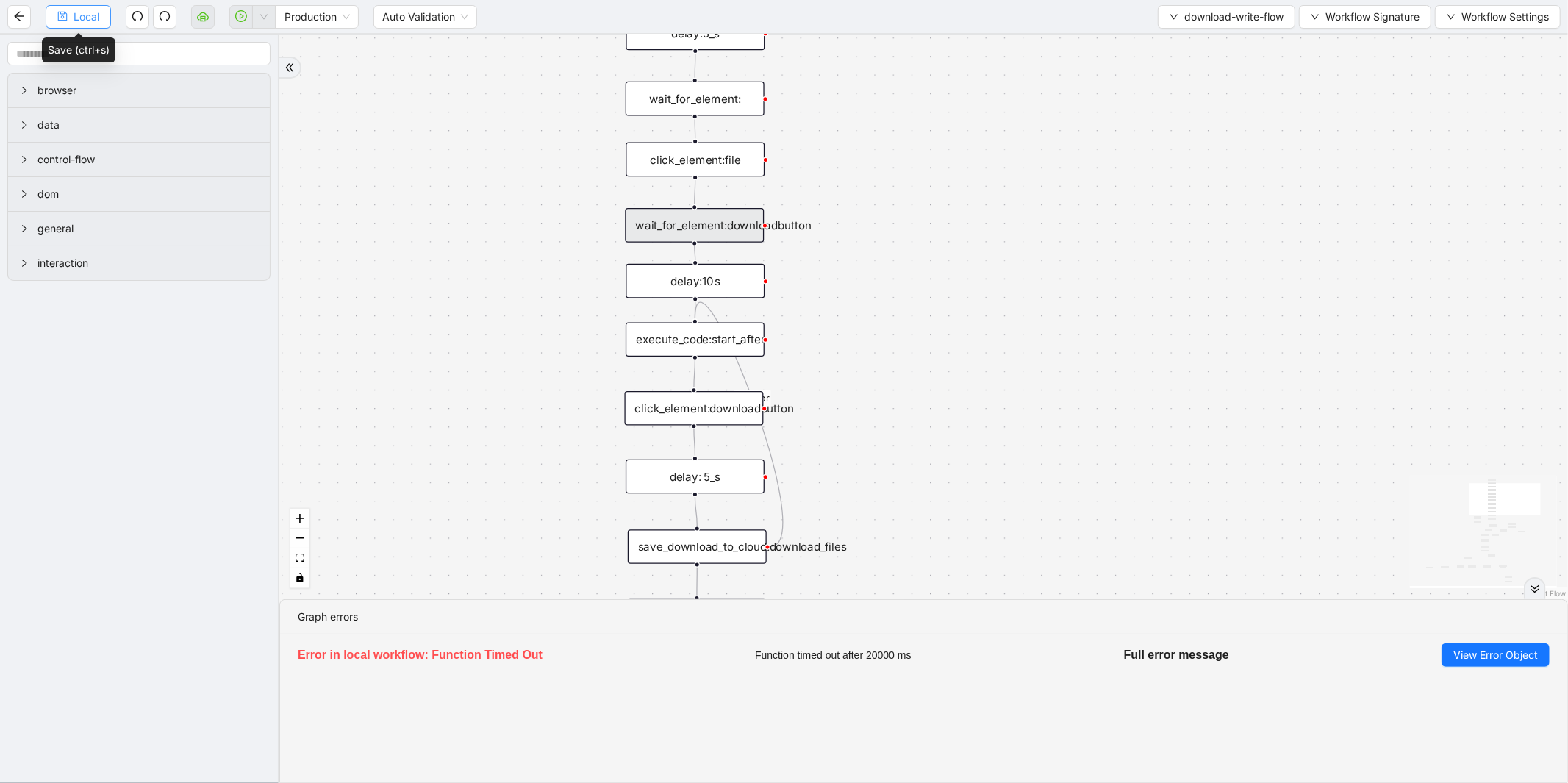
click at [69, 18] on button "Local" at bounding box center [78, 17] width 65 height 23
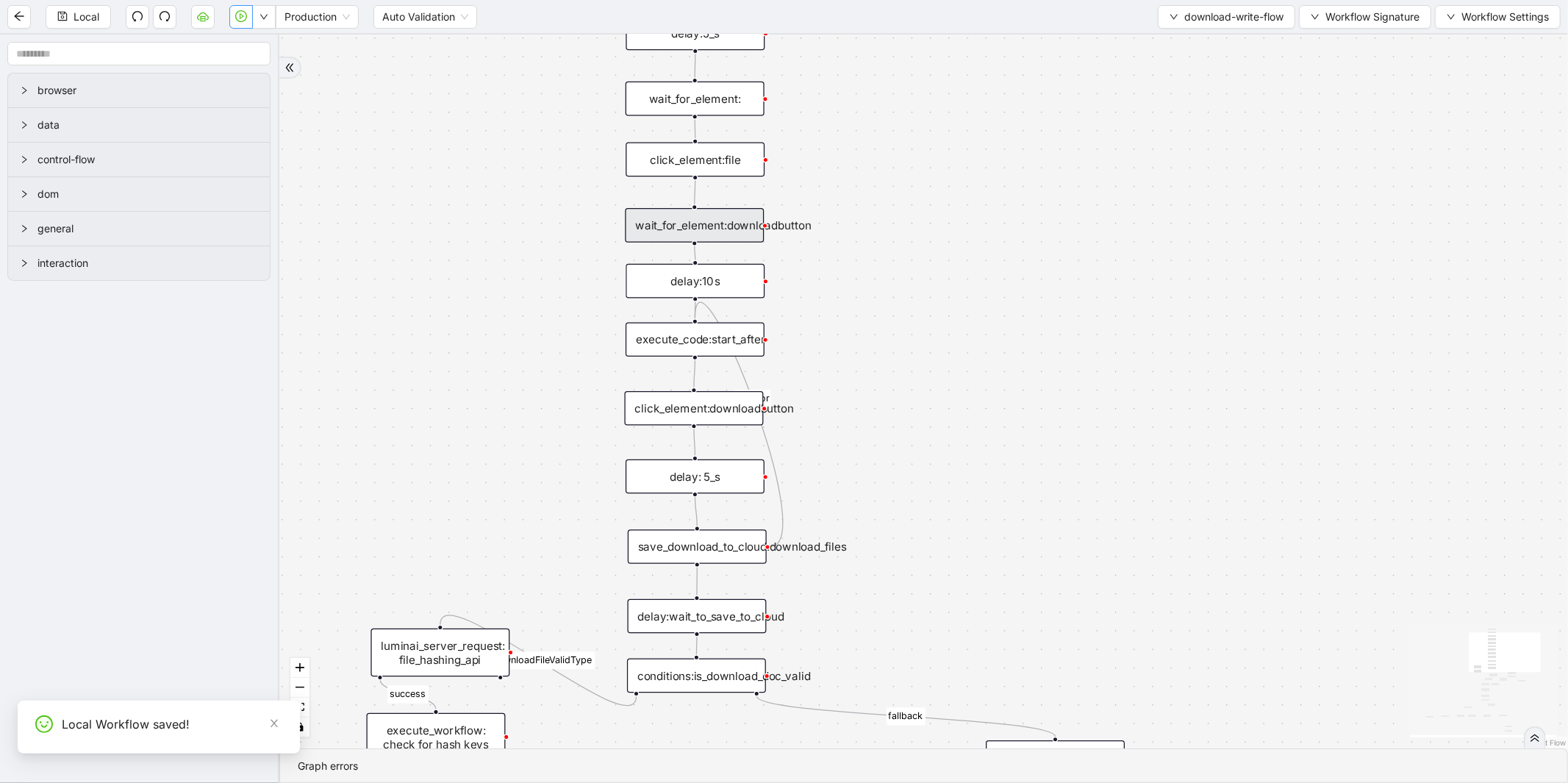
click at [240, 22] on button "button" at bounding box center [241, 17] width 23 height 23
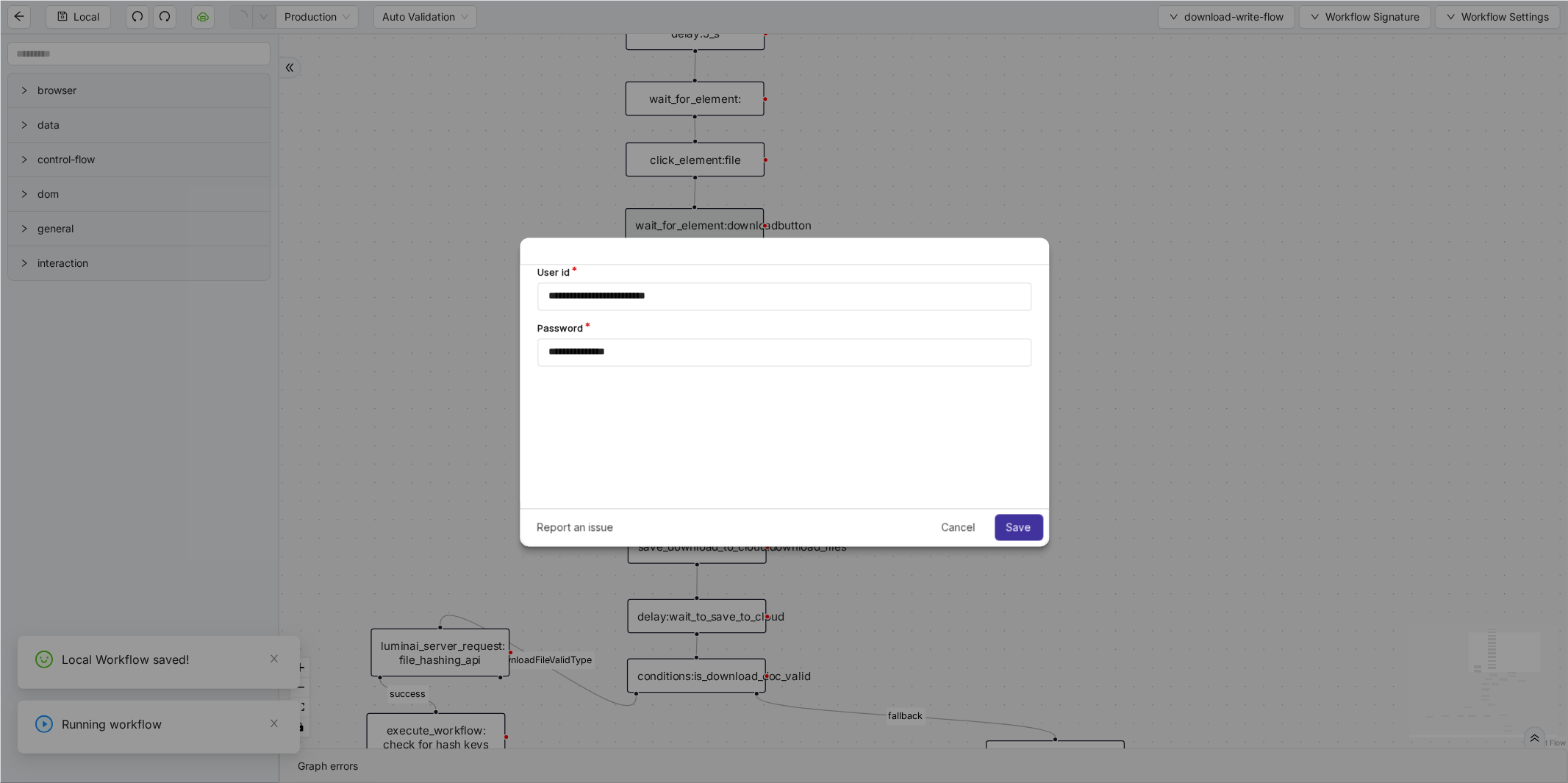
click at [1016, 527] on span "Save" at bounding box center [1018, 527] width 25 height 12
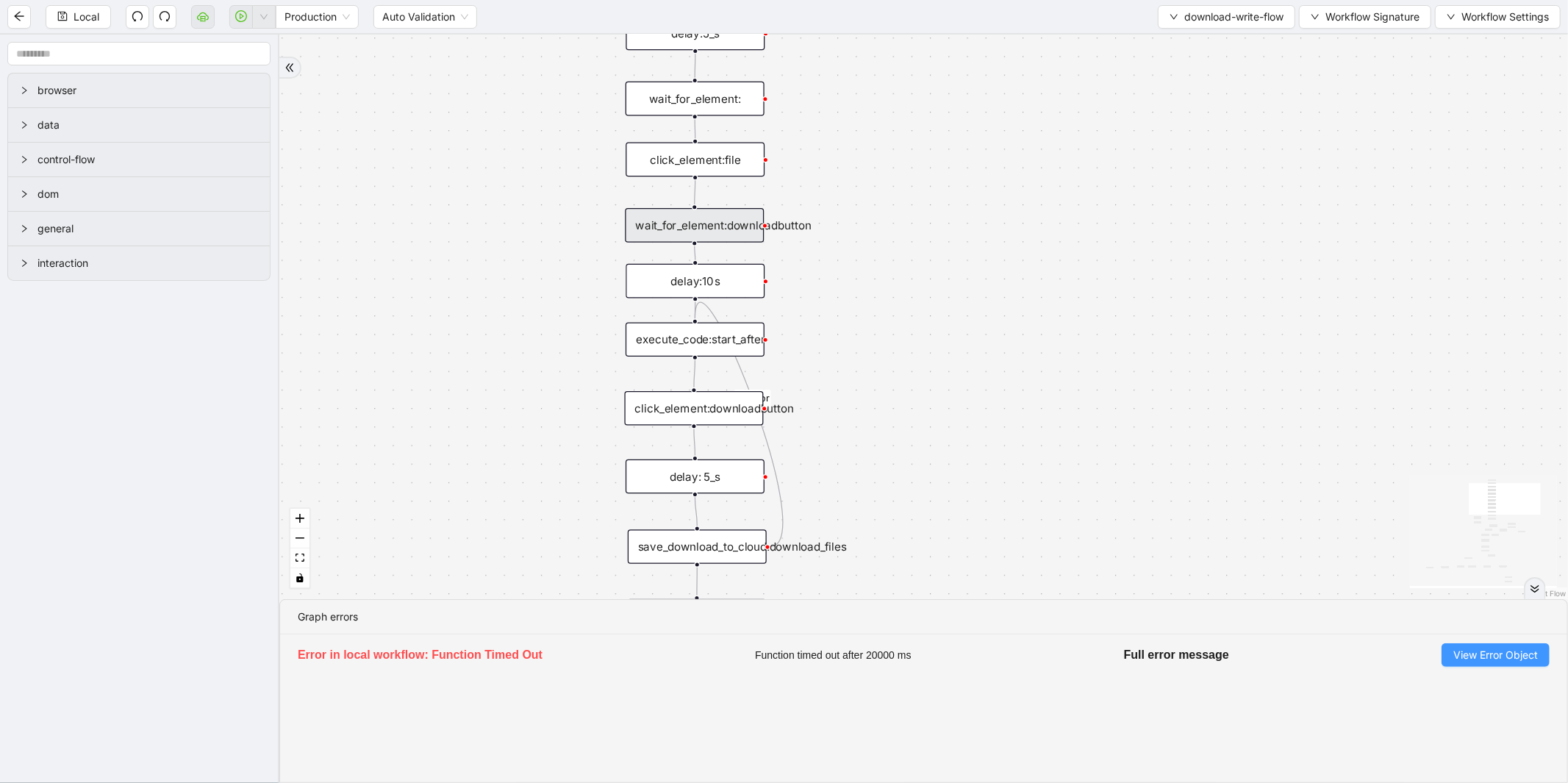
click at [1510, 657] on span "View Error Object" at bounding box center [1495, 655] width 85 height 16
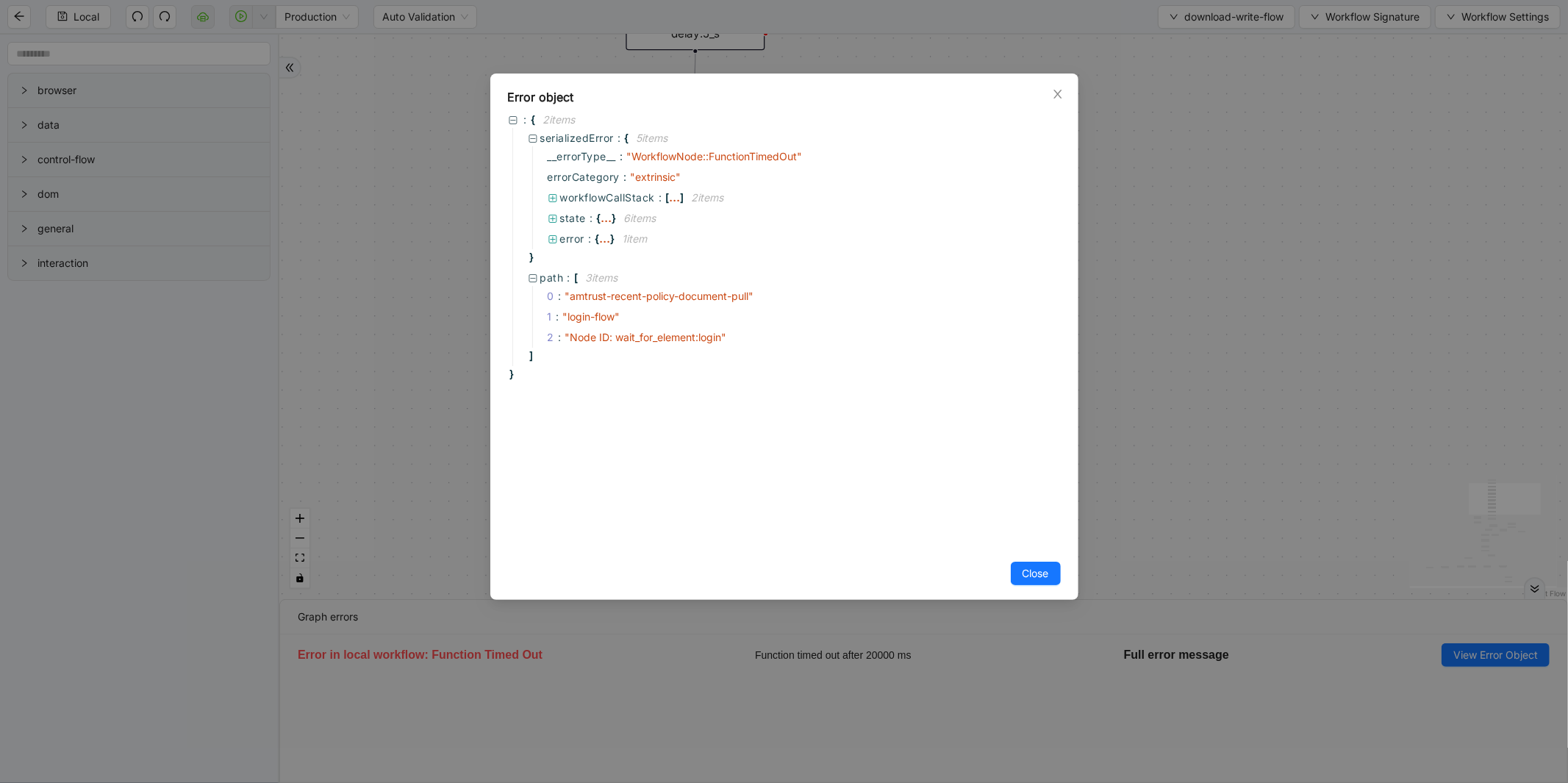
click at [1364, 335] on div "Error object : { 2 item s serializedError : { 5 item s __errorType__ : " Workfl…" at bounding box center [784, 392] width 1568 height 783
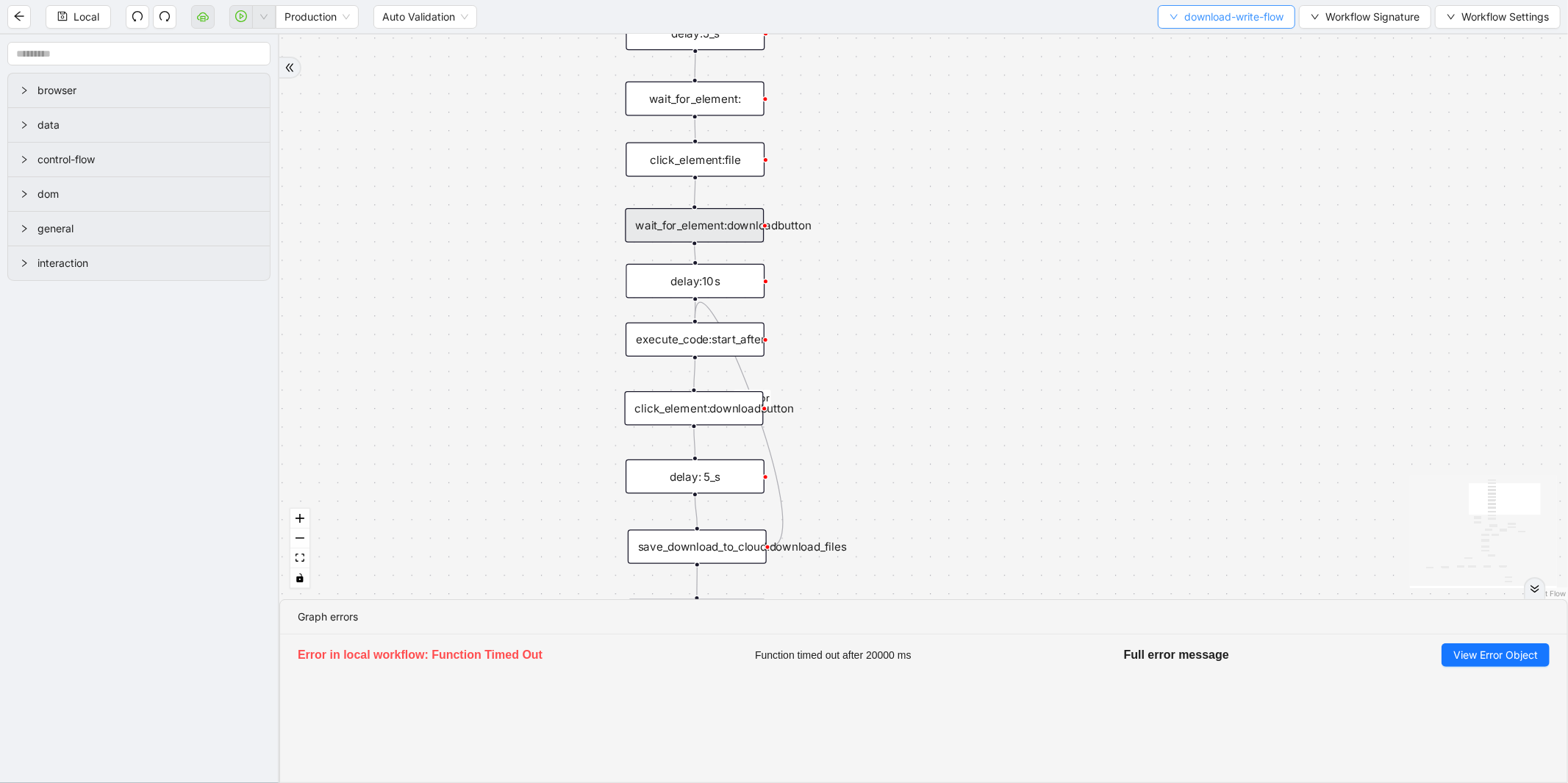
drag, startPoint x: 1184, startPoint y: 13, endPoint x: 1186, endPoint y: 22, distance: 9.2
click at [1185, 13] on span "download-write-flow" at bounding box center [1234, 16] width 99 height 16
click at [1186, 38] on span "Select" at bounding box center [1222, 44] width 117 height 16
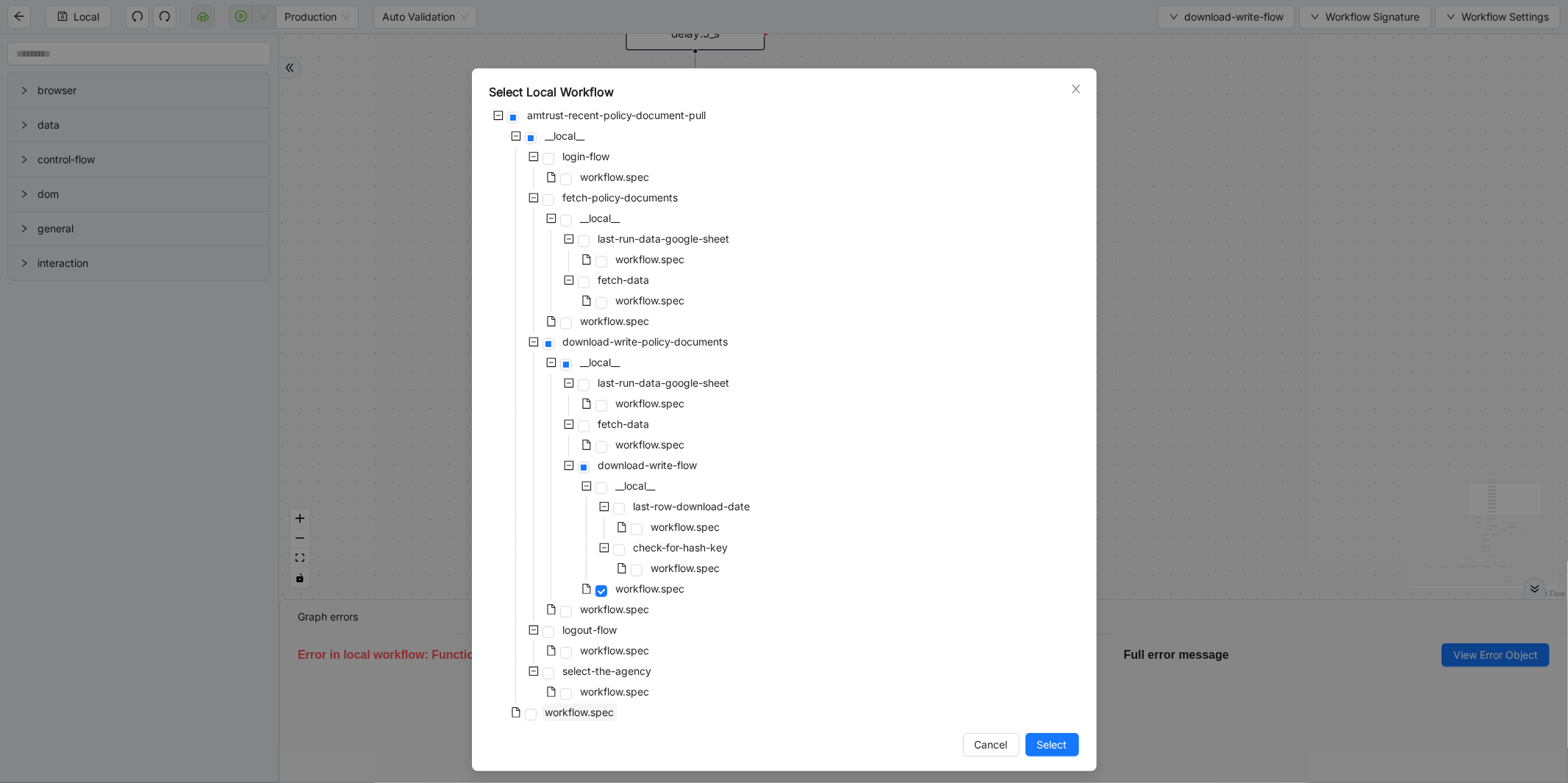
scroll to position [10, 0]
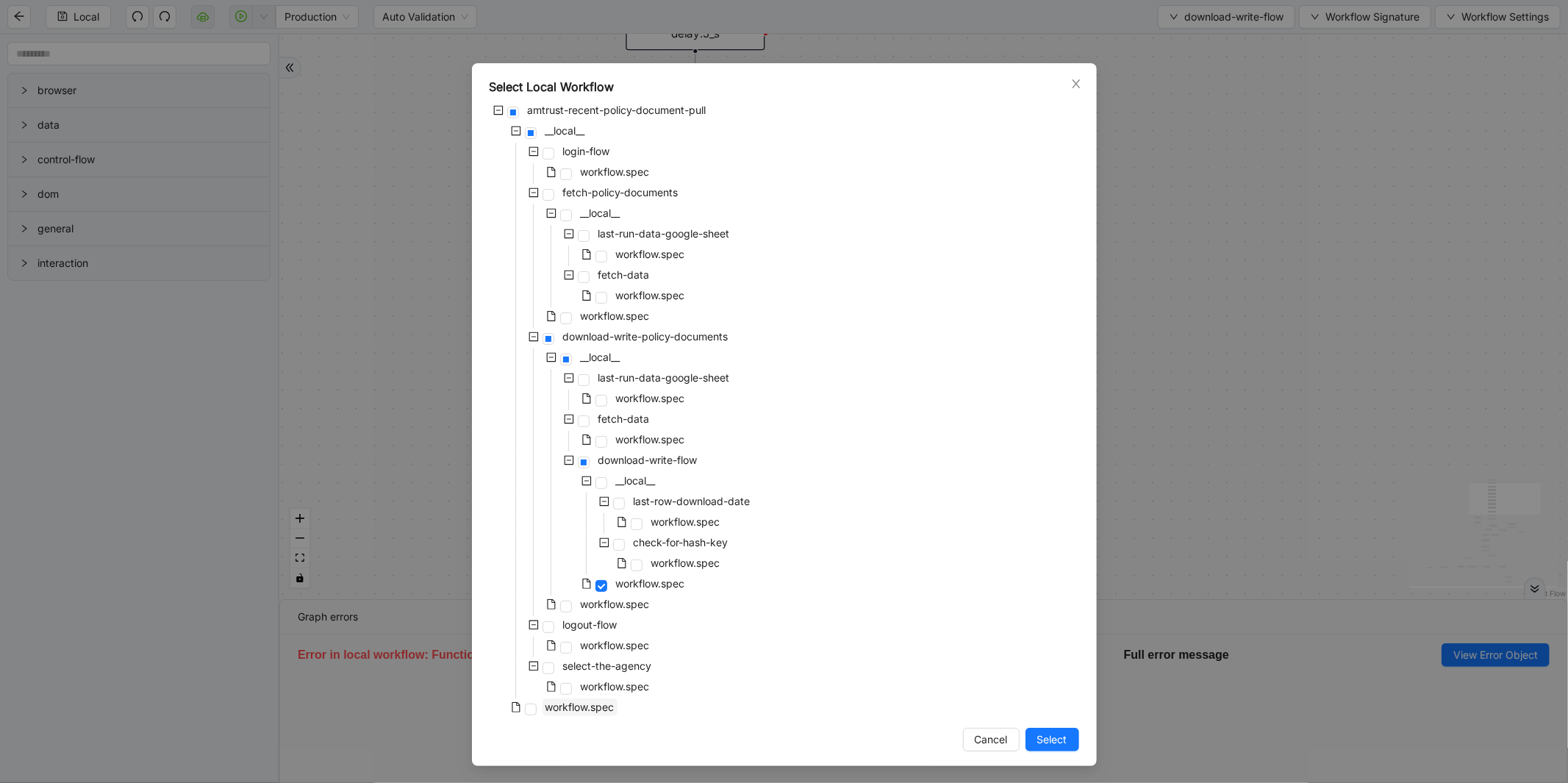
click at [545, 706] on span "workflow.spec" at bounding box center [580, 706] width 69 height 12
click at [1051, 737] on span "Select" at bounding box center [1052, 739] width 30 height 16
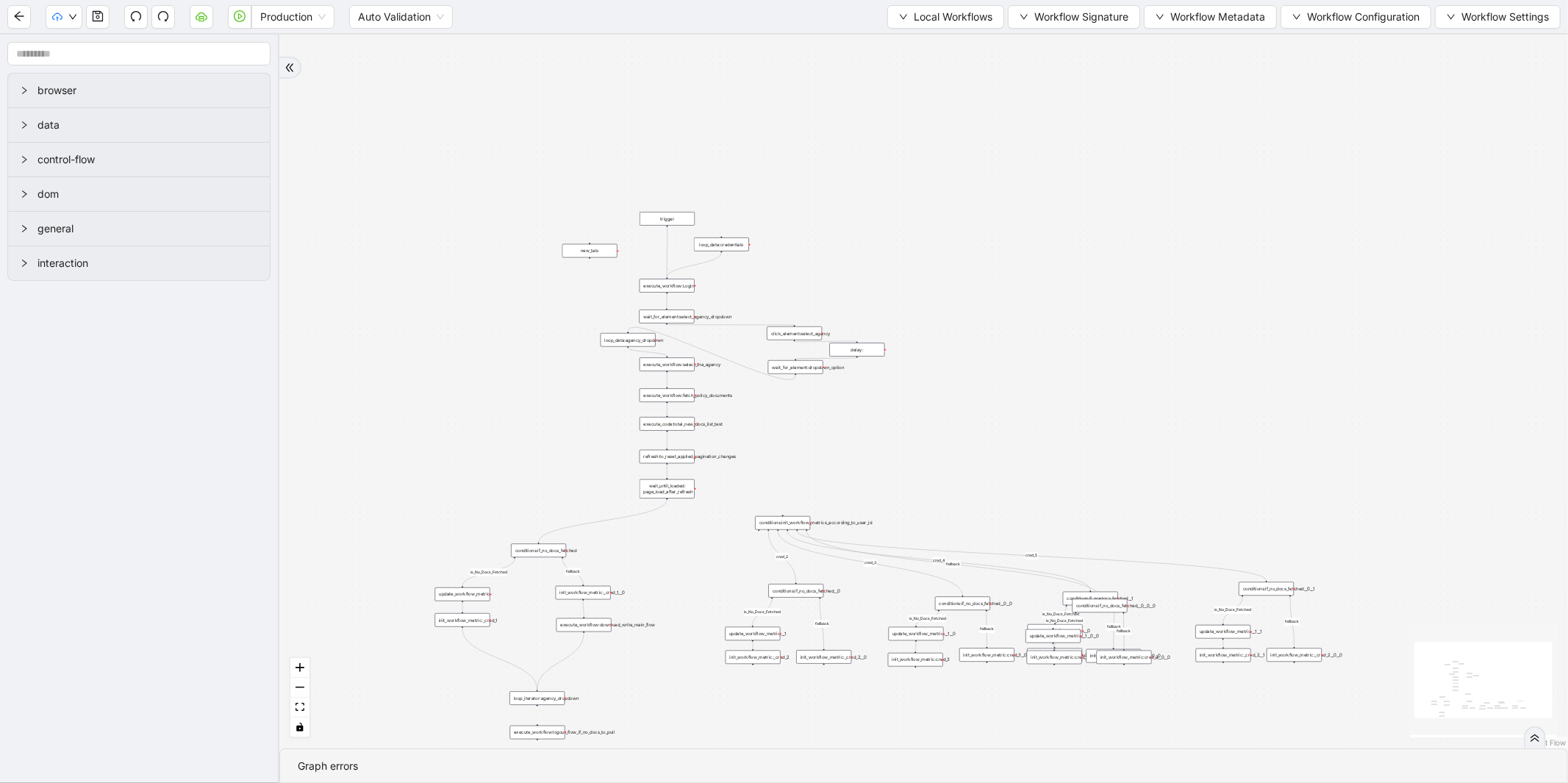
drag, startPoint x: 951, startPoint y: 215, endPoint x: 974, endPoint y: 578, distance: 363.7
click at [988, 581] on div "is_No_Docs_Fetched is_No_Docs_Fetched is_No_Docs_Fetched fallback fallback fall…" at bounding box center [924, 392] width 1289 height 714
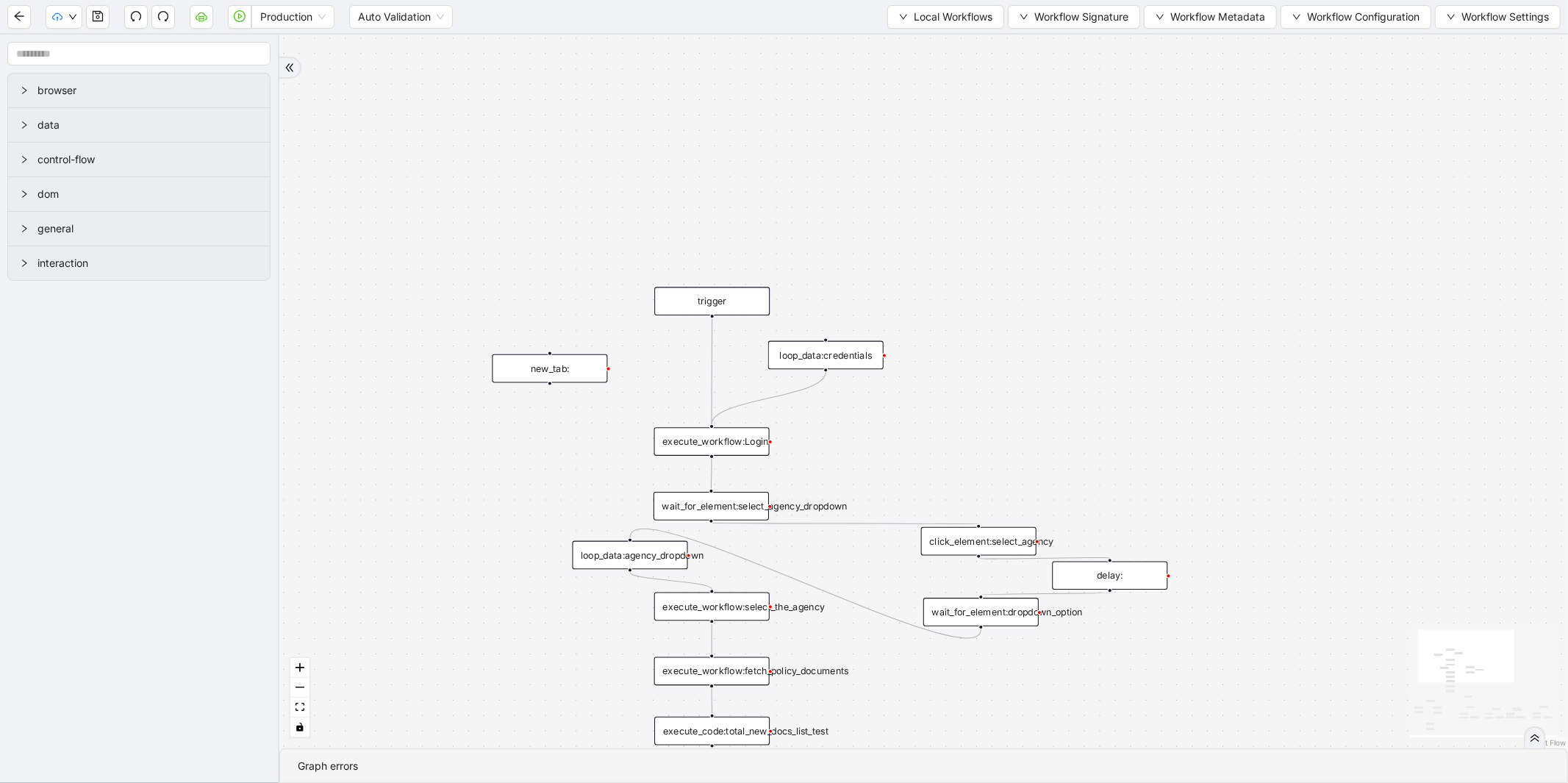
drag, startPoint x: 824, startPoint y: 361, endPoint x: 1014, endPoint y: 386, distance: 191.6
click at [1014, 386] on div "is_No_Docs_Fetched is_No_Docs_Fetched is_No_Docs_Fetched fallback fallback fall…" at bounding box center [924, 392] width 1289 height 714
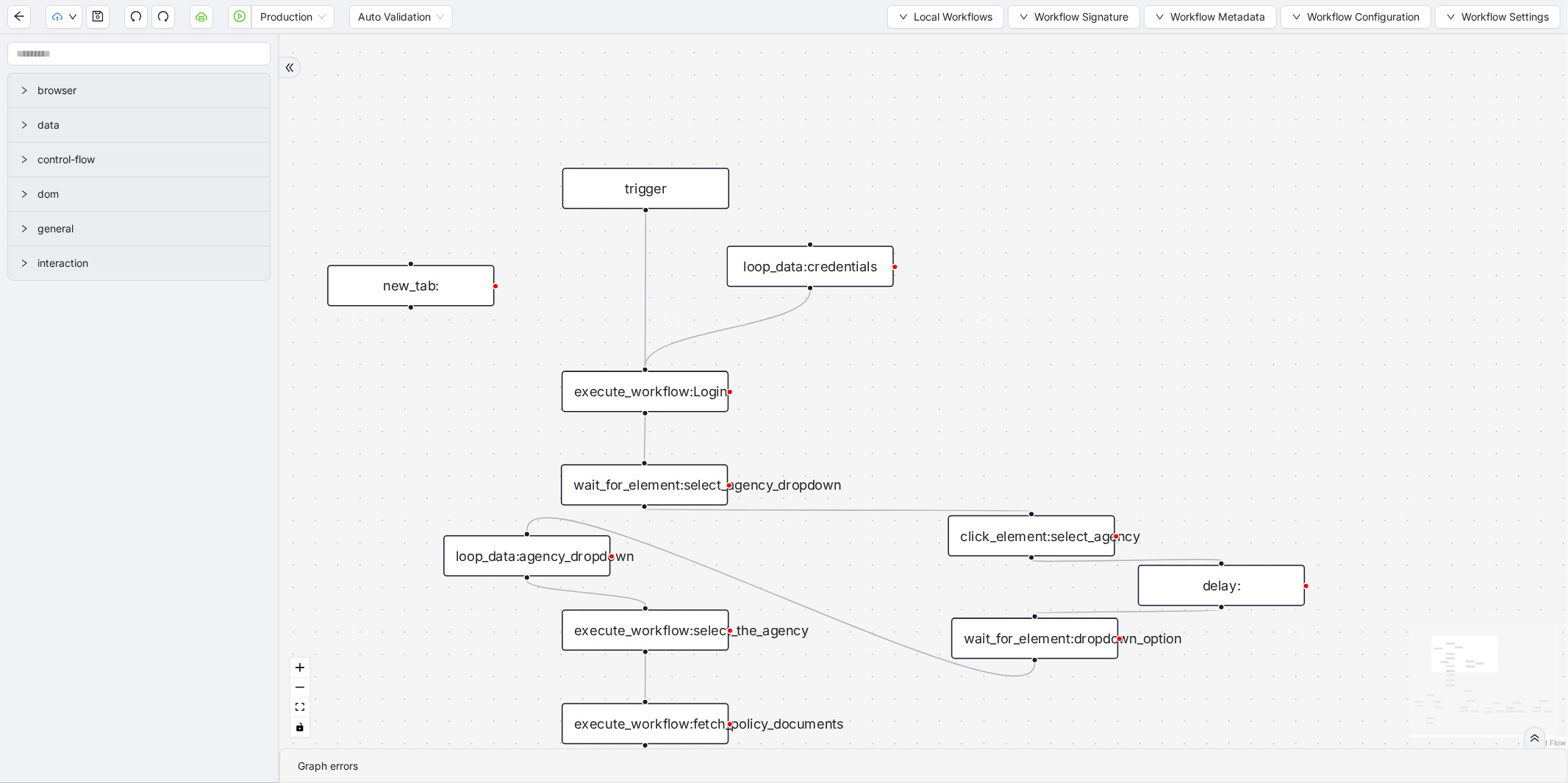
drag, startPoint x: 929, startPoint y: 392, endPoint x: 935, endPoint y: 338, distance: 54.3
click at [935, 338] on div "is_No_Docs_Fetched is_No_Docs_Fetched is_No_Docs_Fetched fallback fallback fall…" at bounding box center [924, 392] width 1289 height 714
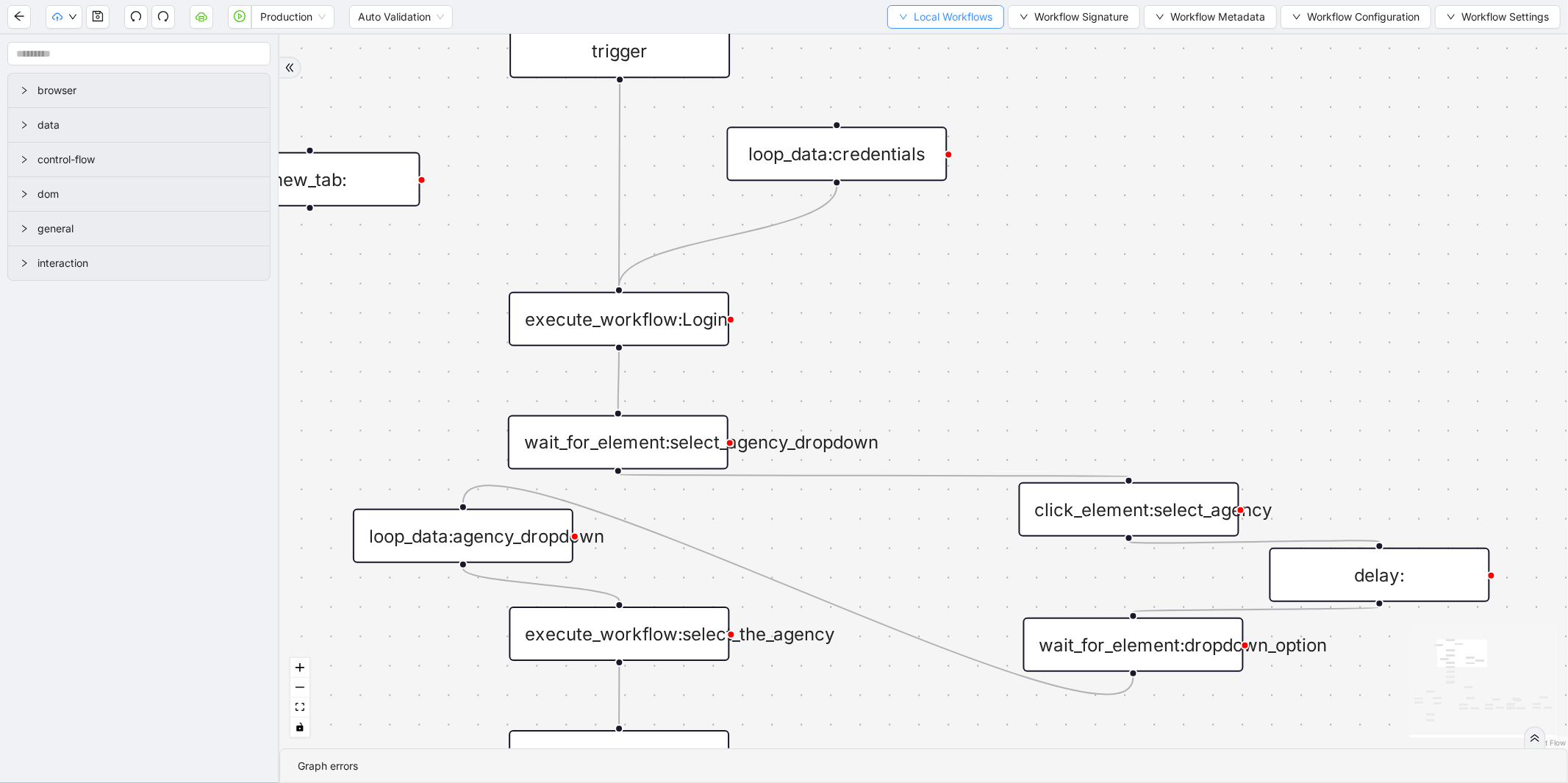
click at [957, 22] on span "Local Workflows" at bounding box center [953, 16] width 78 height 16
click at [920, 44] on span "Select" at bounding box center [939, 44] width 95 height 16
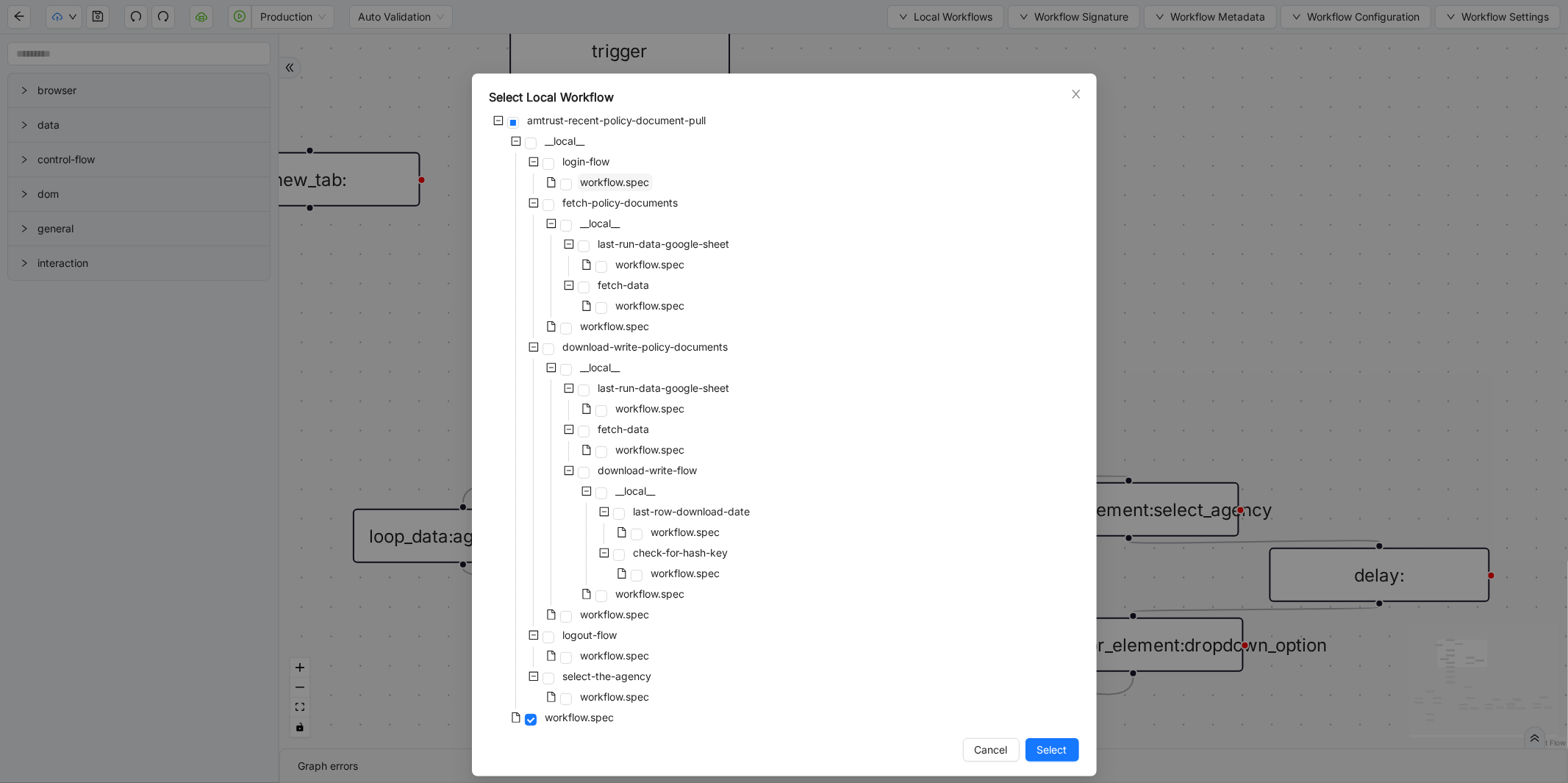
click at [598, 182] on span "workflow.spec" at bounding box center [615, 181] width 69 height 12
click at [1044, 752] on span "Select" at bounding box center [1052, 749] width 30 height 16
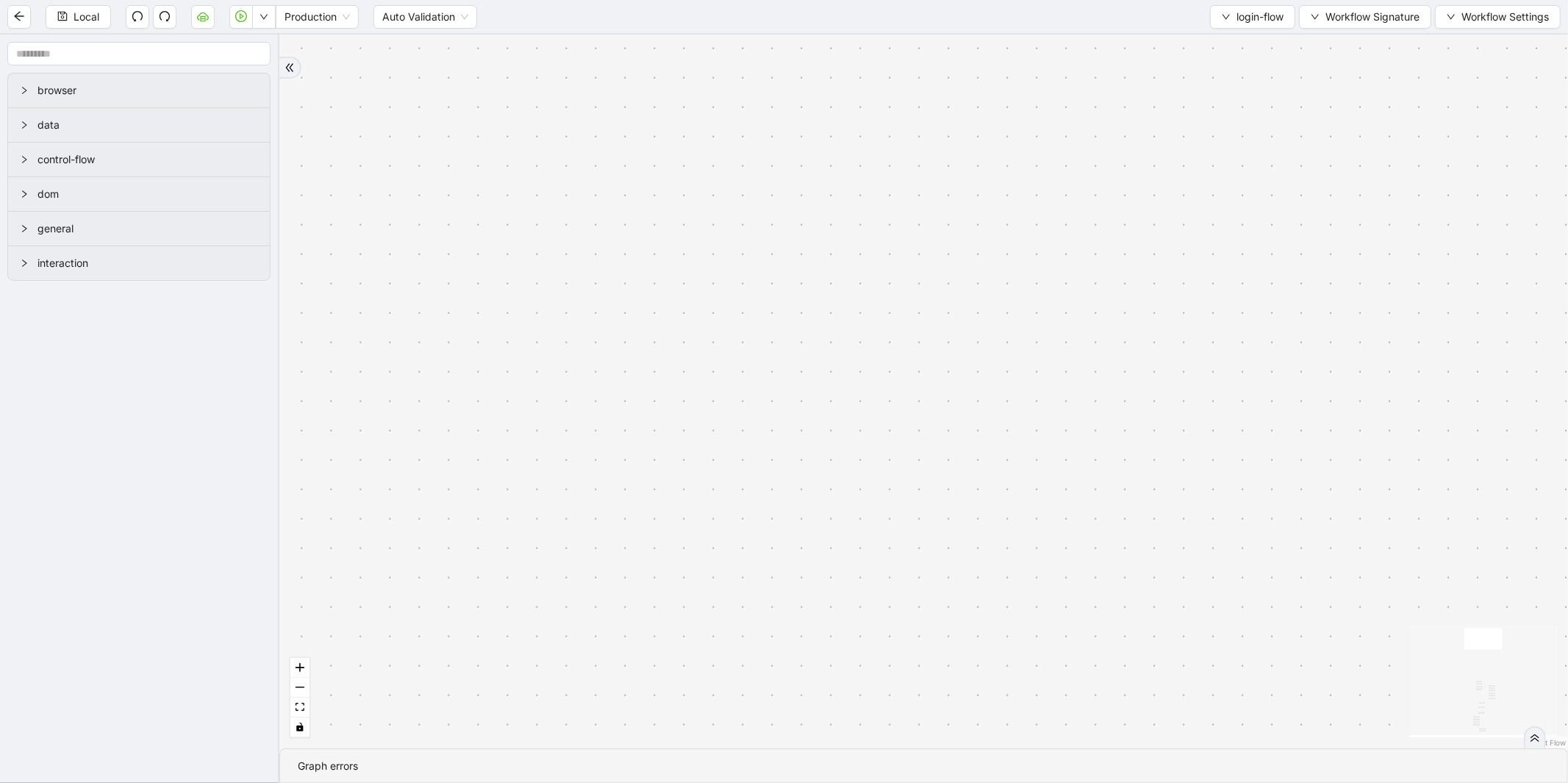
click at [316, 706] on div "fallback is_user_agreement_page logged_in fallback trigger conditions:logged_in…" at bounding box center [924, 392] width 1289 height 714
click at [309, 709] on div "fallback is_user_agreement_page logged_in fallback trigger conditions:logged_in…" at bounding box center [924, 392] width 1289 height 714
click at [297, 712] on button "fit view" at bounding box center [300, 707] width 19 height 20
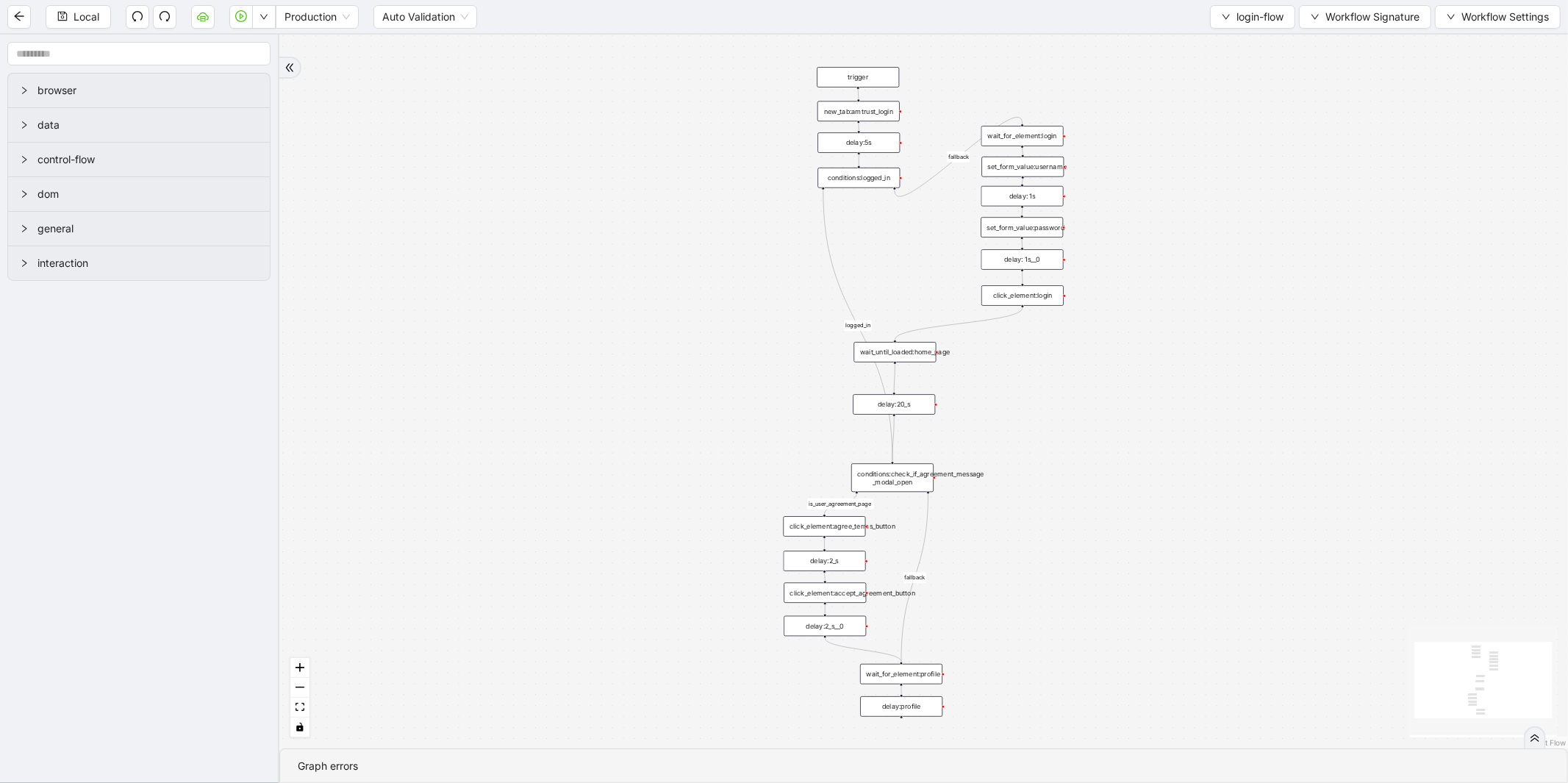
drag, startPoint x: 601, startPoint y: 679, endPoint x: 558, endPoint y: 492, distance: 191.9
click at [558, 492] on div "fallback is_user_agreement_page logged_in fallback trigger conditions:logged_in…" at bounding box center [924, 392] width 1289 height 714
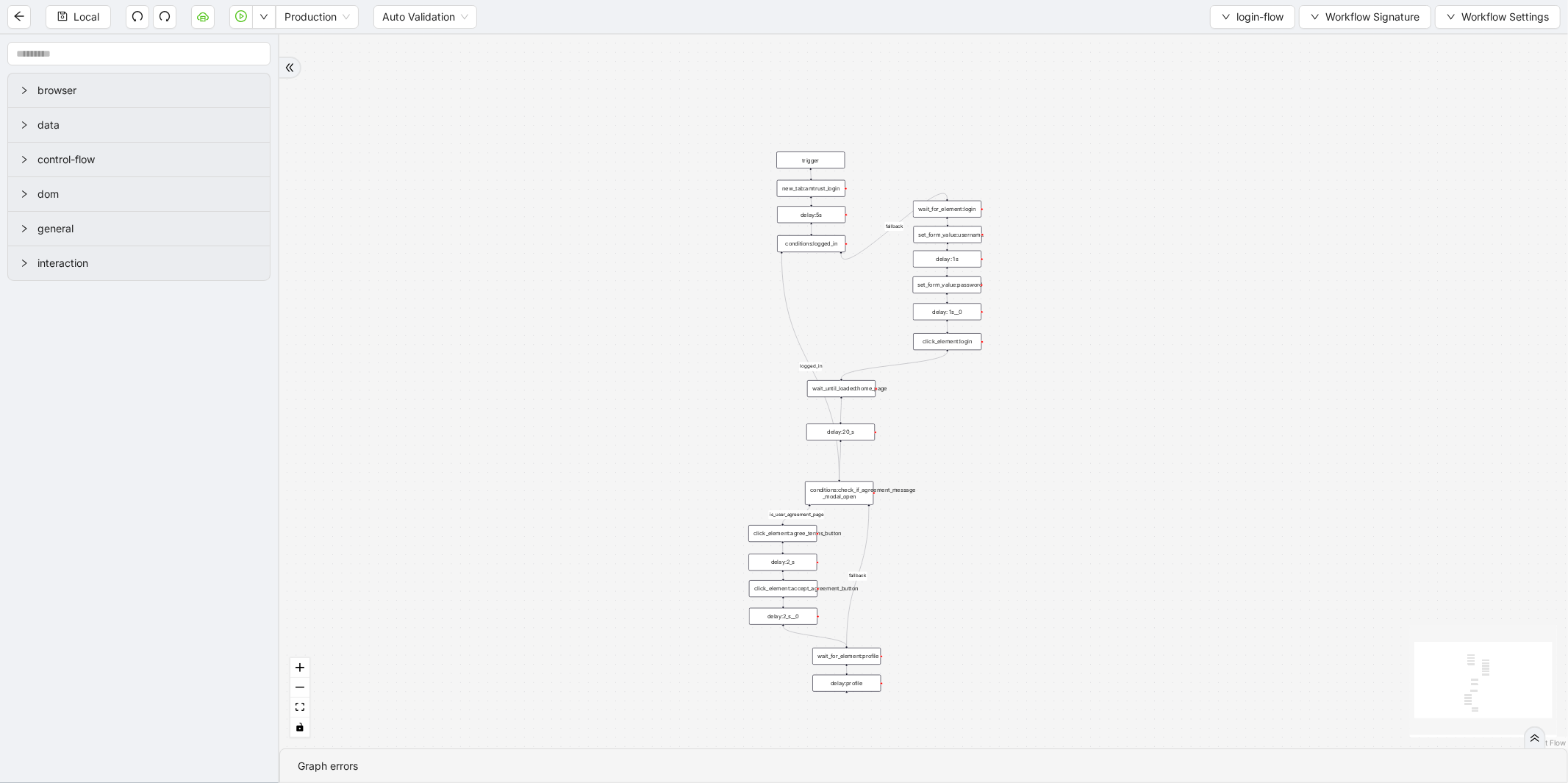
drag, startPoint x: 1018, startPoint y: 417, endPoint x: 996, endPoint y: 601, distance: 185.3
click at [996, 586] on div "fallback is_user_agreement_page logged_in fallback trigger conditions:logged_in…" at bounding box center [924, 392] width 1289 height 714
click at [996, 601] on div "fallback is_user_agreement_page logged_in fallback trigger conditions:logged_in…" at bounding box center [924, 392] width 1289 height 714
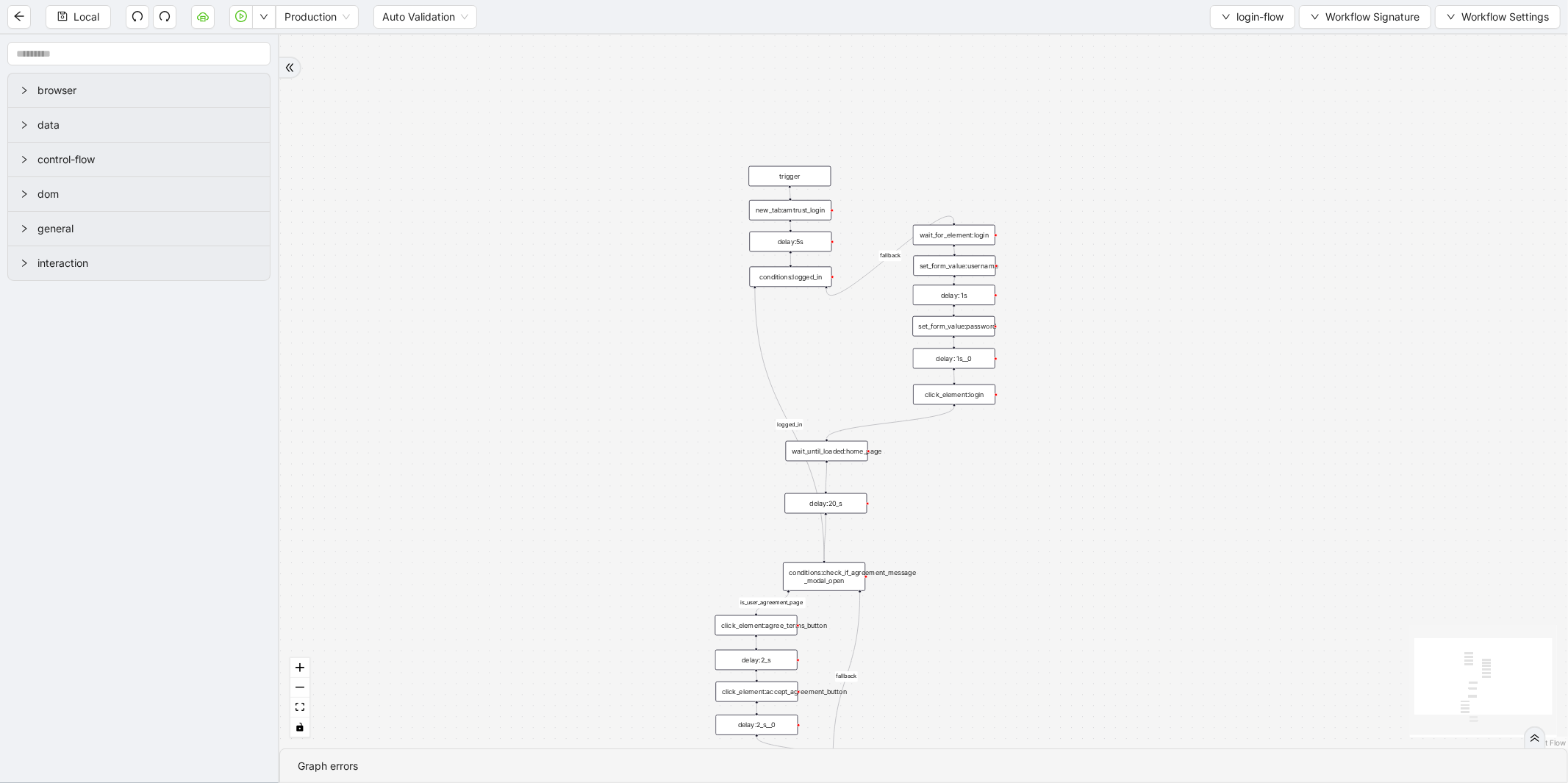
click at [810, 276] on div "conditions:logged_in" at bounding box center [791, 278] width 82 height 21
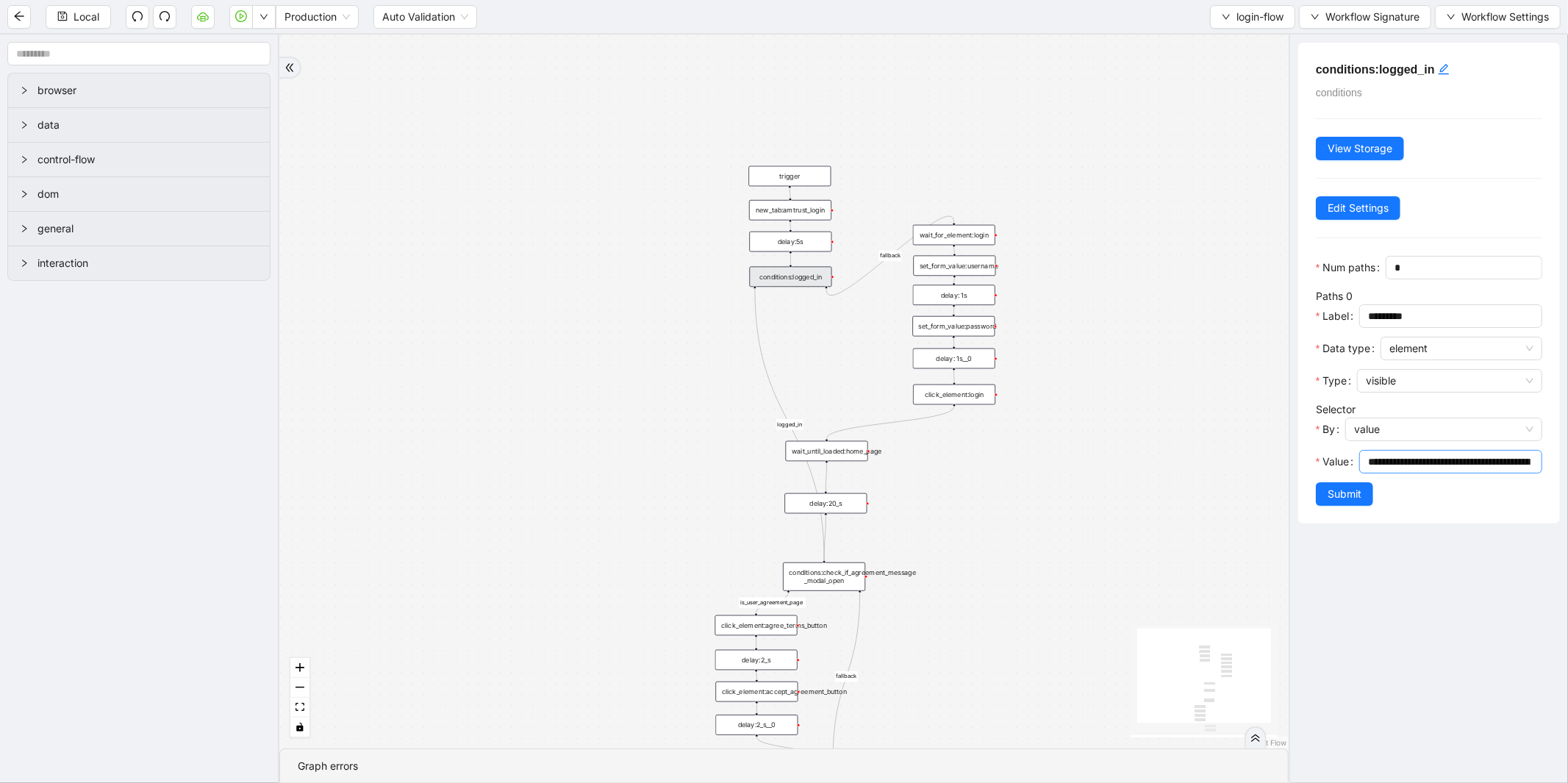
click at [1448, 470] on input "**********" at bounding box center [1449, 462] width 162 height 16
click at [1420, 440] on span "value" at bounding box center [1444, 430] width 179 height 22
click at [1377, 505] on div "code" at bounding box center [1440, 506] width 164 height 16
click at [1376, 474] on button "Open Editor" at bounding box center [1398, 462] width 81 height 23
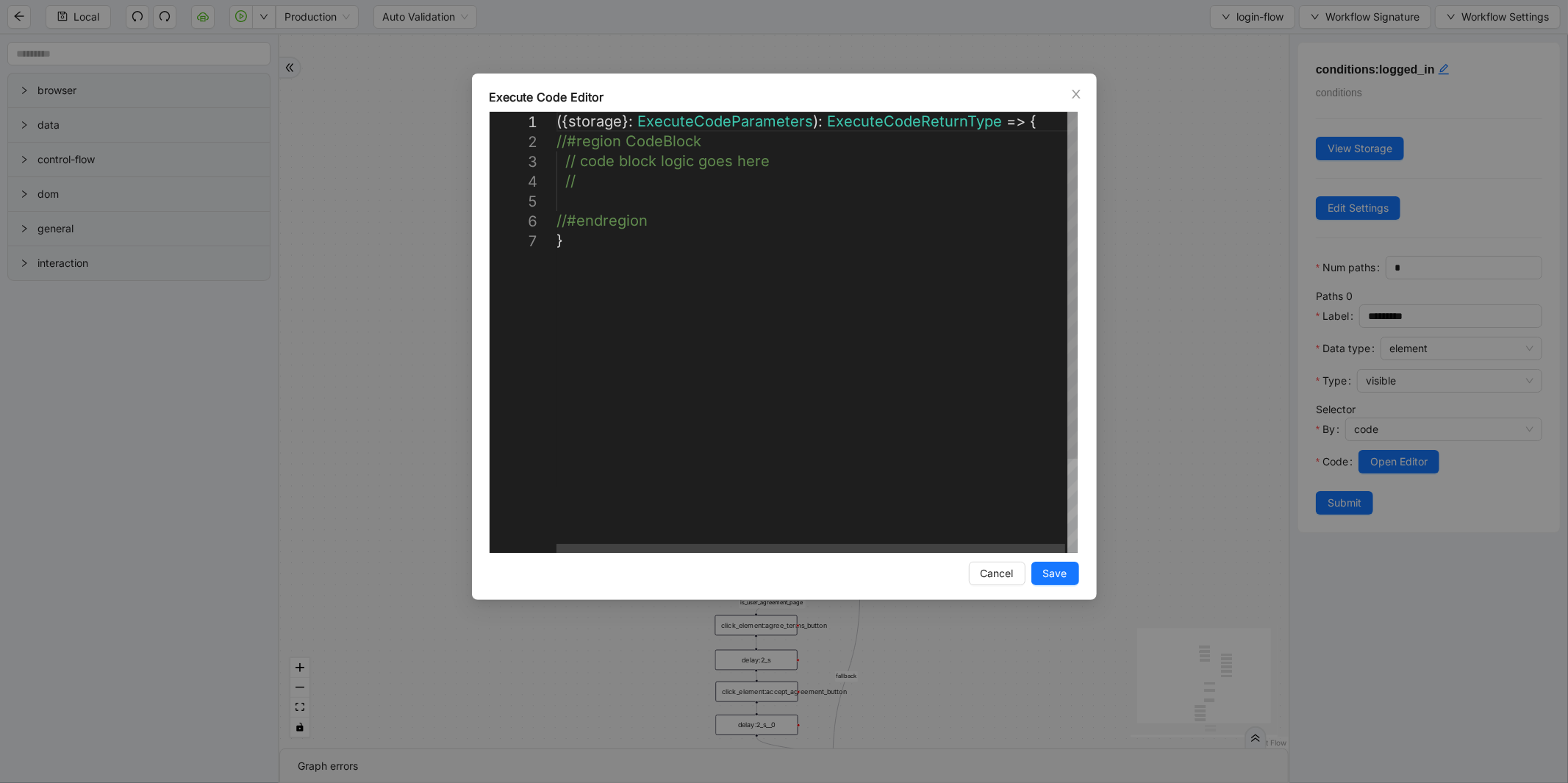
scroll to position [0, 7]
click at [603, 206] on div "({ storage }: ExecuteCodeParameters ): ExecuteCodeReturnType => { //#region Cod…" at bounding box center [818, 392] width 523 height 561
paste textarea "**********"
click at [588, 184] on div "( { storage } : ExecuteCodeParameters ): ExecuteCodeReturnType => { //#region C…" at bounding box center [825, 392] width 562 height 561
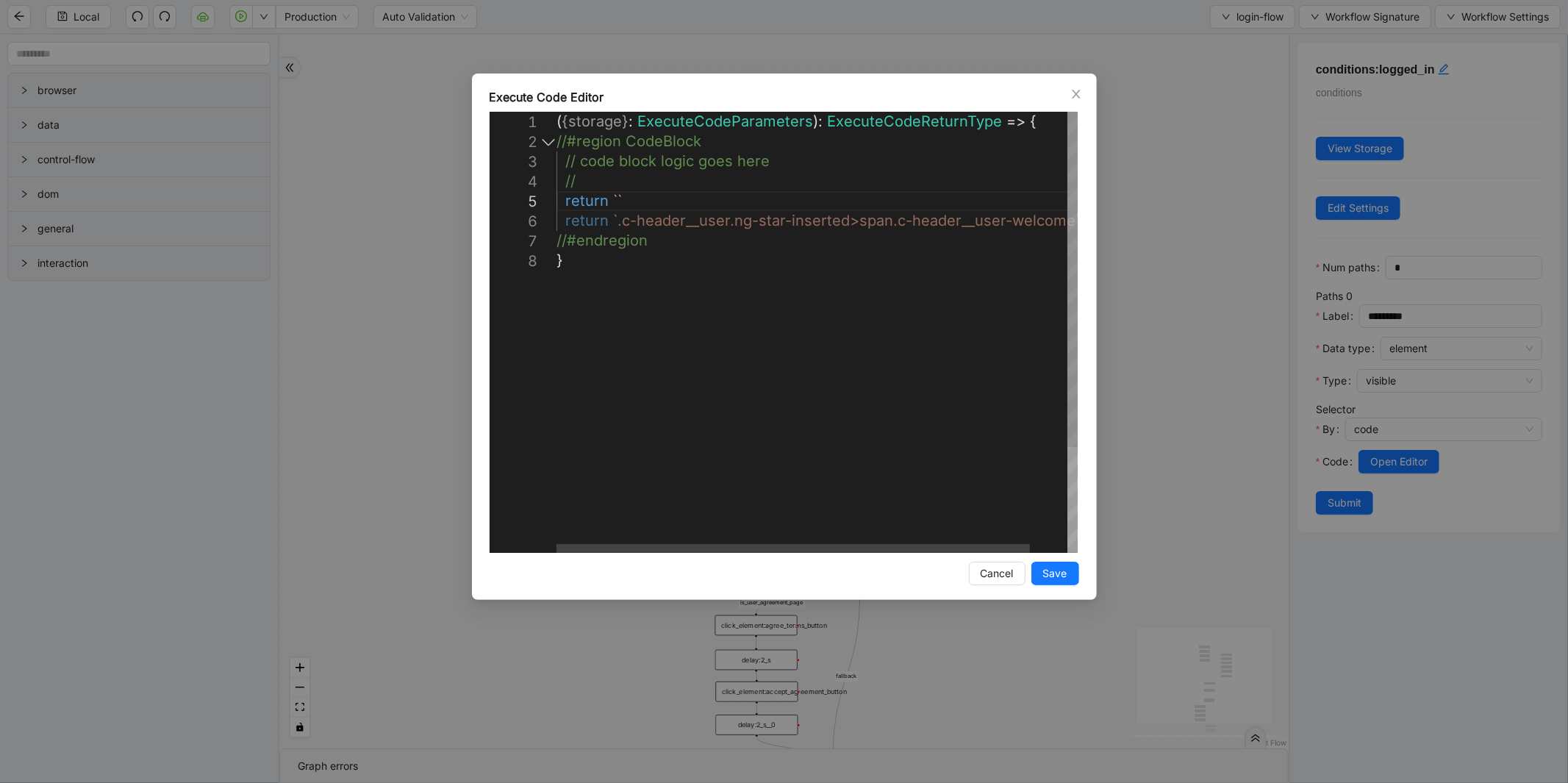
scroll to position [79, 96]
paste textarea "**********"
type textarea "**********"
click at [1066, 568] on span "Save" at bounding box center [1055, 573] width 24 height 16
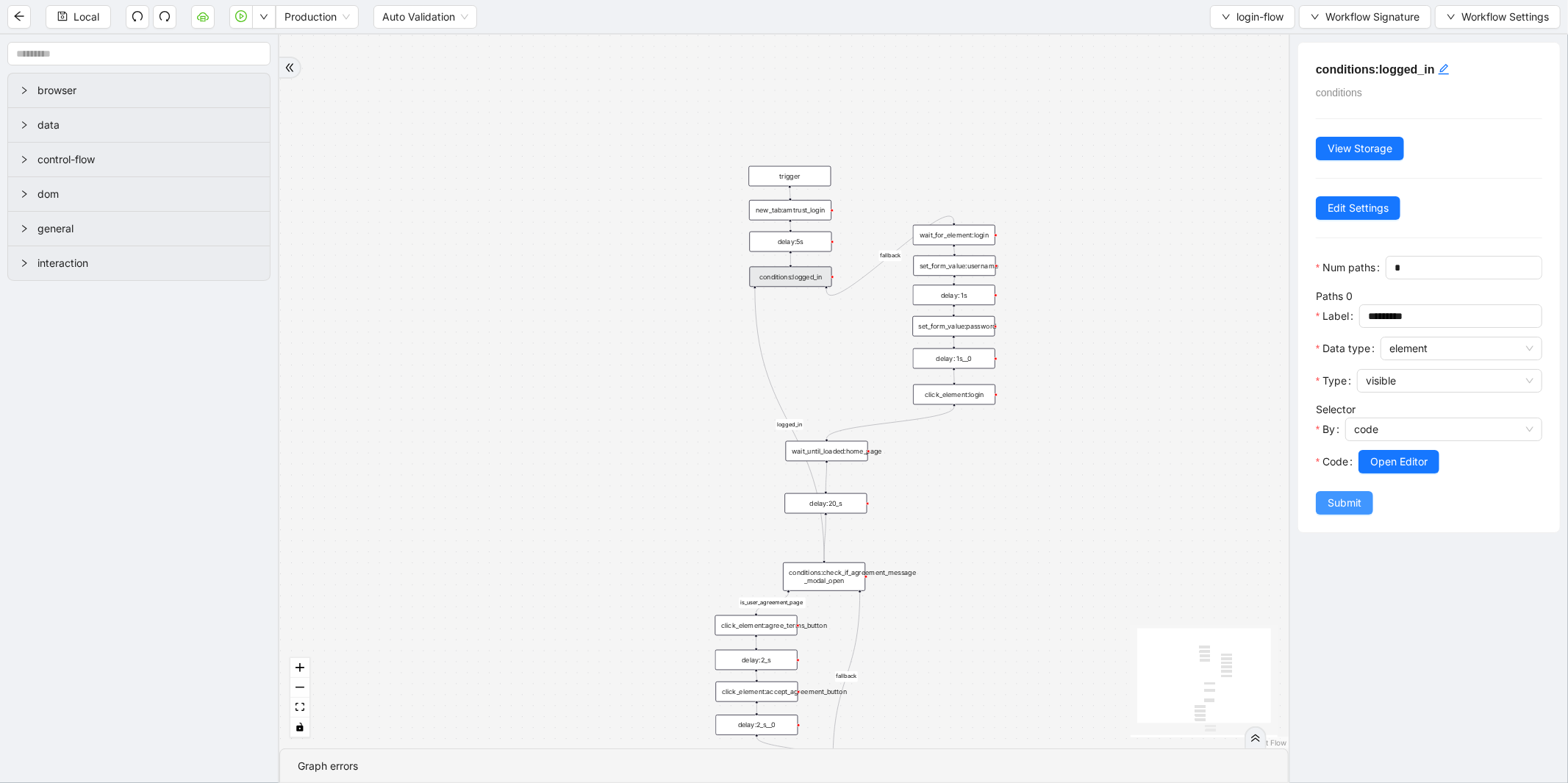
click at [1330, 511] on span "Submit" at bounding box center [1344, 503] width 34 height 16
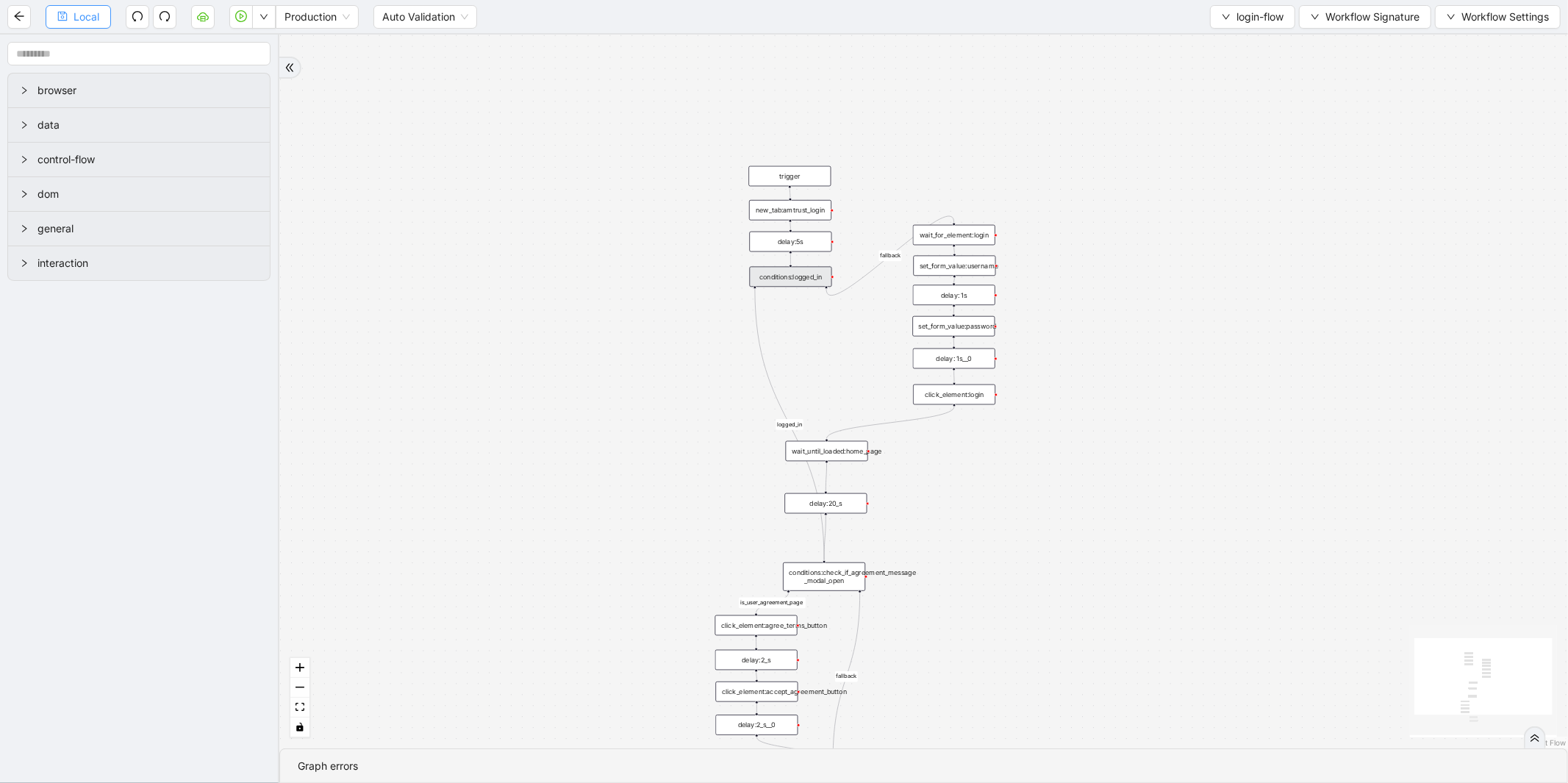
click at [92, 19] on span "Local" at bounding box center [87, 16] width 26 height 16
click at [241, 22] on button "button" at bounding box center [241, 17] width 23 height 23
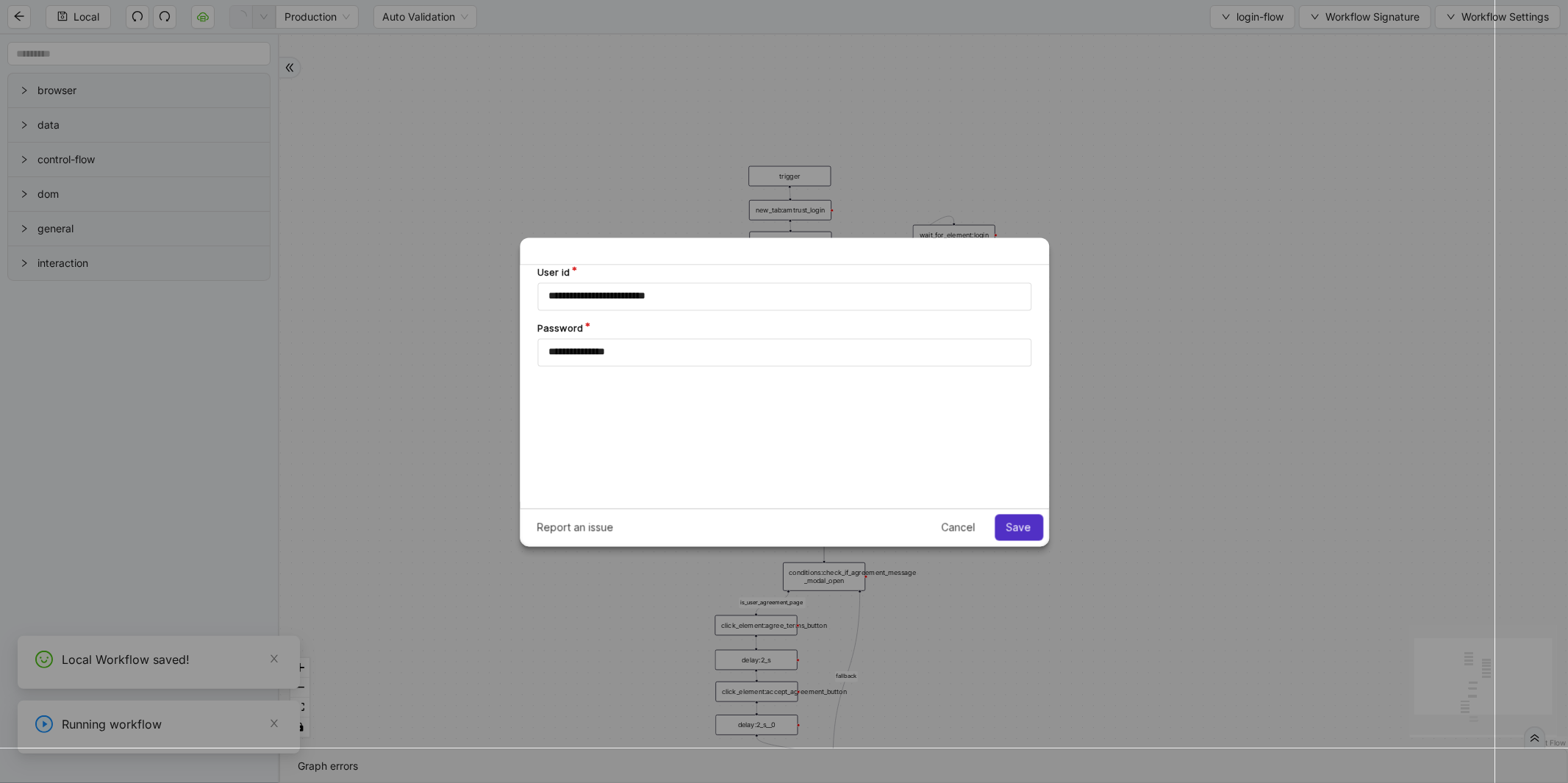
scroll to position [0, 0]
click at [1015, 527] on span "Save" at bounding box center [1018, 527] width 25 height 12
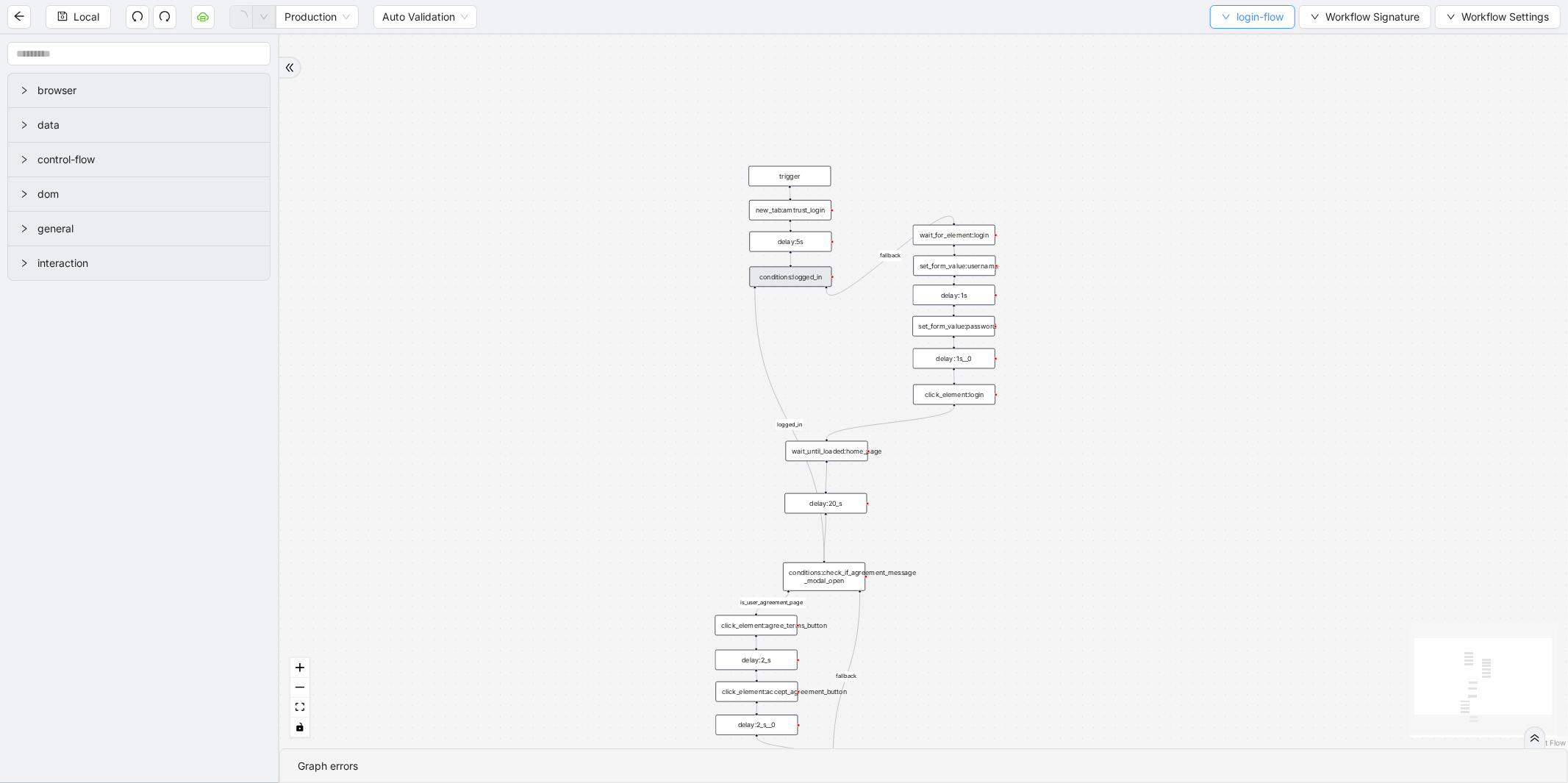
click at [1251, 15] on span "login-flow" at bounding box center [1260, 16] width 47 height 16
click at [1229, 41] on span "Select" at bounding box center [1248, 44] width 64 height 16
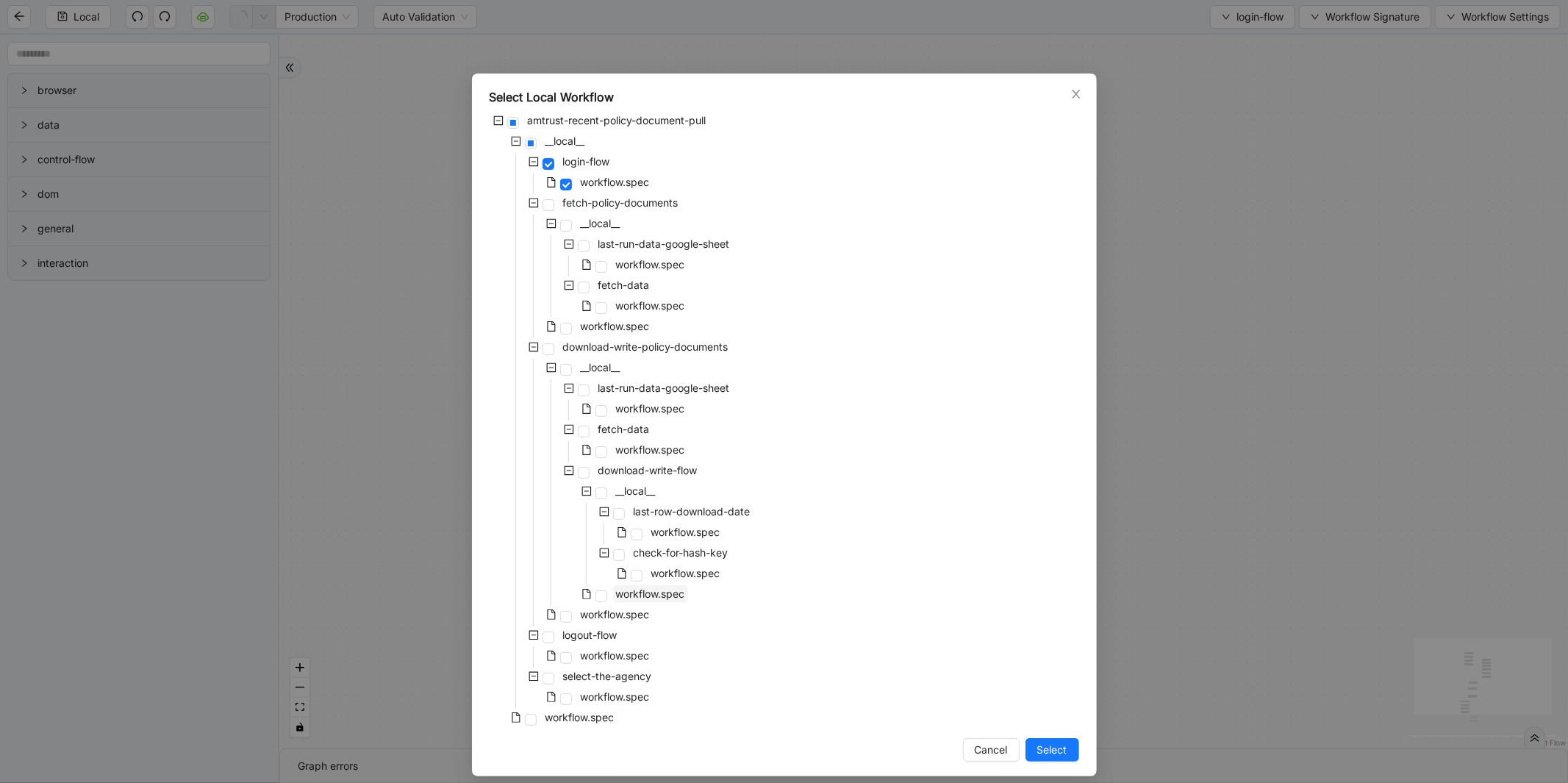
click at [671, 593] on span "workflow.spec" at bounding box center [651, 593] width 69 height 12
click at [1065, 754] on button "Select" at bounding box center [1052, 749] width 53 height 23
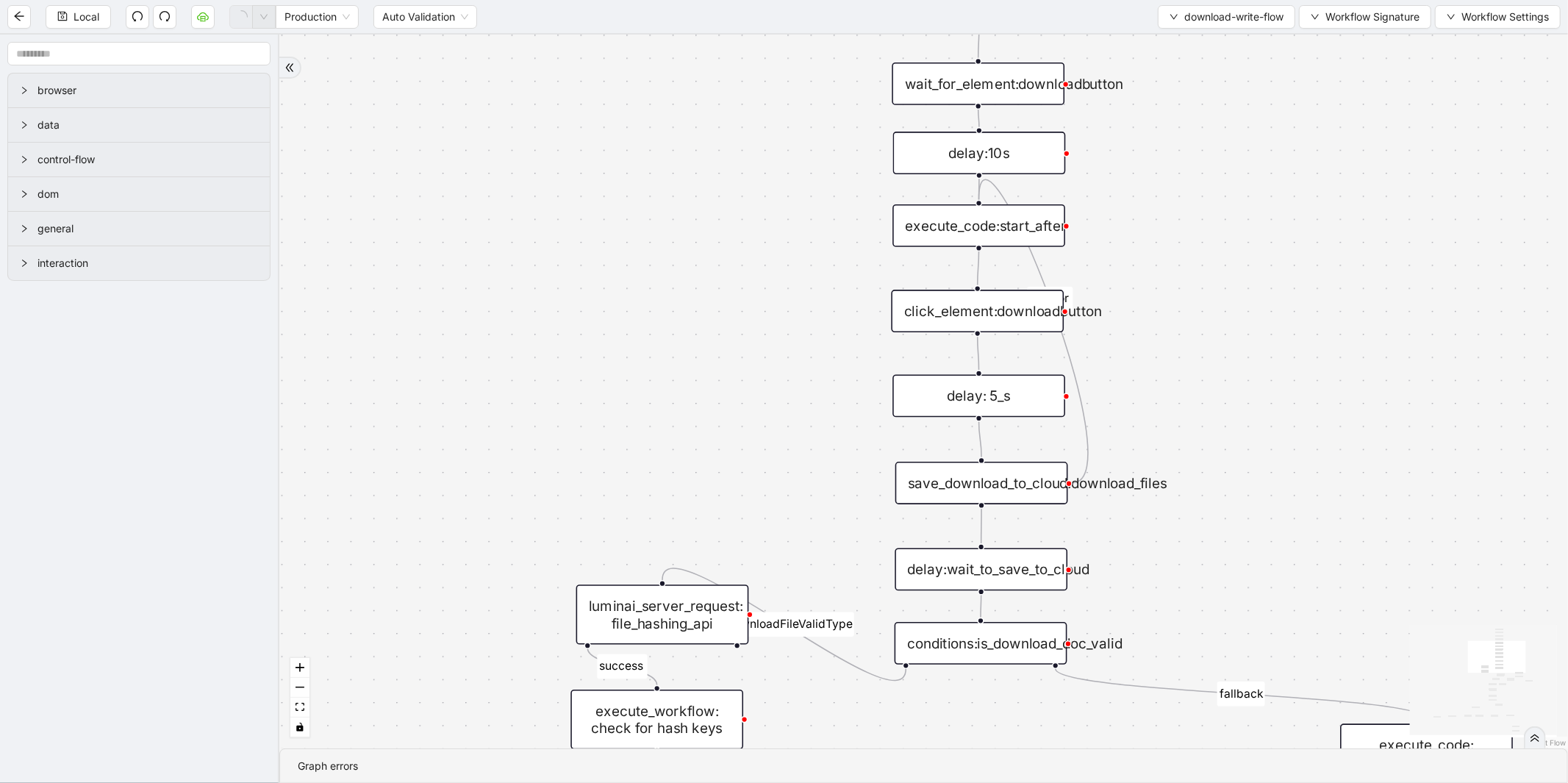
click at [1017, 315] on div "click_element:downloadbutton" at bounding box center [977, 311] width 173 height 43
drag, startPoint x: 1017, startPoint y: 313, endPoint x: 920, endPoint y: 320, distance: 97.3
click at [920, 320] on div "click_element:downloadbutton" at bounding box center [880, 317] width 173 height 43
click at [921, 321] on div "click_element:downloadbutton" at bounding box center [880, 317] width 173 height 43
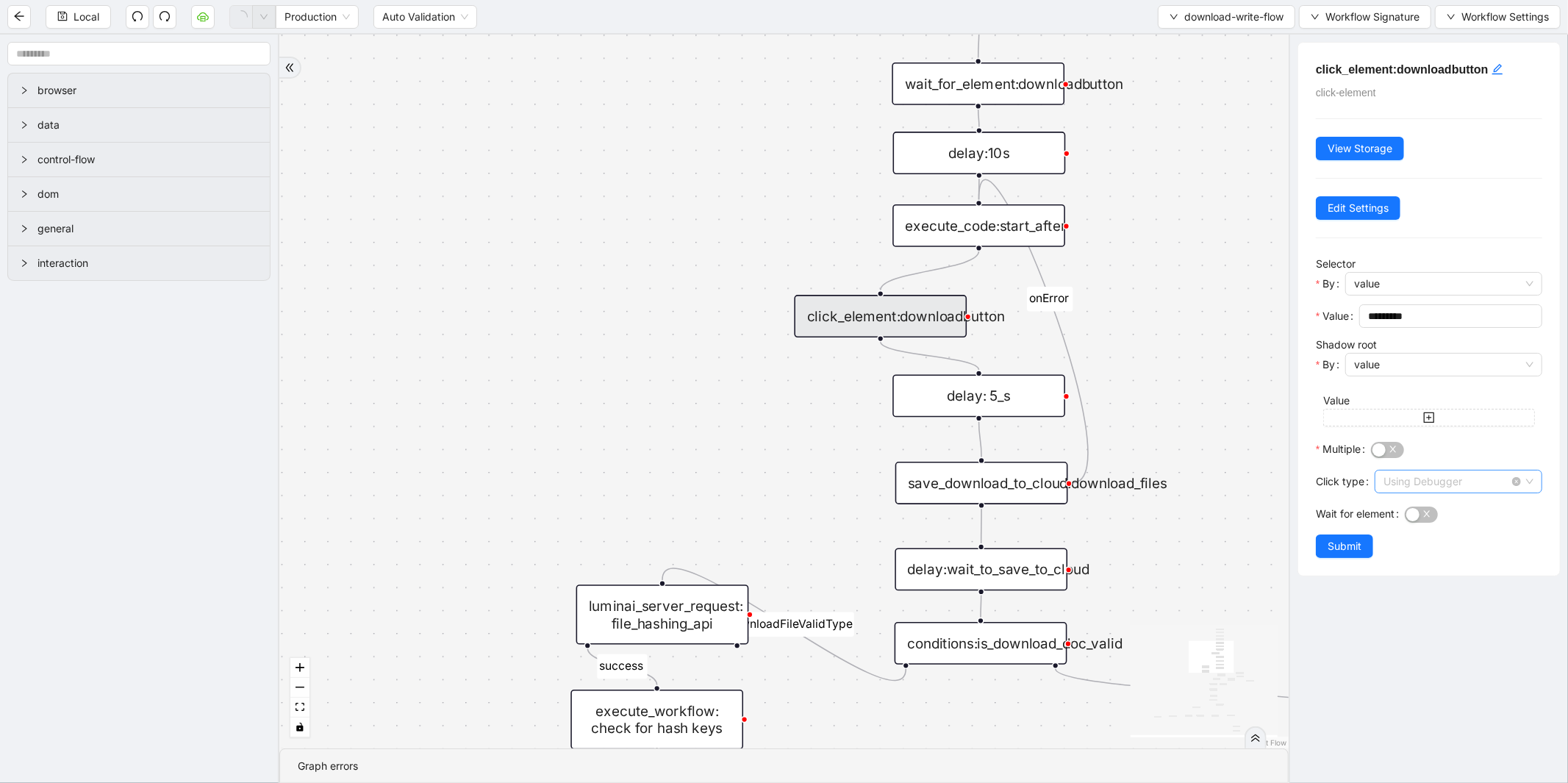
click at [1413, 489] on span "Using Debugger" at bounding box center [1458, 482] width 150 height 22
click at [1413, 528] on div "Dispatch Events" at bounding box center [1454, 535] width 136 height 16
click at [1360, 553] on span "Submit" at bounding box center [1344, 546] width 34 height 16
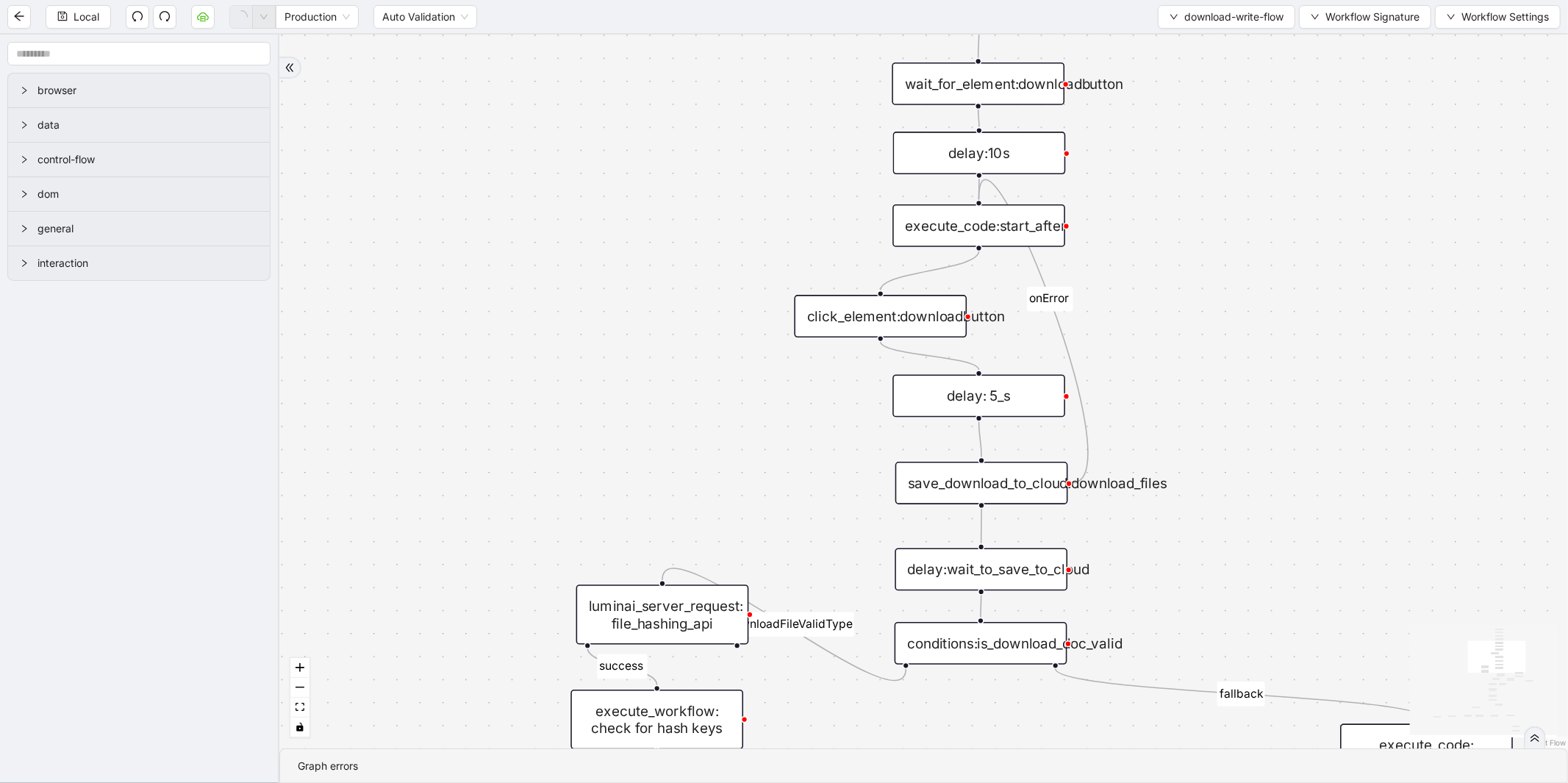
click at [1060, 490] on div "save_download_to_cloud:download_files" at bounding box center [982, 483] width 173 height 43
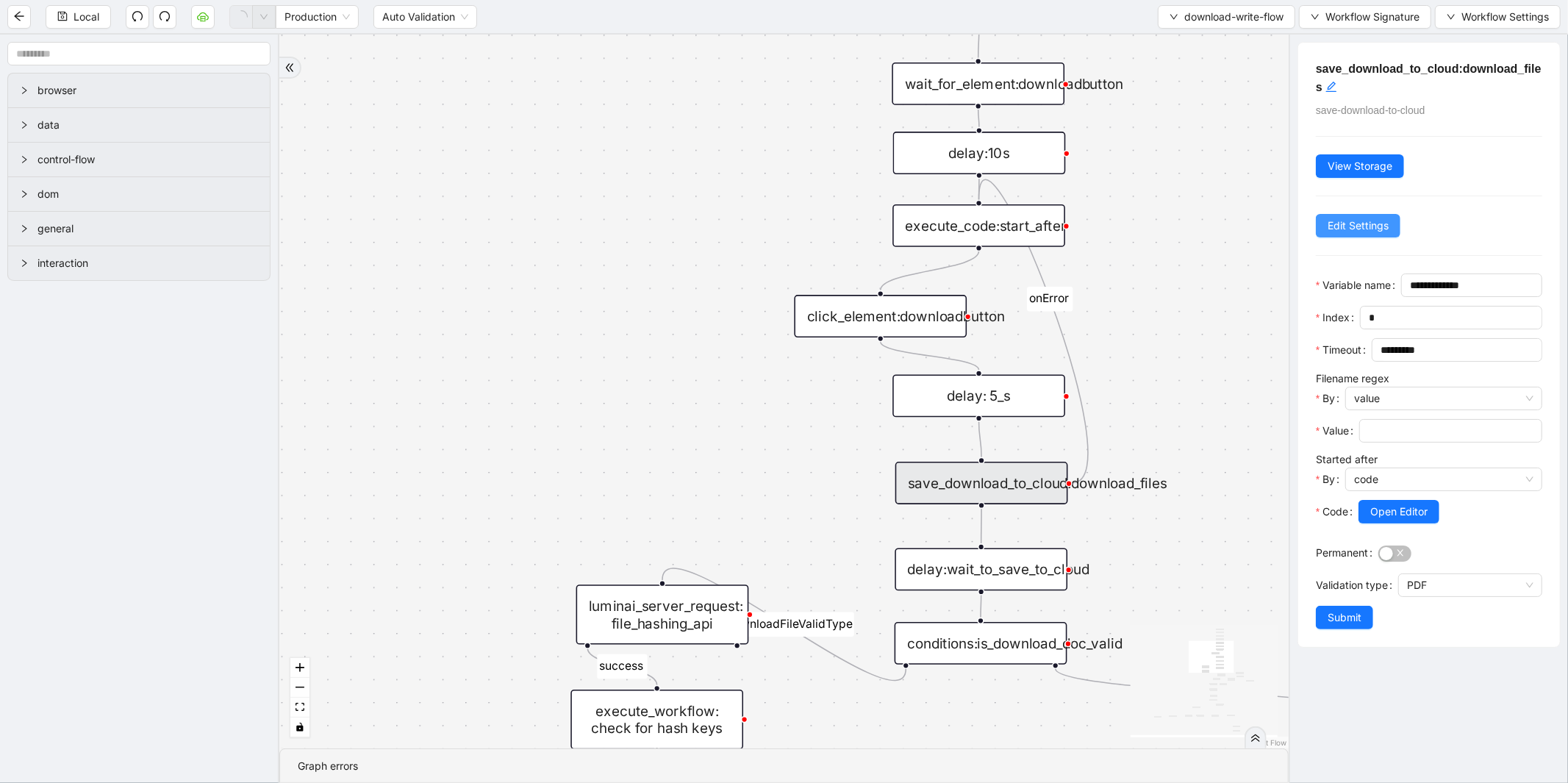
click at [1348, 221] on span "Edit Settings" at bounding box center [1357, 225] width 61 height 16
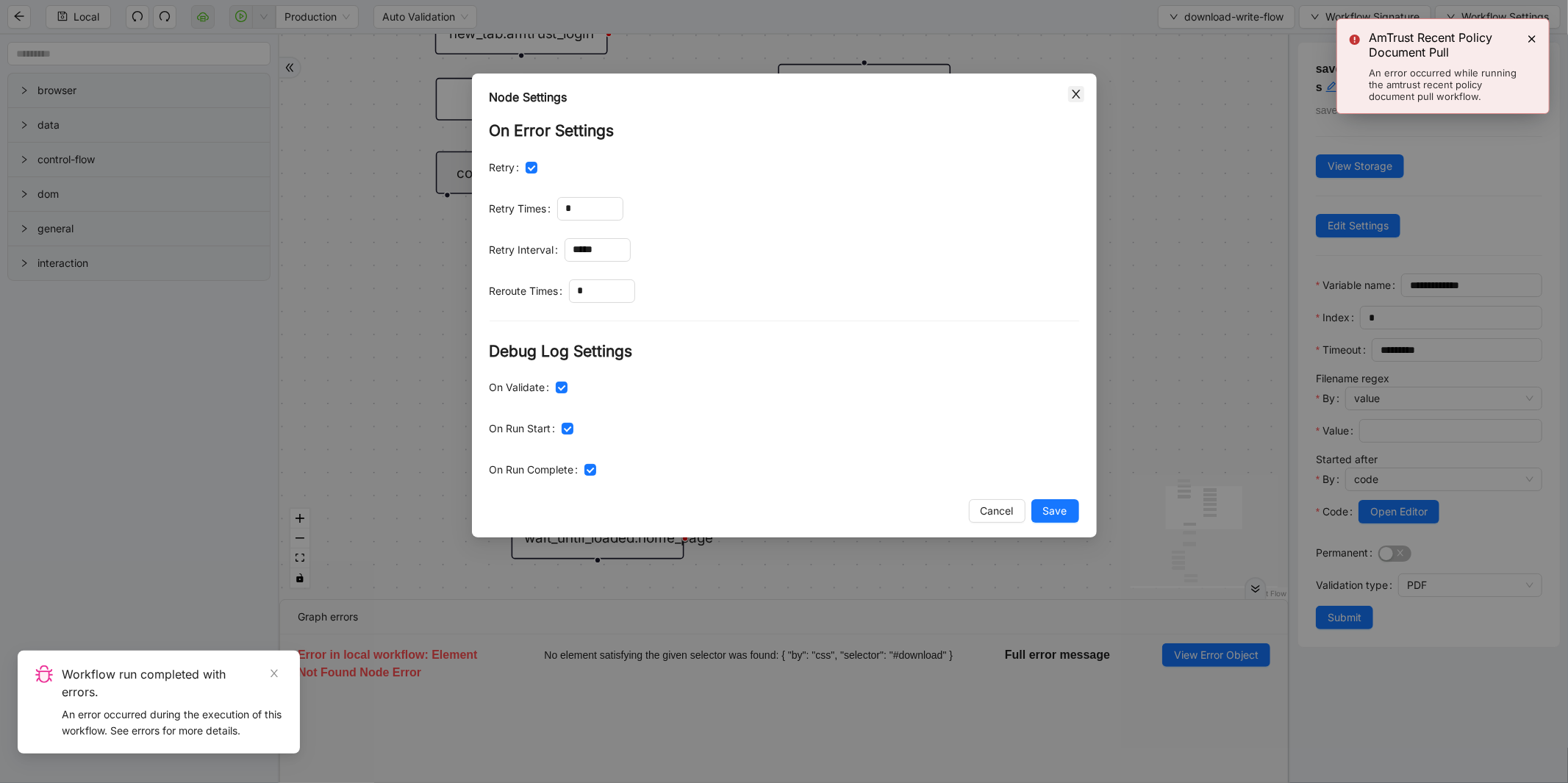
click at [1073, 100] on span "Close" at bounding box center [1076, 93] width 16 height 16
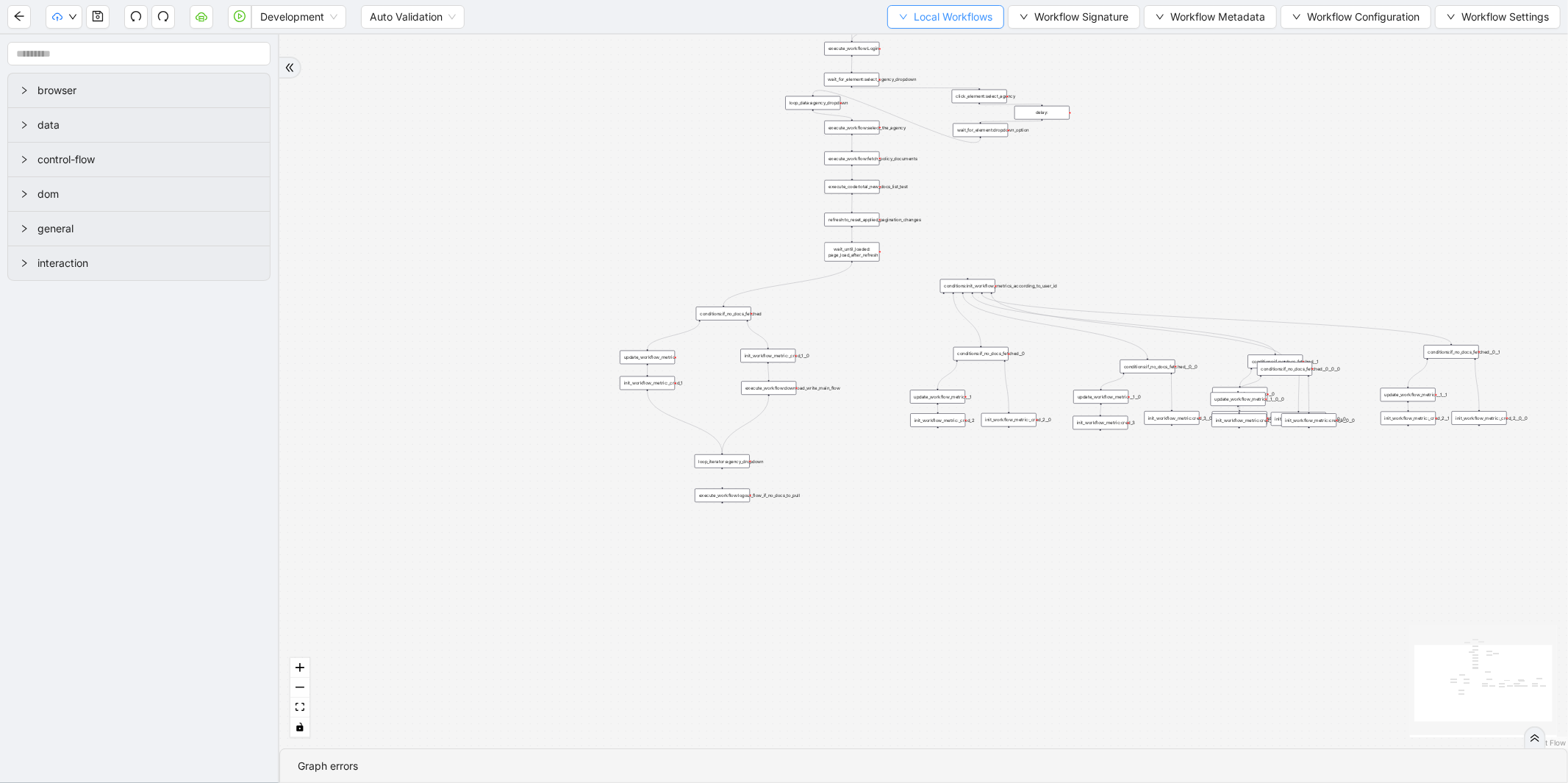
click at [913, 20] on span "Local Workflows" at bounding box center [953, 16] width 78 height 16
click at [910, 45] on span "Select" at bounding box center [939, 44] width 95 height 16
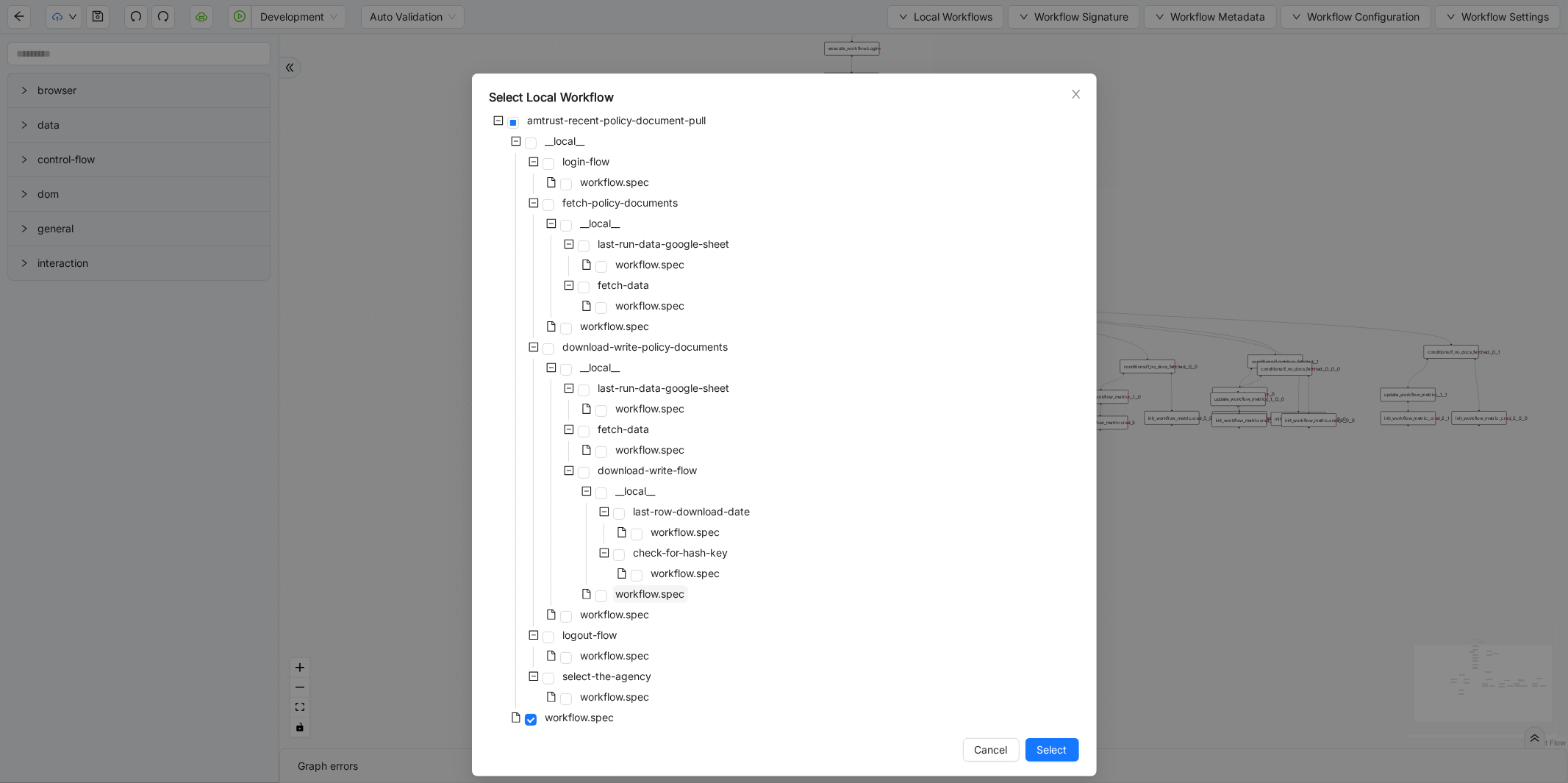
click at [643, 597] on span "workflow.spec" at bounding box center [651, 593] width 69 height 12
click at [1037, 756] on span "Select" at bounding box center [1052, 749] width 30 height 16
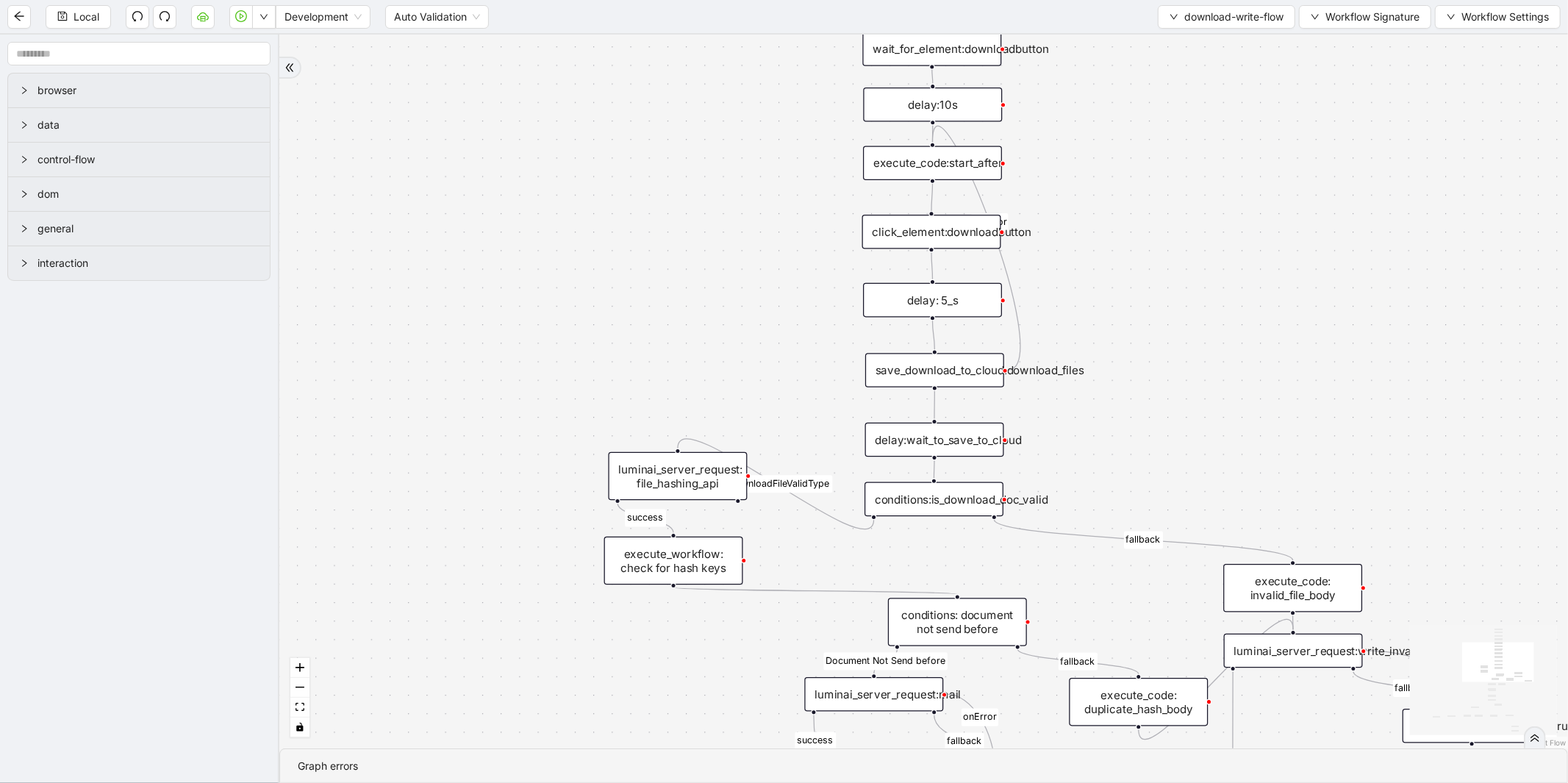
drag, startPoint x: 756, startPoint y: 484, endPoint x: 696, endPoint y: 280, distance: 212.6
click at [696, 280] on div "success fallback fallback fallback fallback isDownloadFileValidType success Doc…" at bounding box center [924, 392] width 1289 height 714
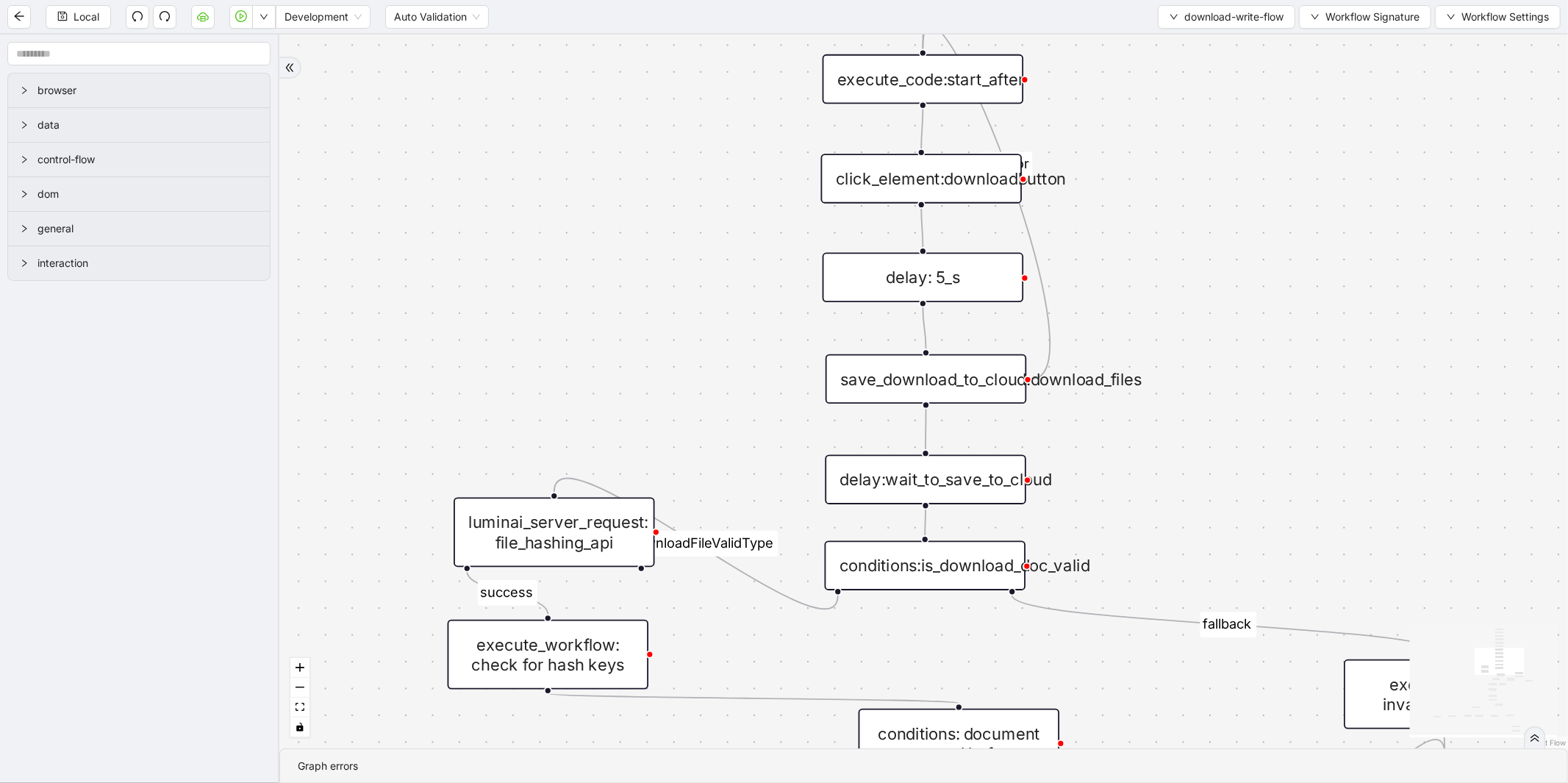
click at [951, 167] on div "click_element:downloadbutton" at bounding box center [922, 178] width 202 height 50
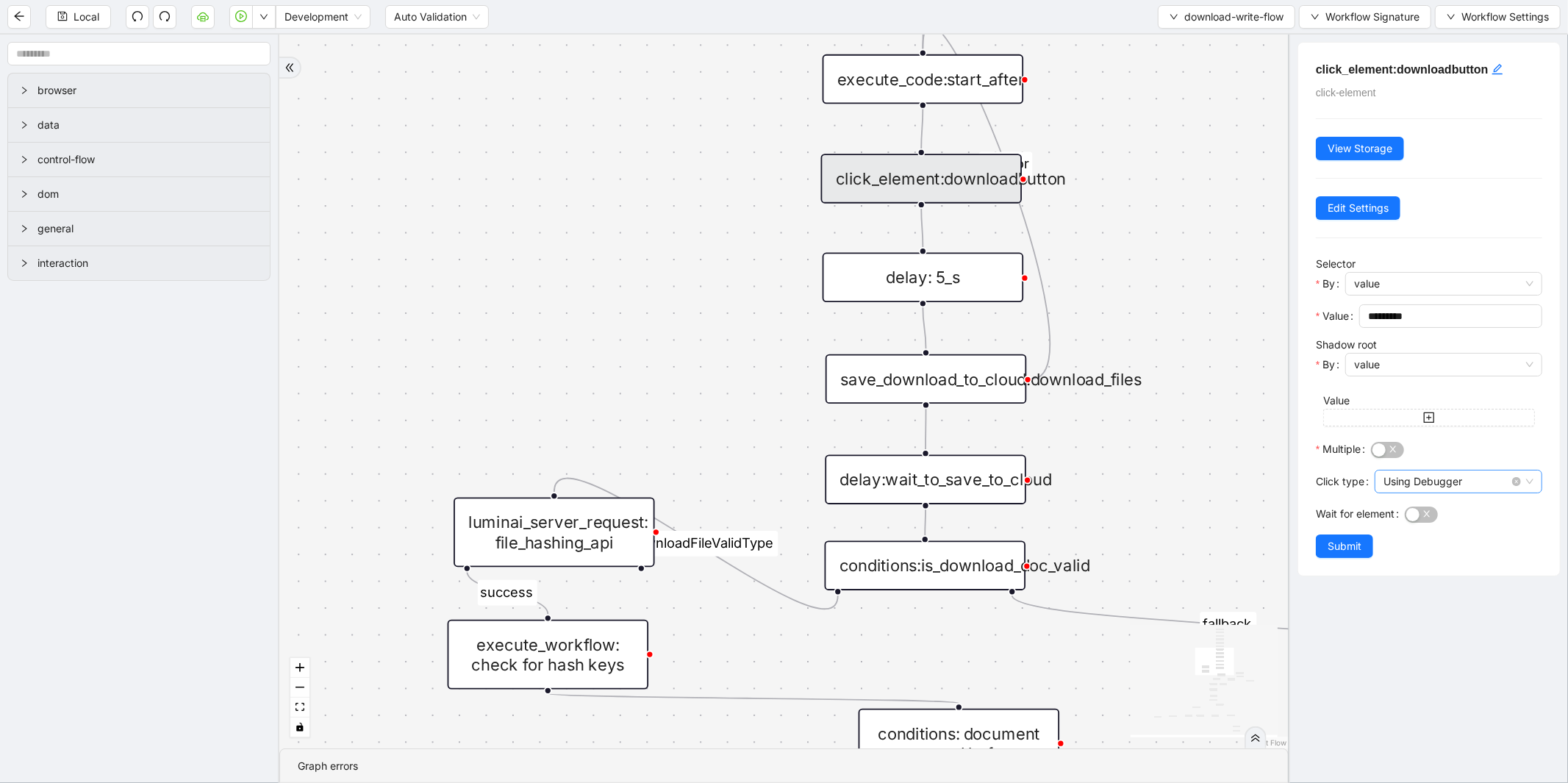
click at [1448, 487] on span "Using Debugger" at bounding box center [1458, 482] width 150 height 22
click at [1428, 532] on div "Dispatch Events" at bounding box center [1454, 535] width 136 height 16
click at [1364, 548] on button "Submit" at bounding box center [1344, 546] width 57 height 23
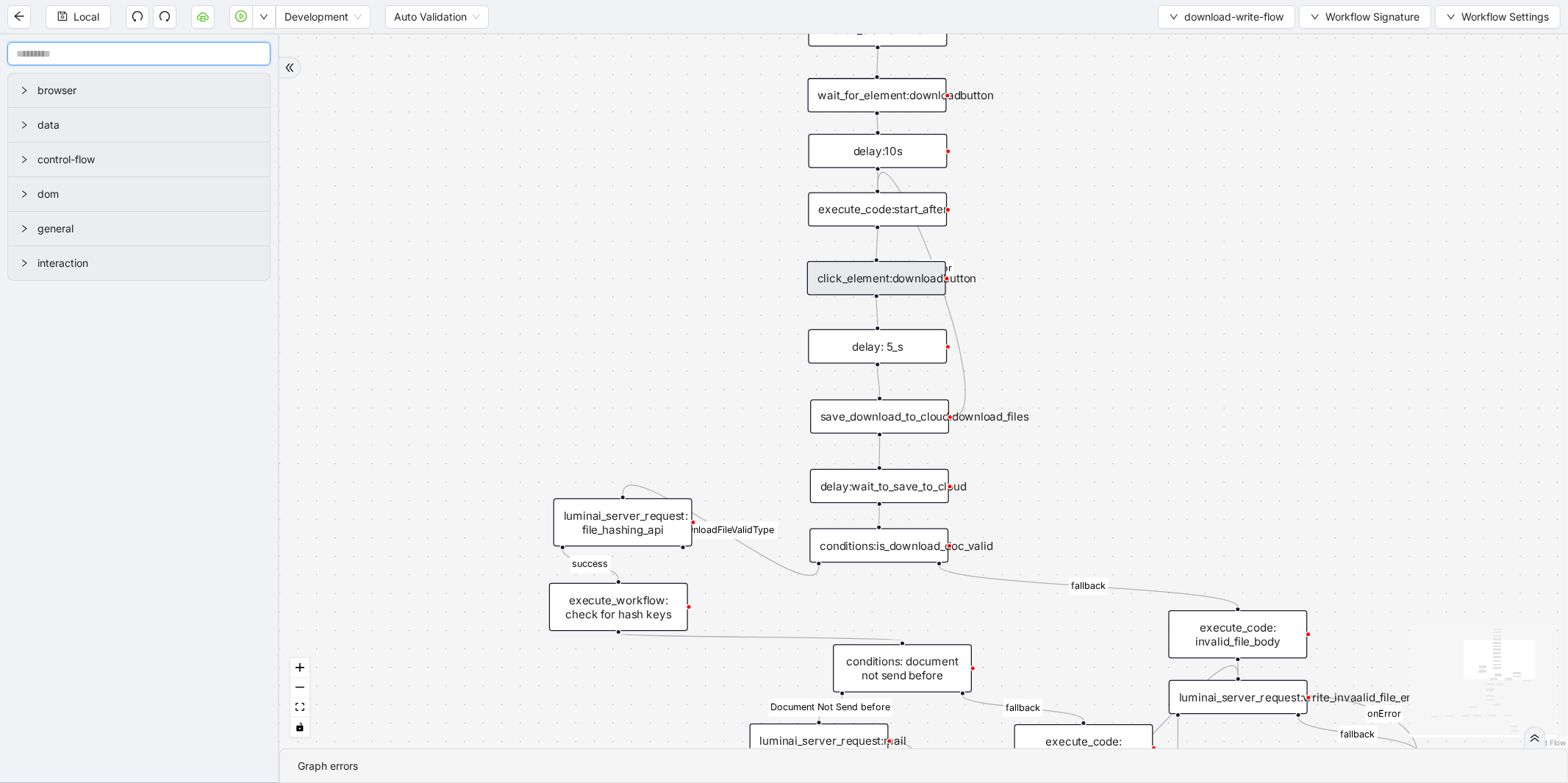
click at [150, 62] on input "text" at bounding box center [139, 53] width 263 height 23
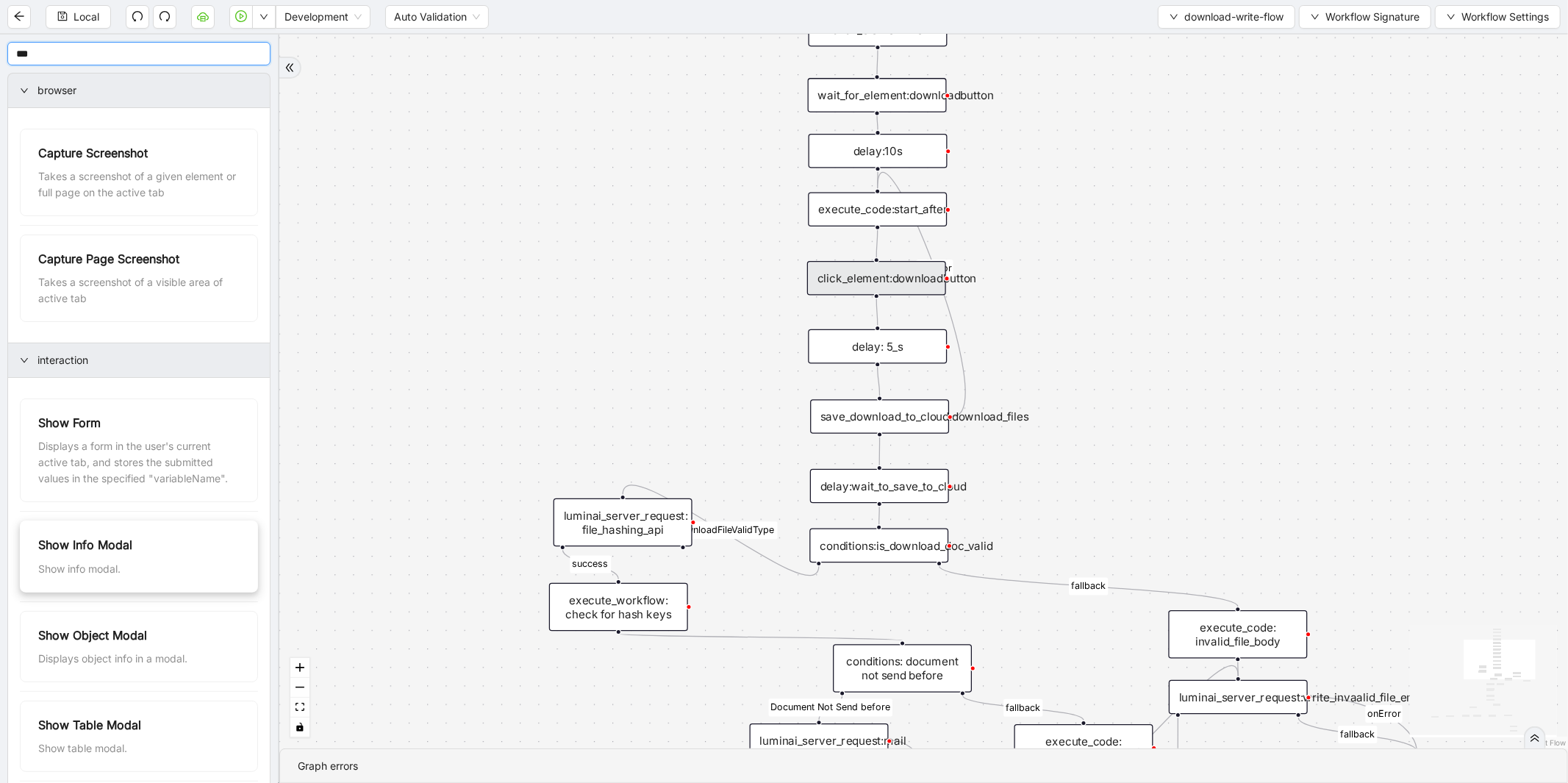
type input "***"
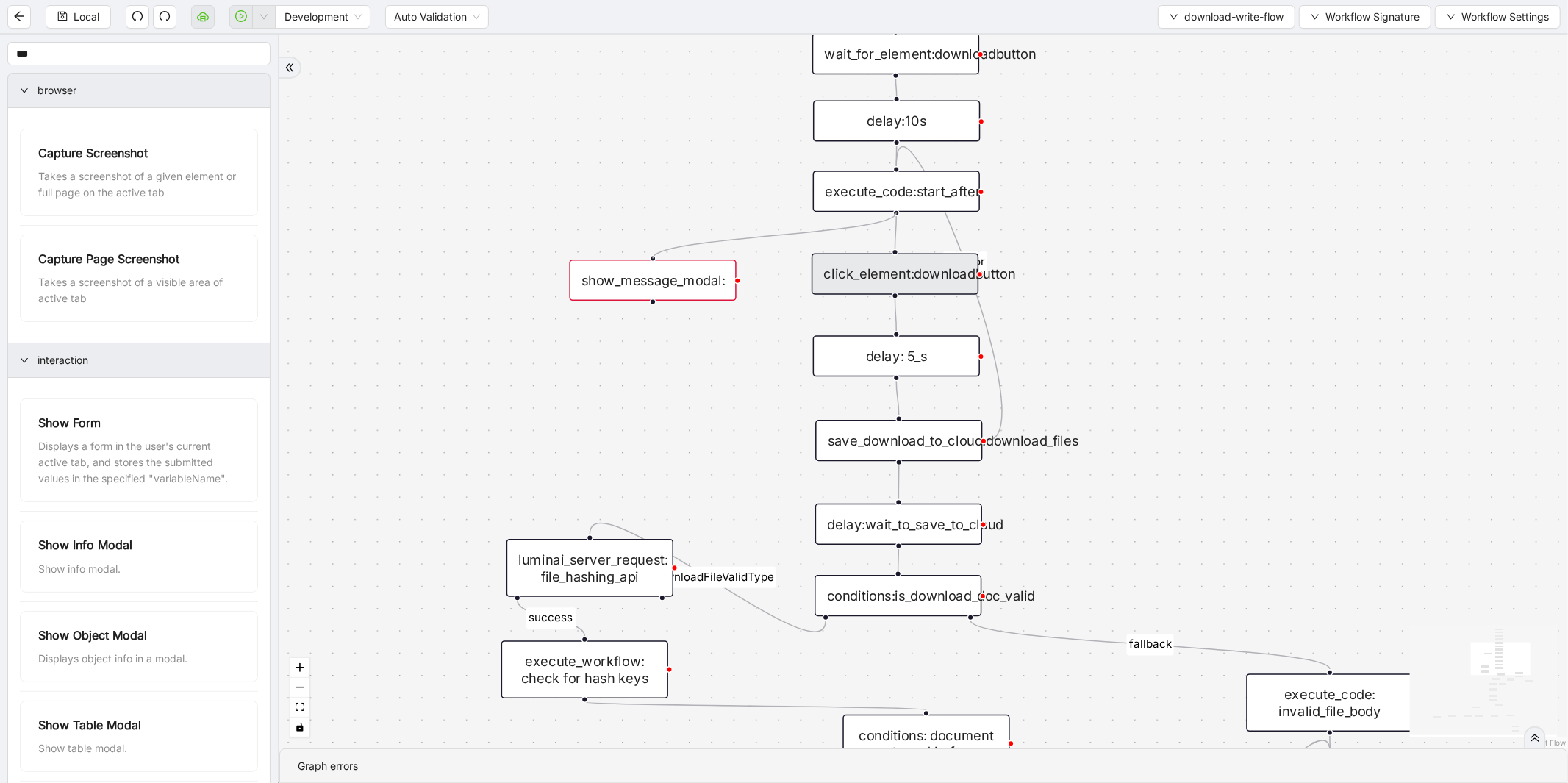
drag, startPoint x: 895, startPoint y: 209, endPoint x: 672, endPoint y: 260, distance: 228.8
drag, startPoint x: 652, startPoint y: 303, endPoint x: 847, endPoint y: 260, distance: 199.7
drag, startPoint x: 847, startPoint y: 260, endPoint x: 820, endPoint y: 285, distance: 36.8
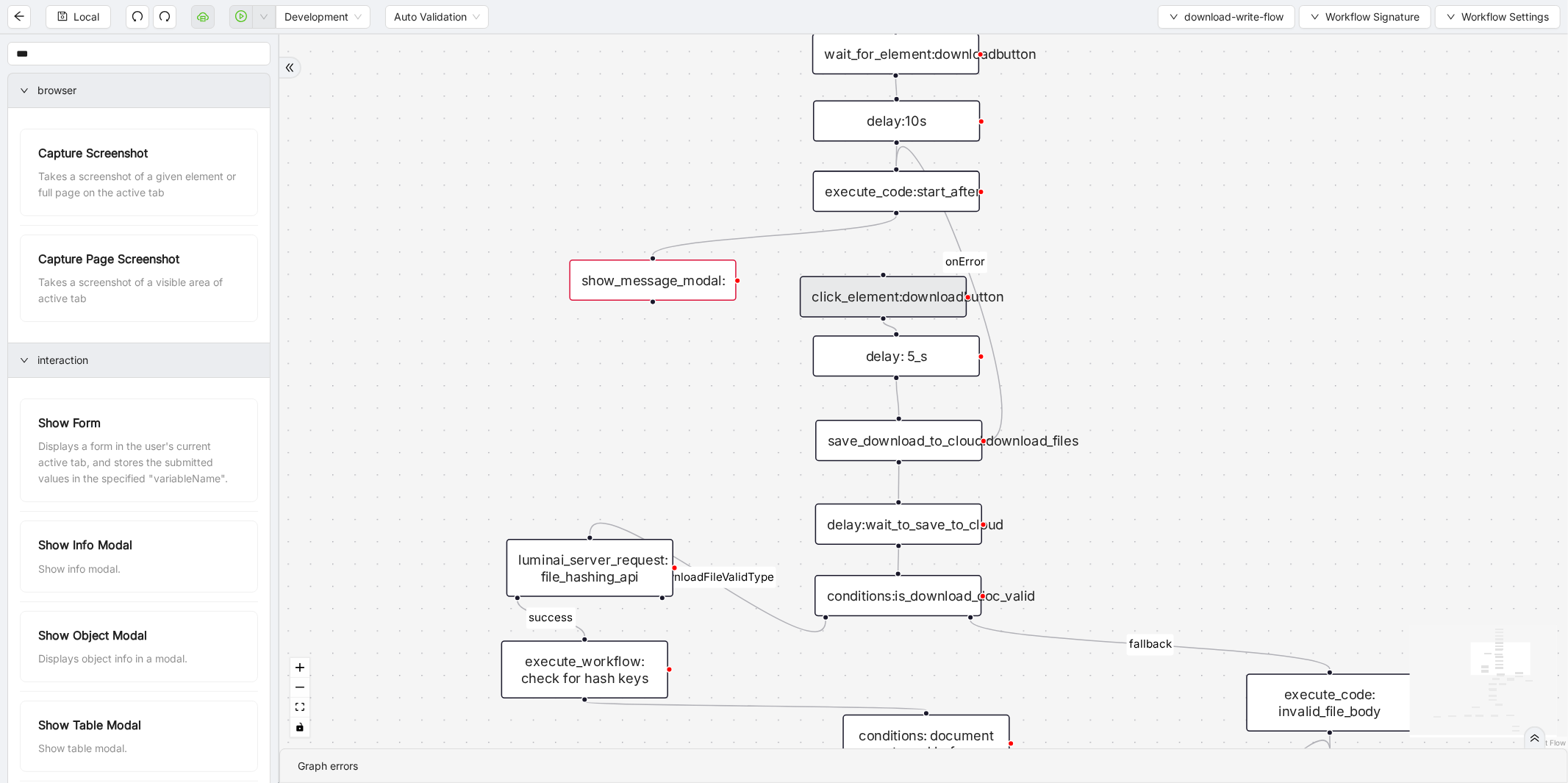
click at [820, 285] on div "click_element:downloadbutton" at bounding box center [883, 297] width 167 height 41
drag, startPoint x: 654, startPoint y: 300, endPoint x: 868, endPoint y: 285, distance: 214.5
drag, startPoint x: 889, startPoint y: 298, endPoint x: 897, endPoint y: 275, distance: 24.4
click at [897, 275] on div "click_element:downloadbutton" at bounding box center [887, 277] width 167 height 41
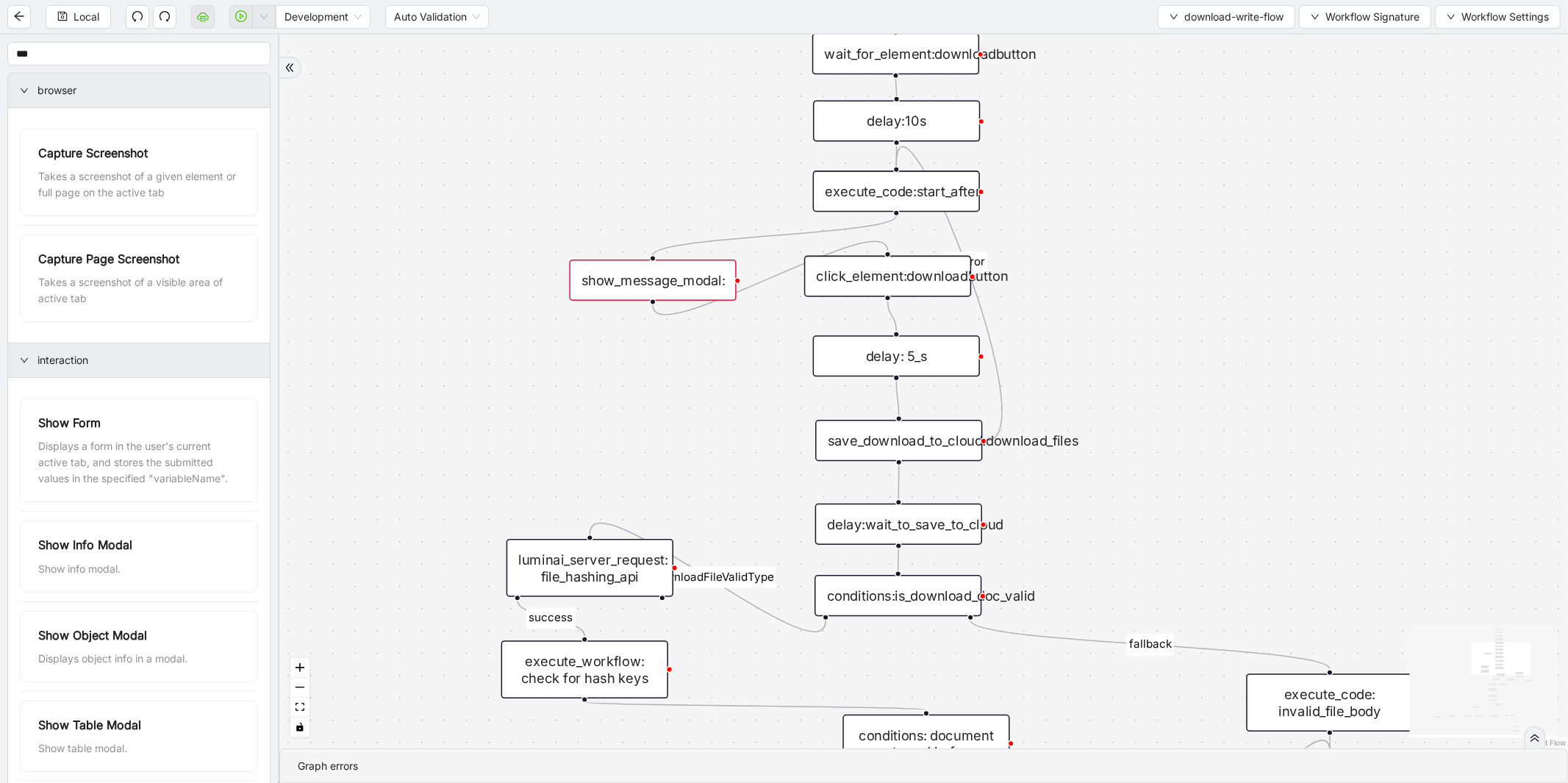
click at [692, 287] on div "show_message_modal:" at bounding box center [652, 280] width 167 height 41
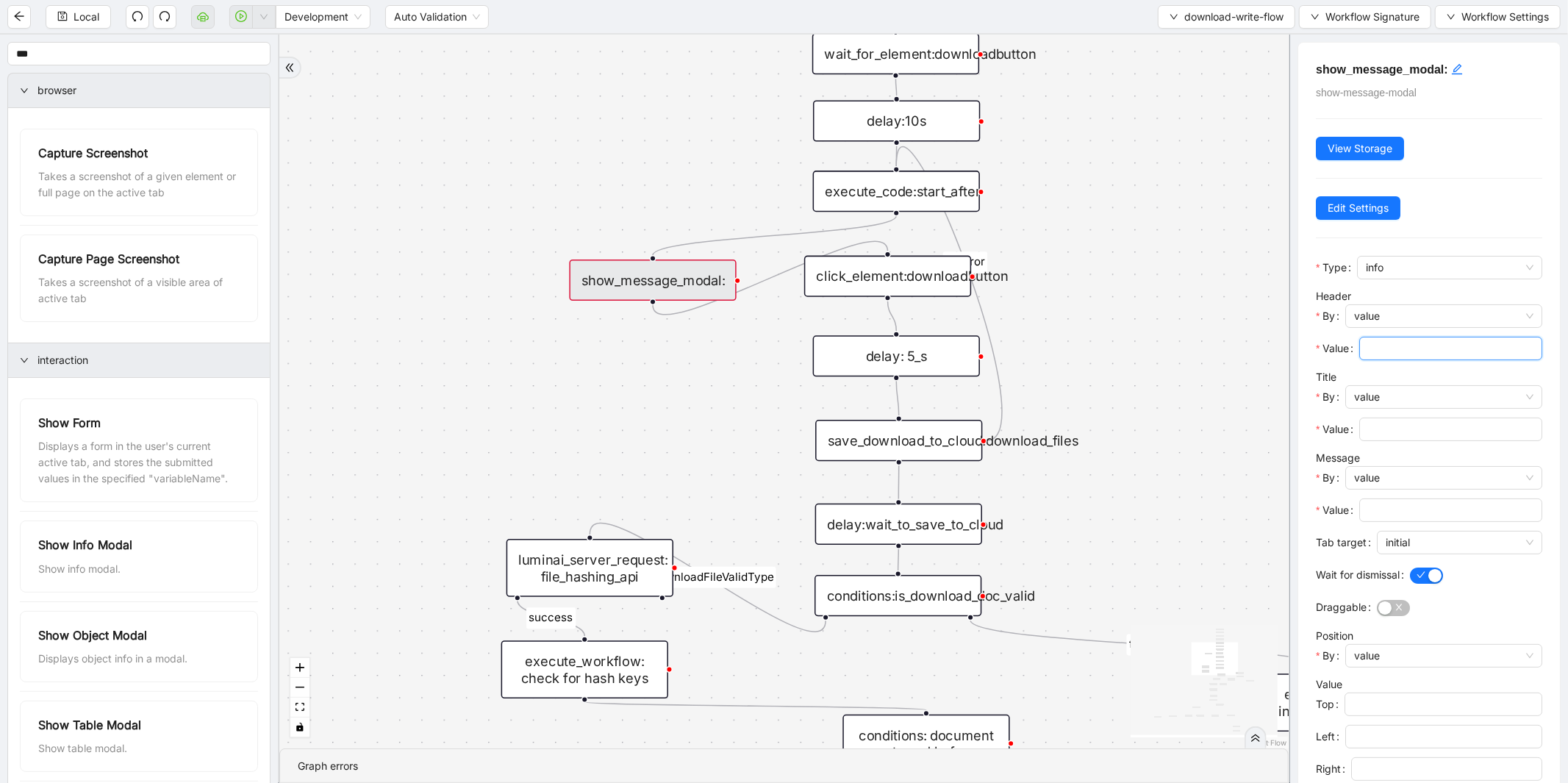
click at [1395, 348] on input "Value" at bounding box center [1449, 348] width 162 height 16
type input "**"
drag, startPoint x: 1395, startPoint y: 446, endPoint x: 1395, endPoint y: 434, distance: 12.0
click at [1395, 442] on div at bounding box center [1450, 434] width 183 height 33
click at [1395, 434] on input "Value" at bounding box center [1449, 429] width 162 height 16
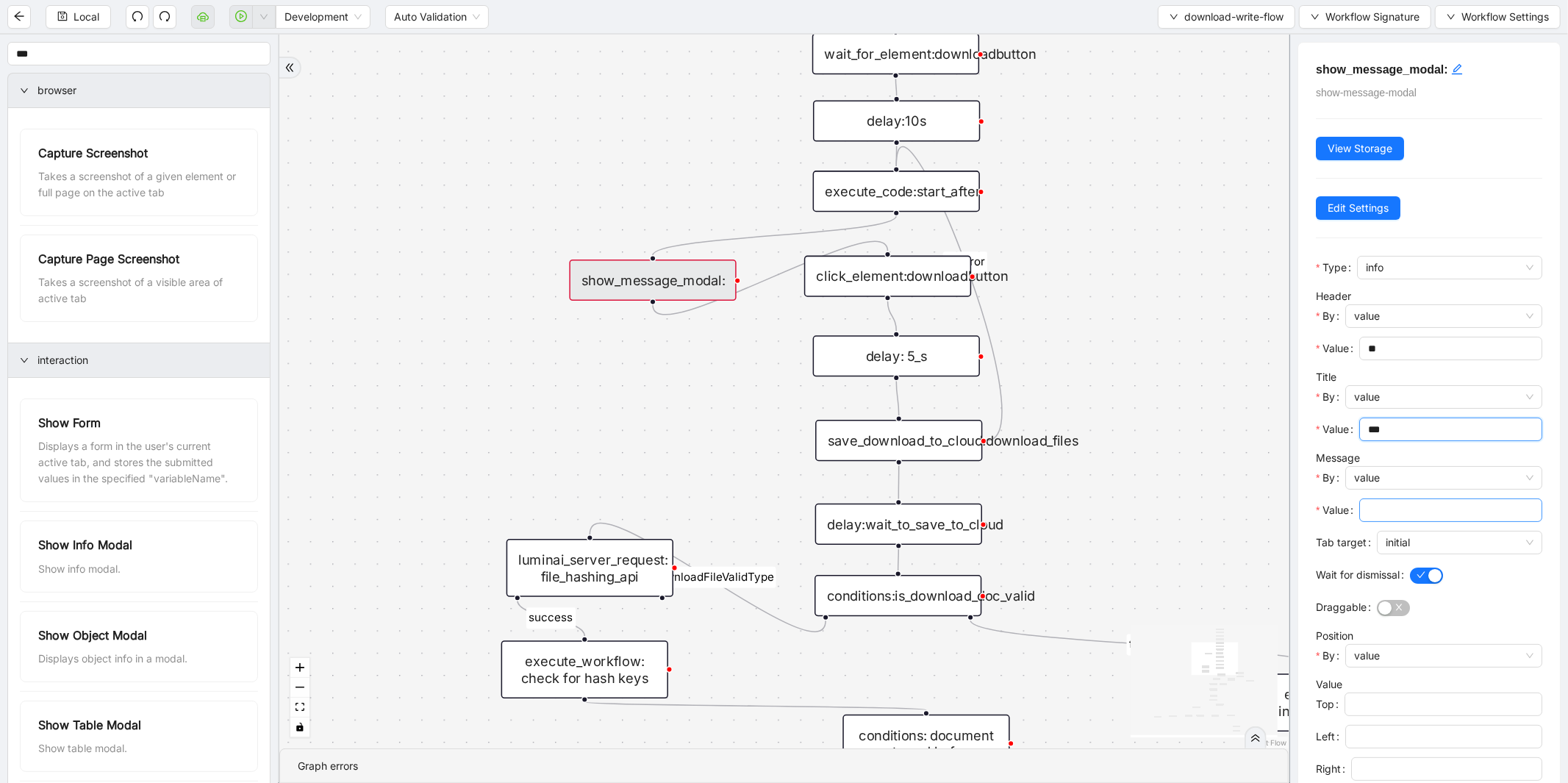
type input "***"
click at [1396, 510] on input "Value" at bounding box center [1449, 510] width 162 height 16
click at [1415, 548] on span "initial" at bounding box center [1460, 543] width 148 height 22
type input "**"
click at [1396, 585] on div "current" at bounding box center [1455, 596] width 153 height 23
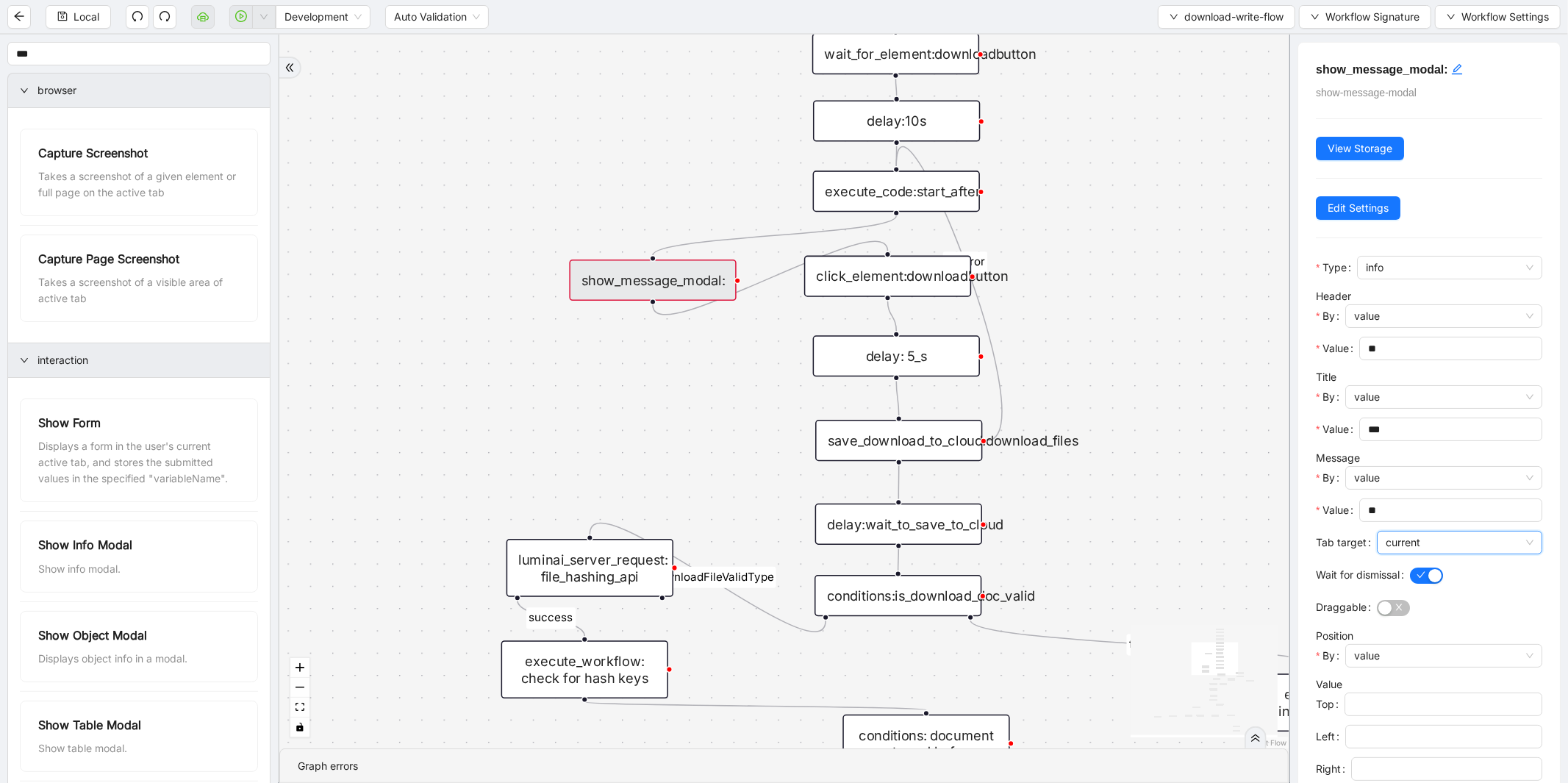
scroll to position [389, 0]
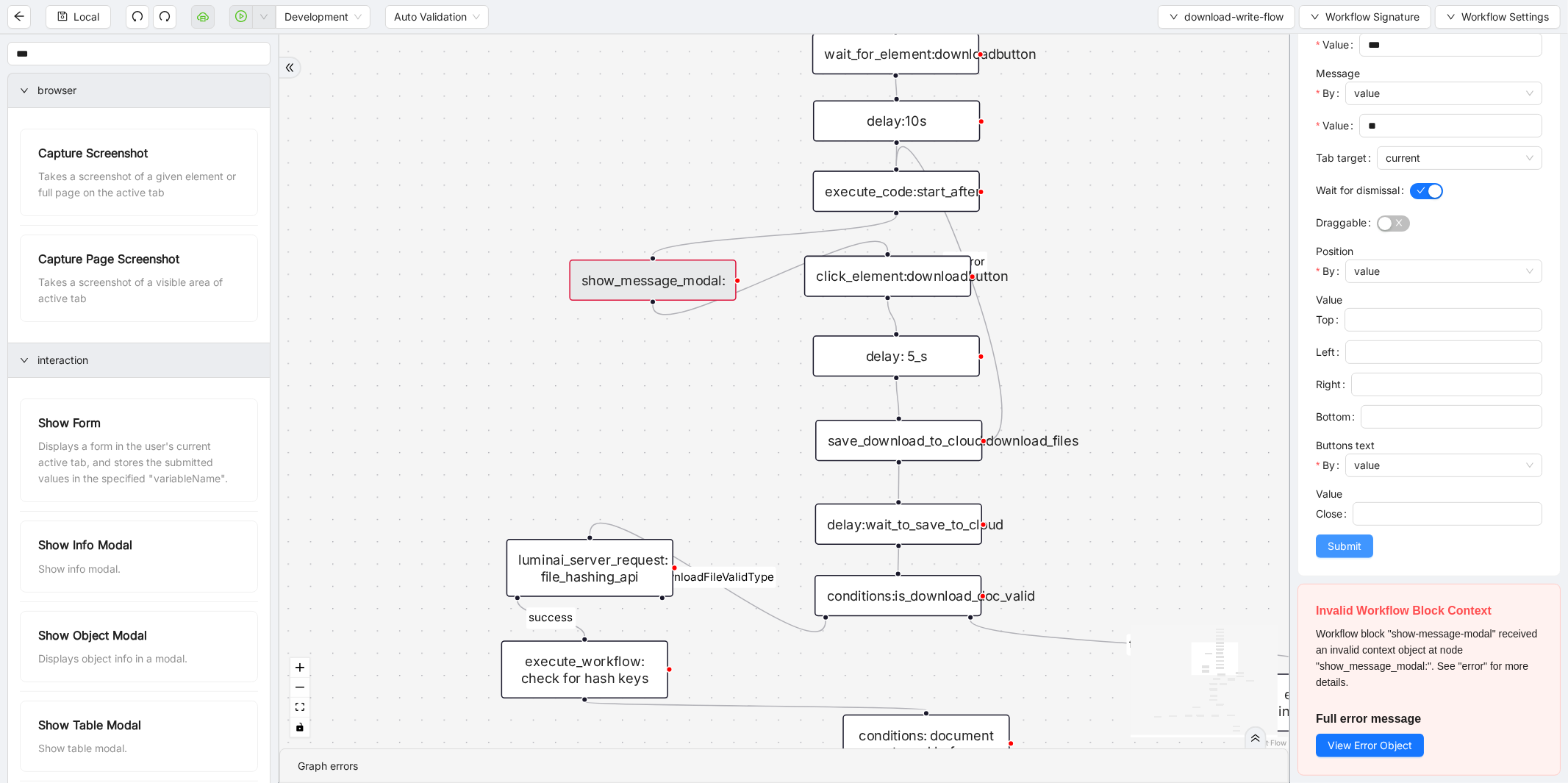
click at [1345, 545] on span "Submit" at bounding box center [1344, 546] width 34 height 16
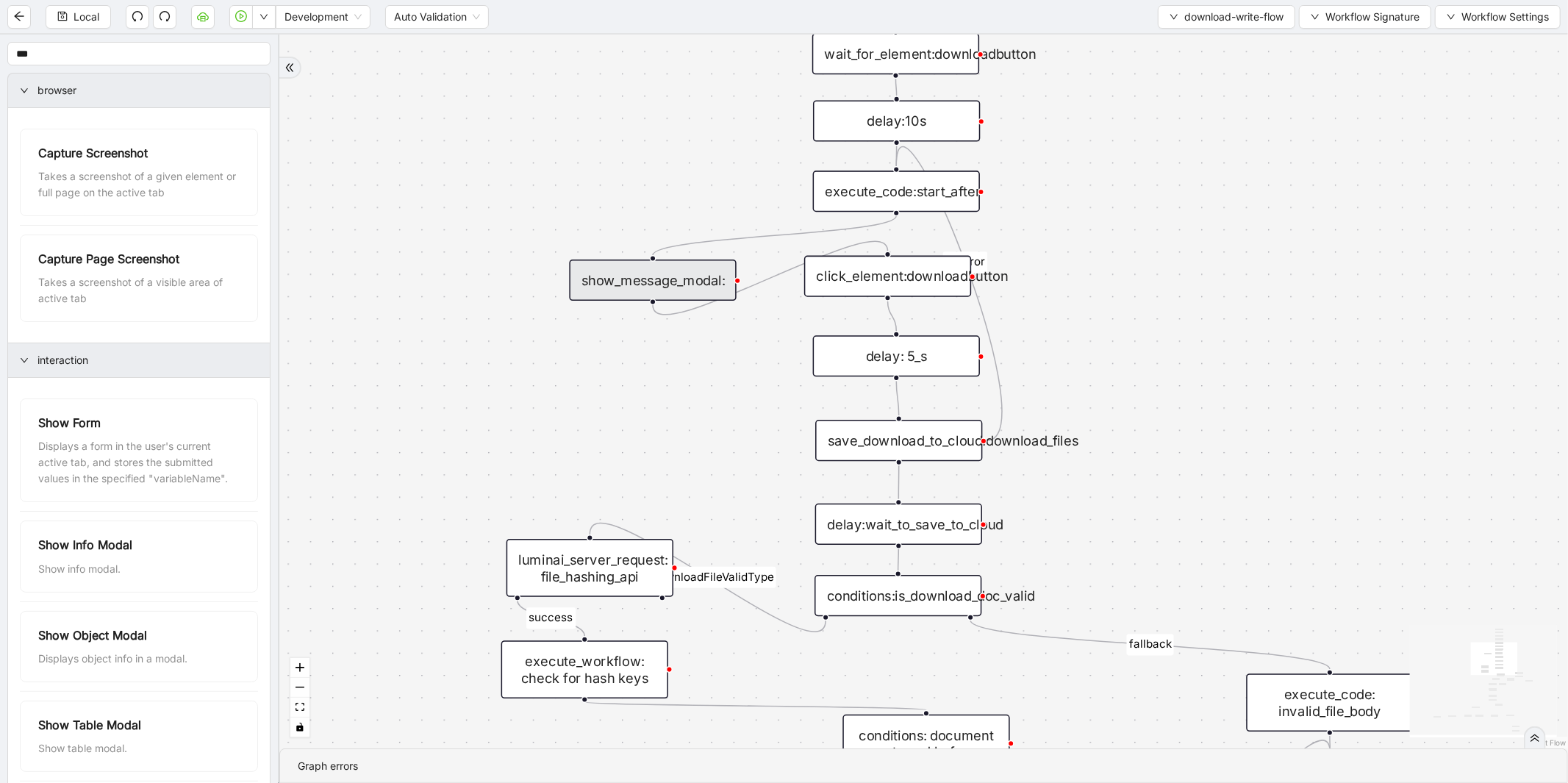
scroll to position [0, 0]
click at [101, 12] on button "Local" at bounding box center [78, 17] width 65 height 23
click at [1210, 16] on span "download-write-flow" at bounding box center [1234, 16] width 99 height 16
click at [1195, 41] on span "Select" at bounding box center [1222, 44] width 117 height 16
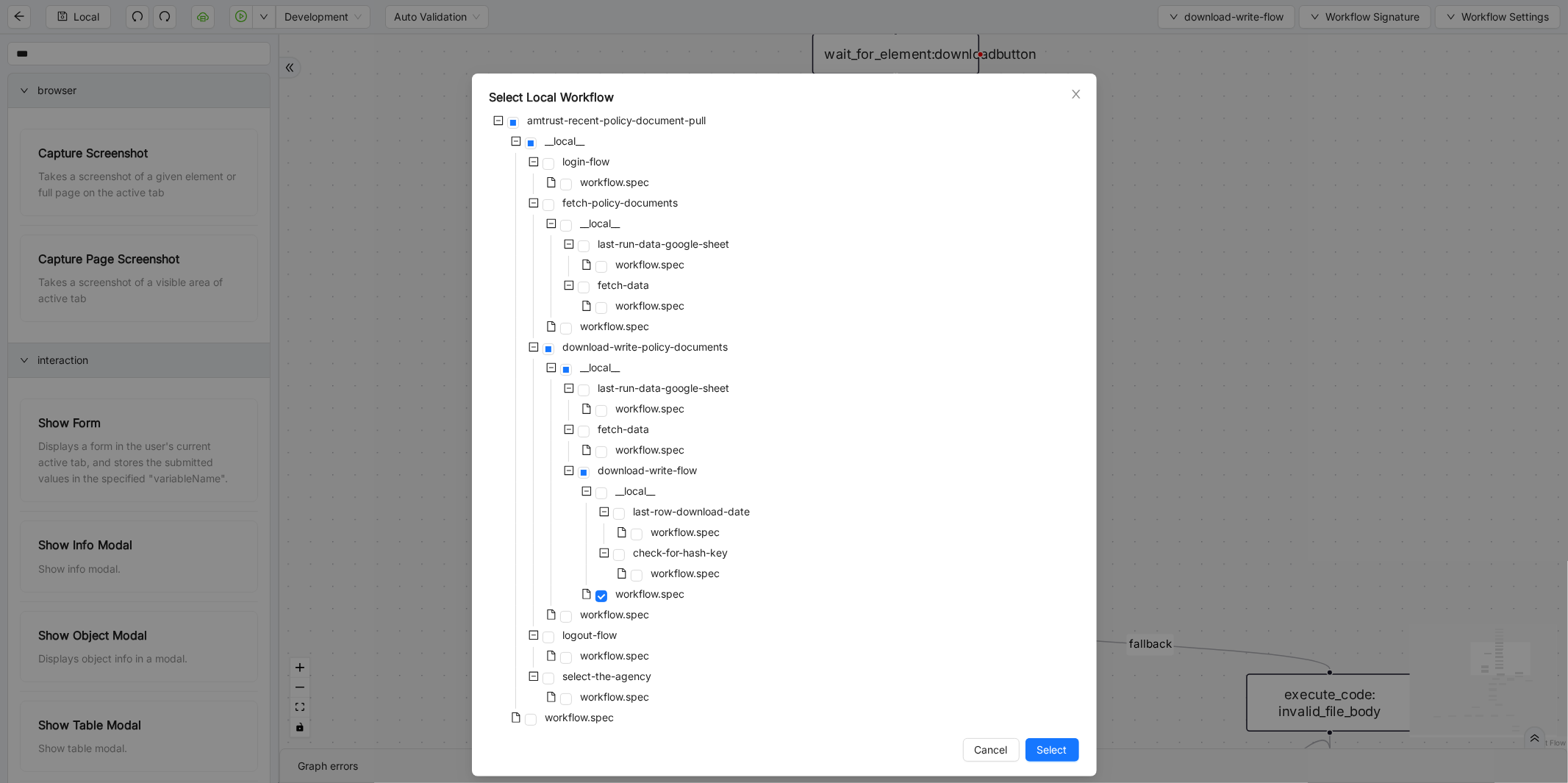
click at [1247, 320] on div "Select Local Workflow amtrust-recent-policy-document-pull __local__ login-flow …" at bounding box center [784, 392] width 1568 height 783
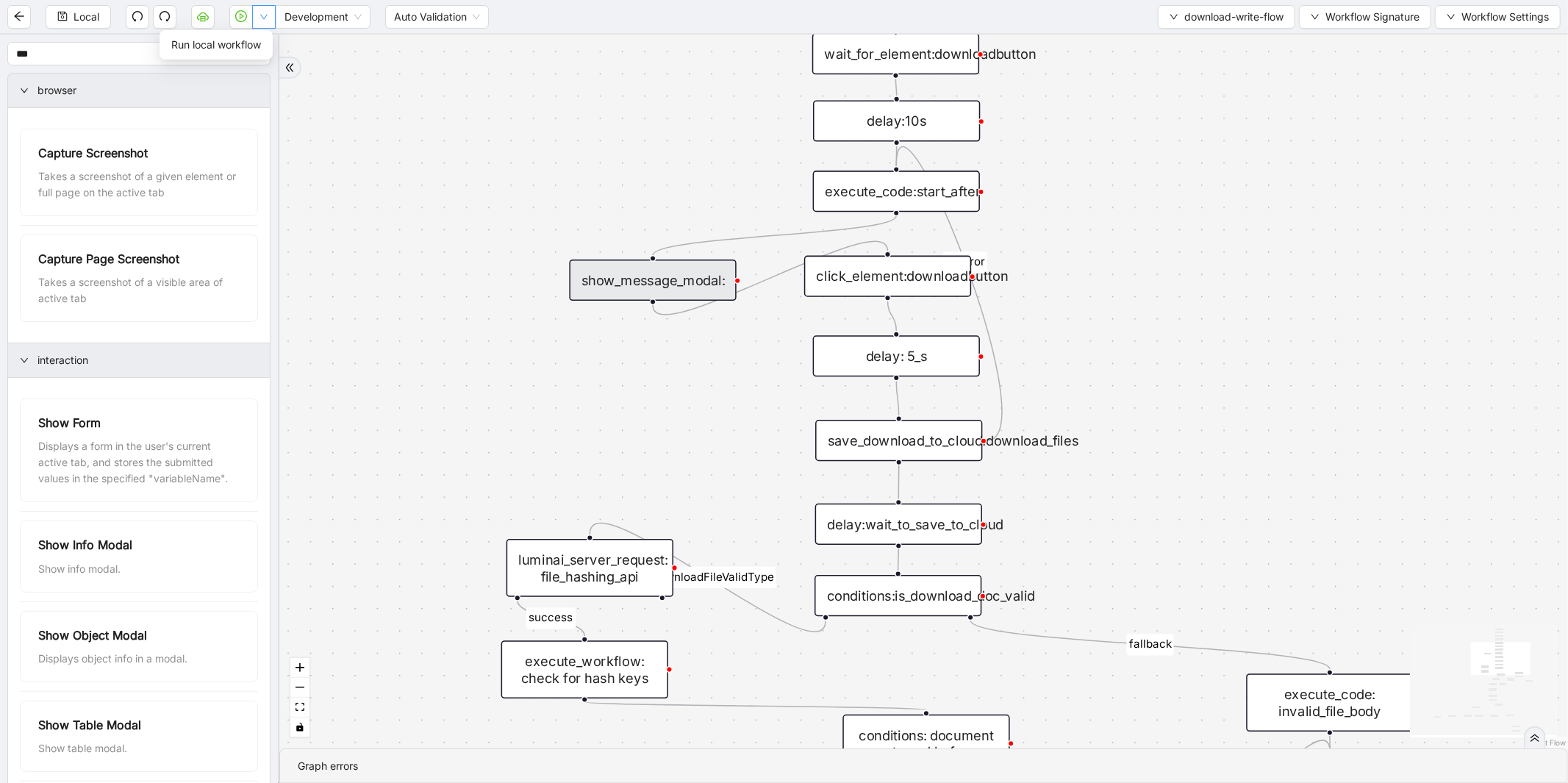
click at [261, 7] on button "button" at bounding box center [263, 17] width 23 height 23
click at [250, 48] on span "Run local workflow" at bounding box center [216, 44] width 90 height 16
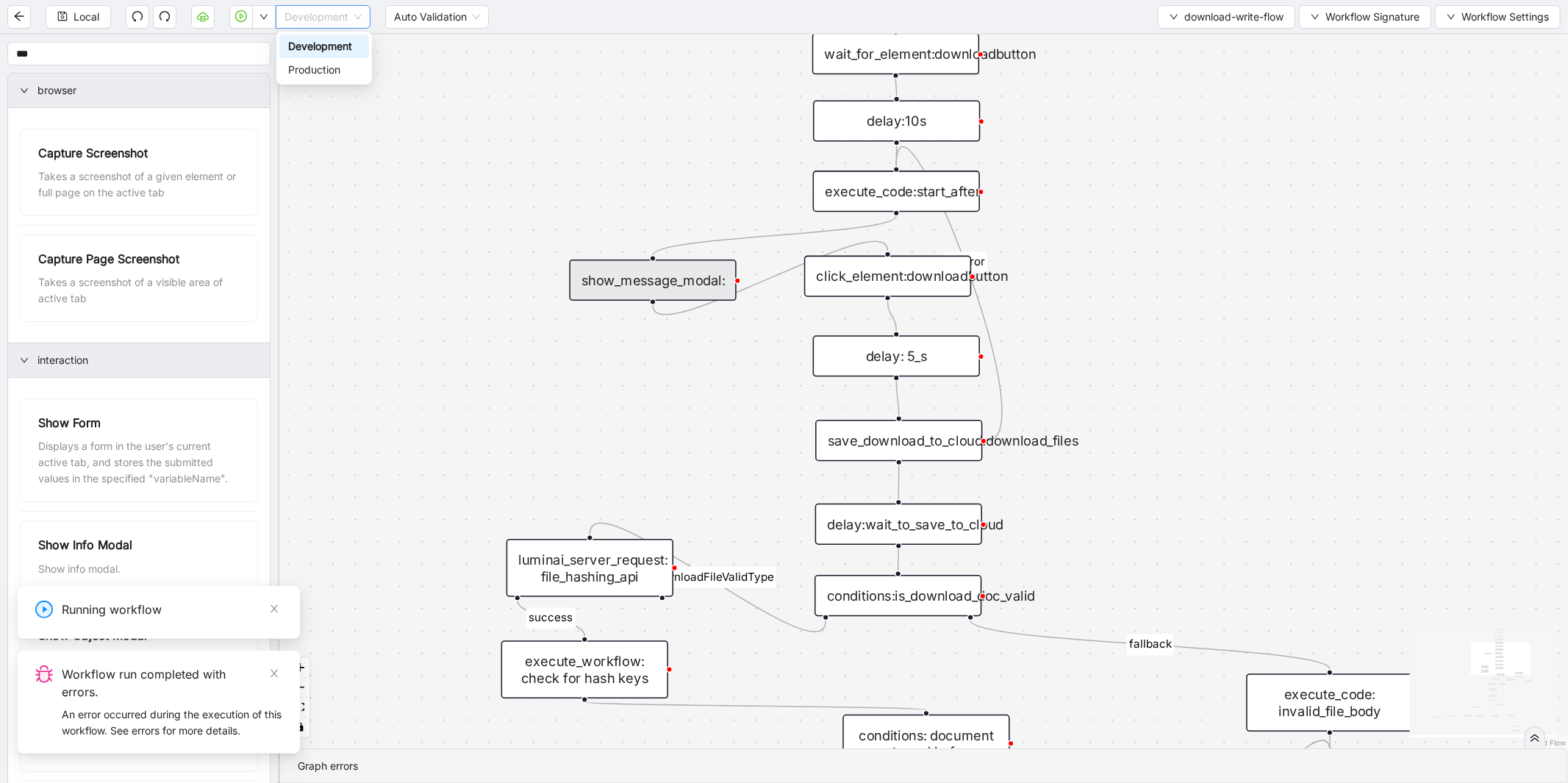
click at [304, 16] on span "Development" at bounding box center [323, 17] width 78 height 22
drag, startPoint x: 303, startPoint y: 67, endPoint x: 238, endPoint y: 46, distance: 68.3
click at [302, 67] on div "Production" at bounding box center [324, 69] width 72 height 16
click at [241, 11] on icon "play-circle" at bounding box center [241, 16] width 12 height 12
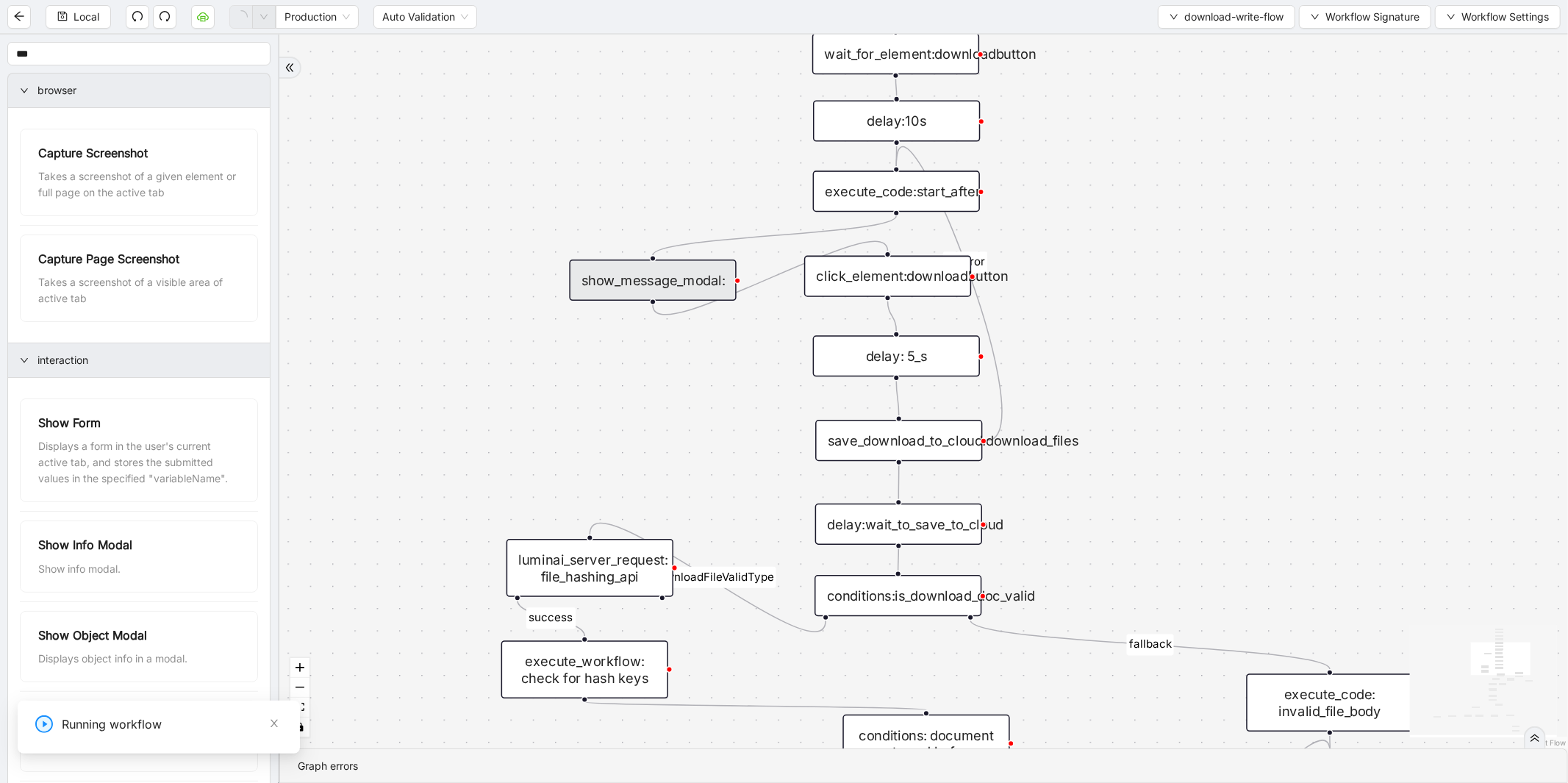
click at [923, 288] on div "click_element:downloadbutton" at bounding box center [887, 277] width 167 height 41
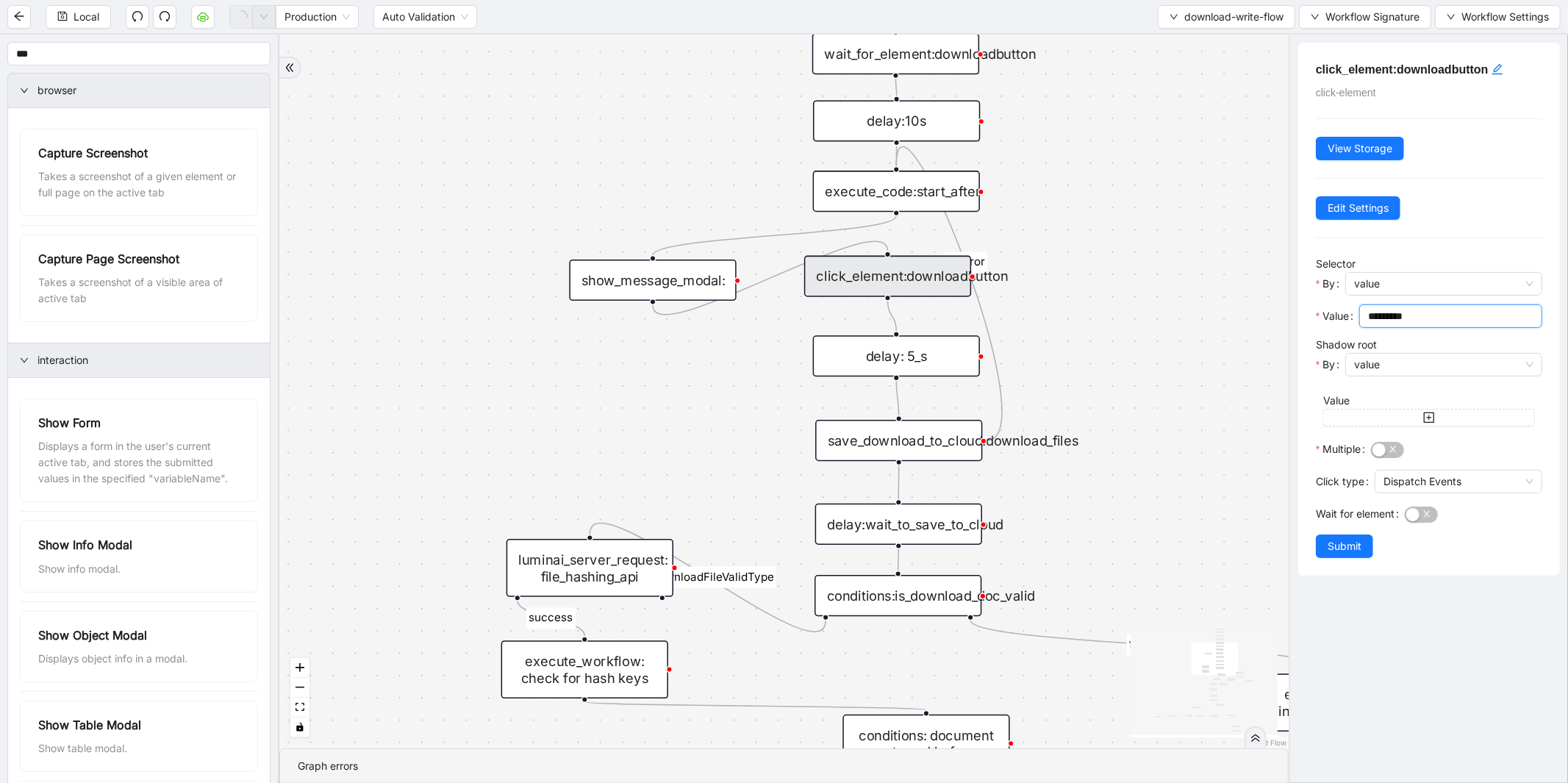
click at [1432, 318] on input "*********" at bounding box center [1449, 316] width 162 height 16
type input "**********"
click at [1357, 542] on span "Submit" at bounding box center [1344, 546] width 34 height 16
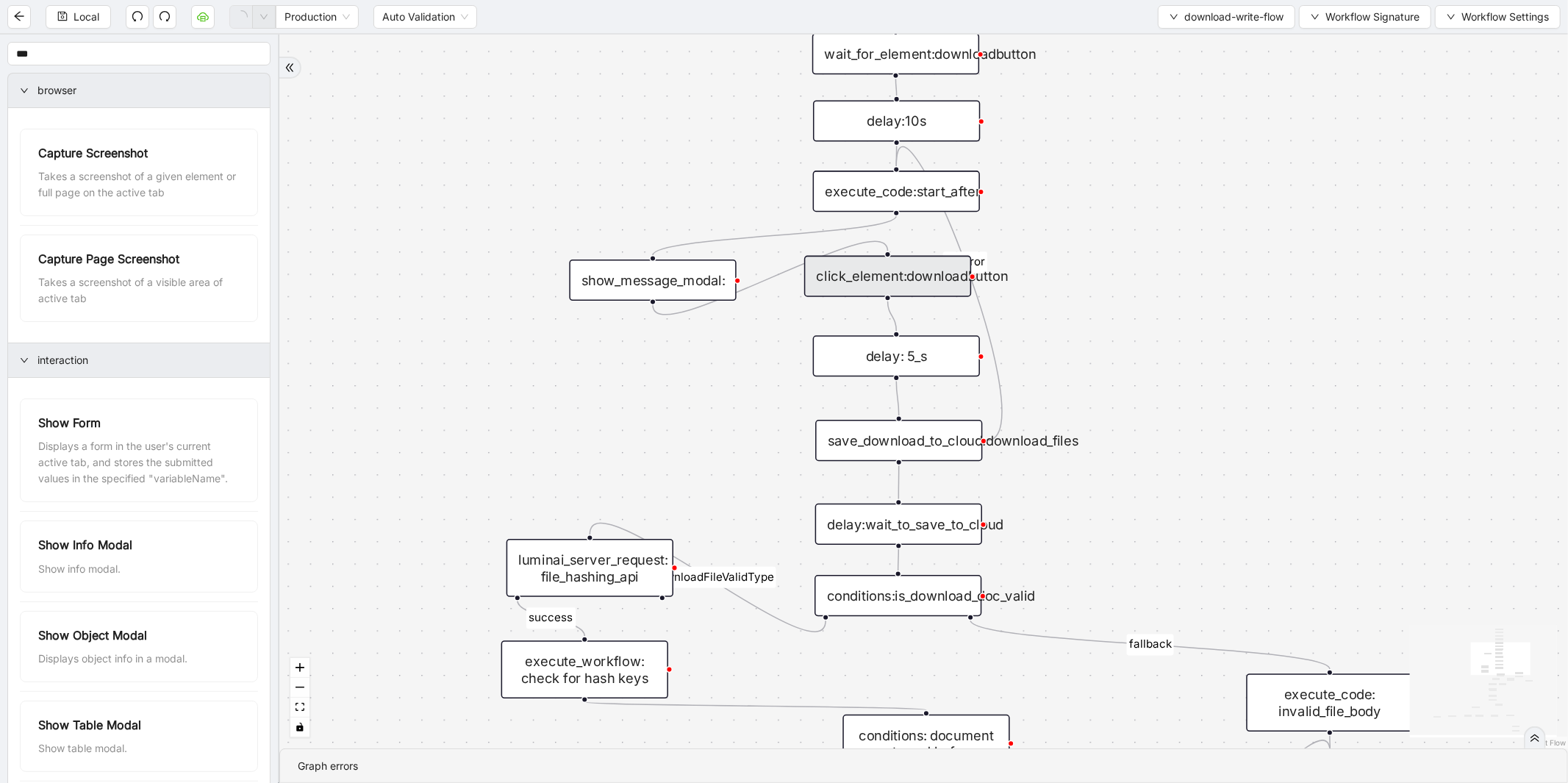
click at [964, 443] on div "save_download_to_cloud:download_files" at bounding box center [898, 440] width 167 height 41
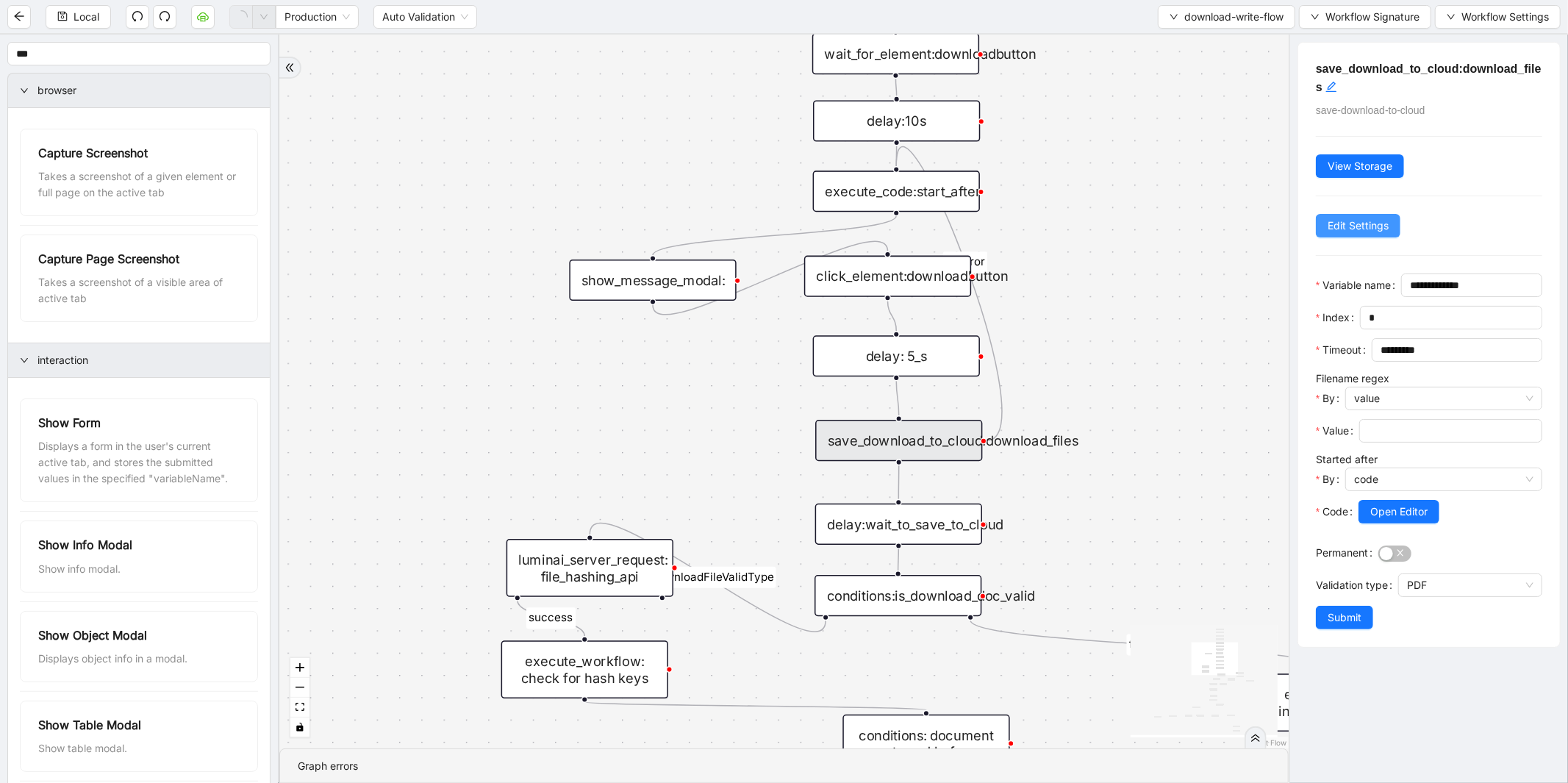
click at [1357, 223] on span "Edit Settings" at bounding box center [1357, 225] width 61 height 16
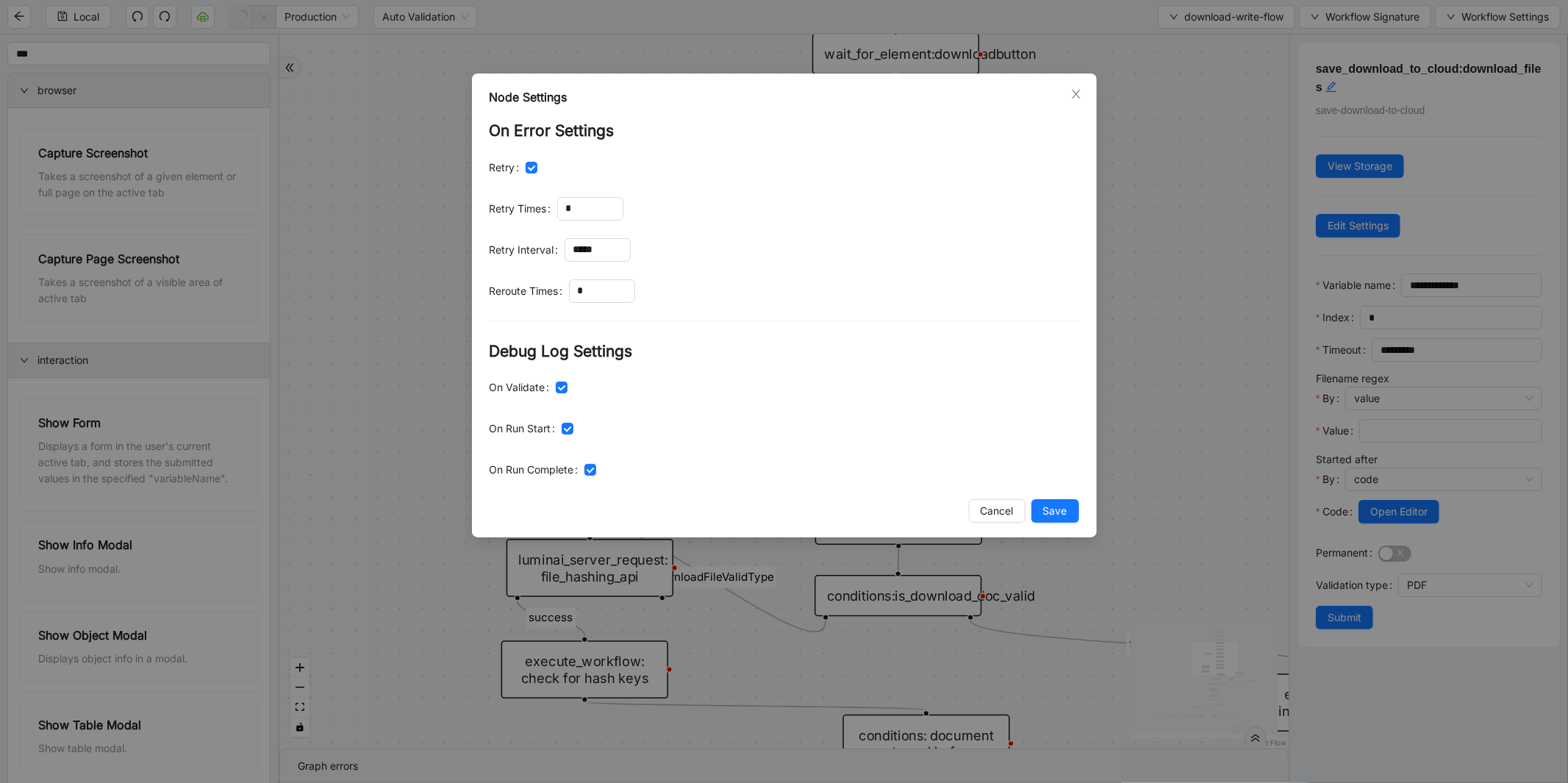
click at [1180, 349] on div "Node Settings On Error Settings Retry Retry Times * Retry Interval ***** Rerout…" at bounding box center [784, 392] width 1568 height 783
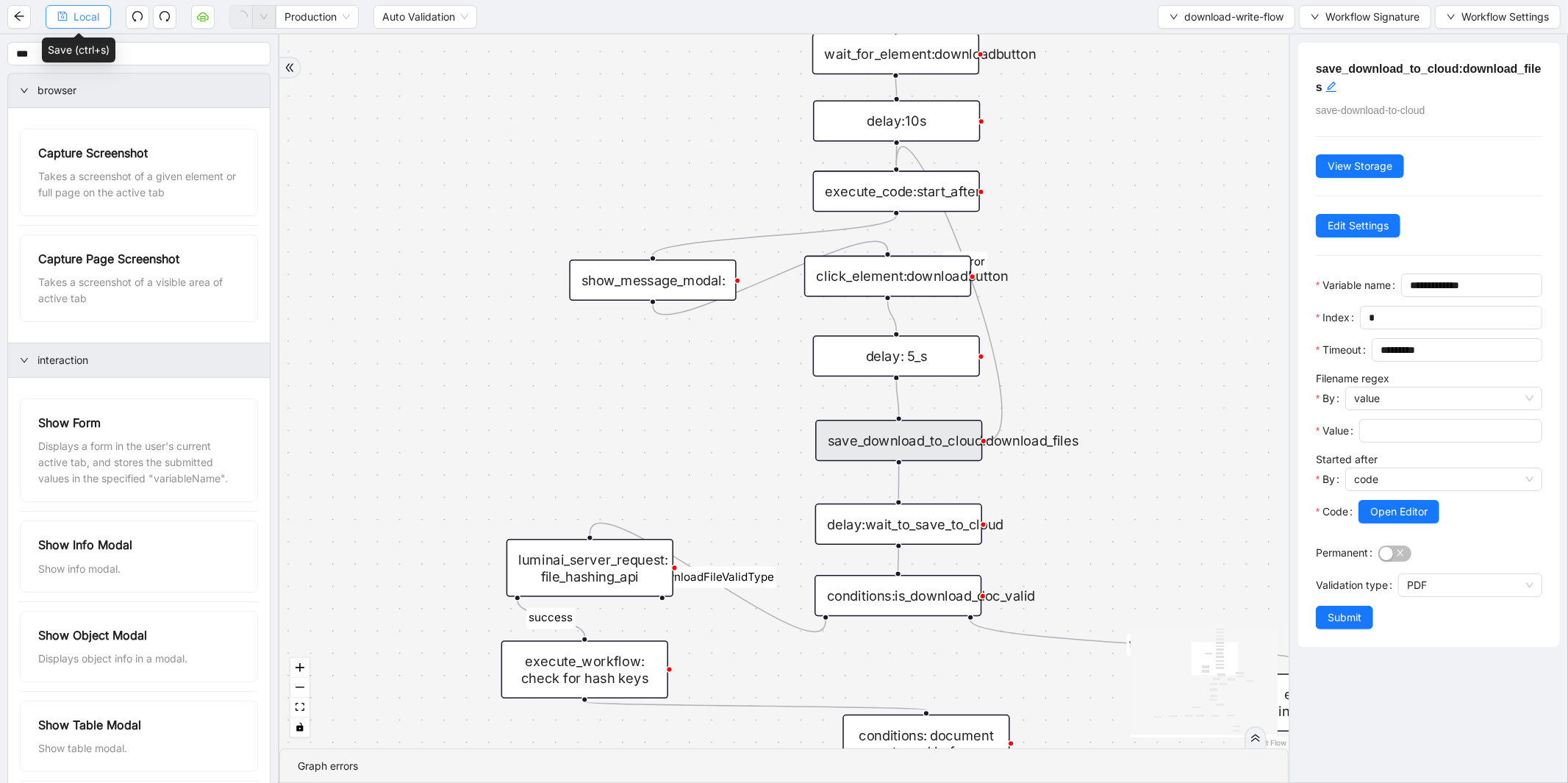
click at [74, 19] on span "Local" at bounding box center [87, 16] width 26 height 16
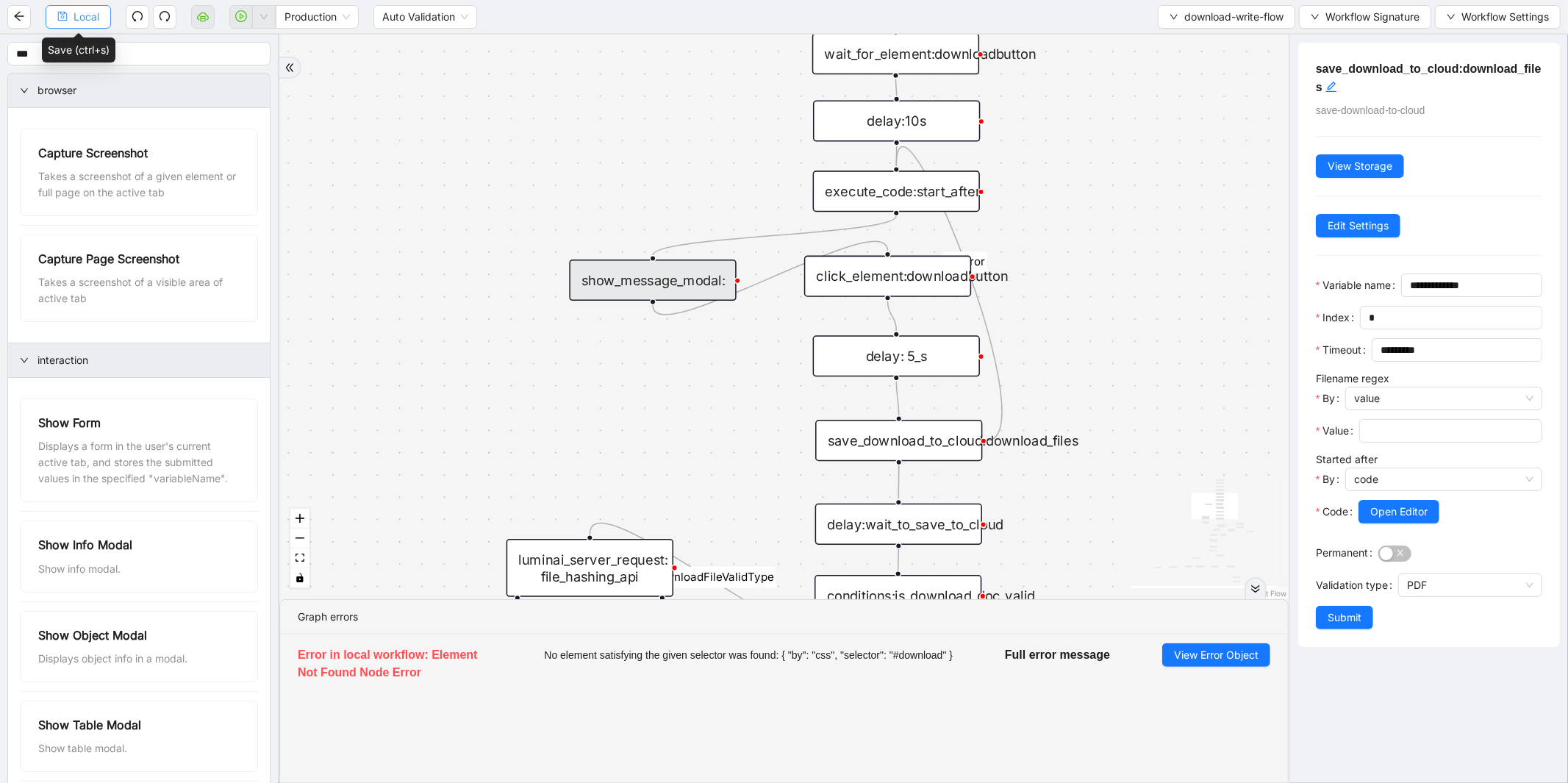
click at [71, 19] on button "Local" at bounding box center [78, 17] width 65 height 23
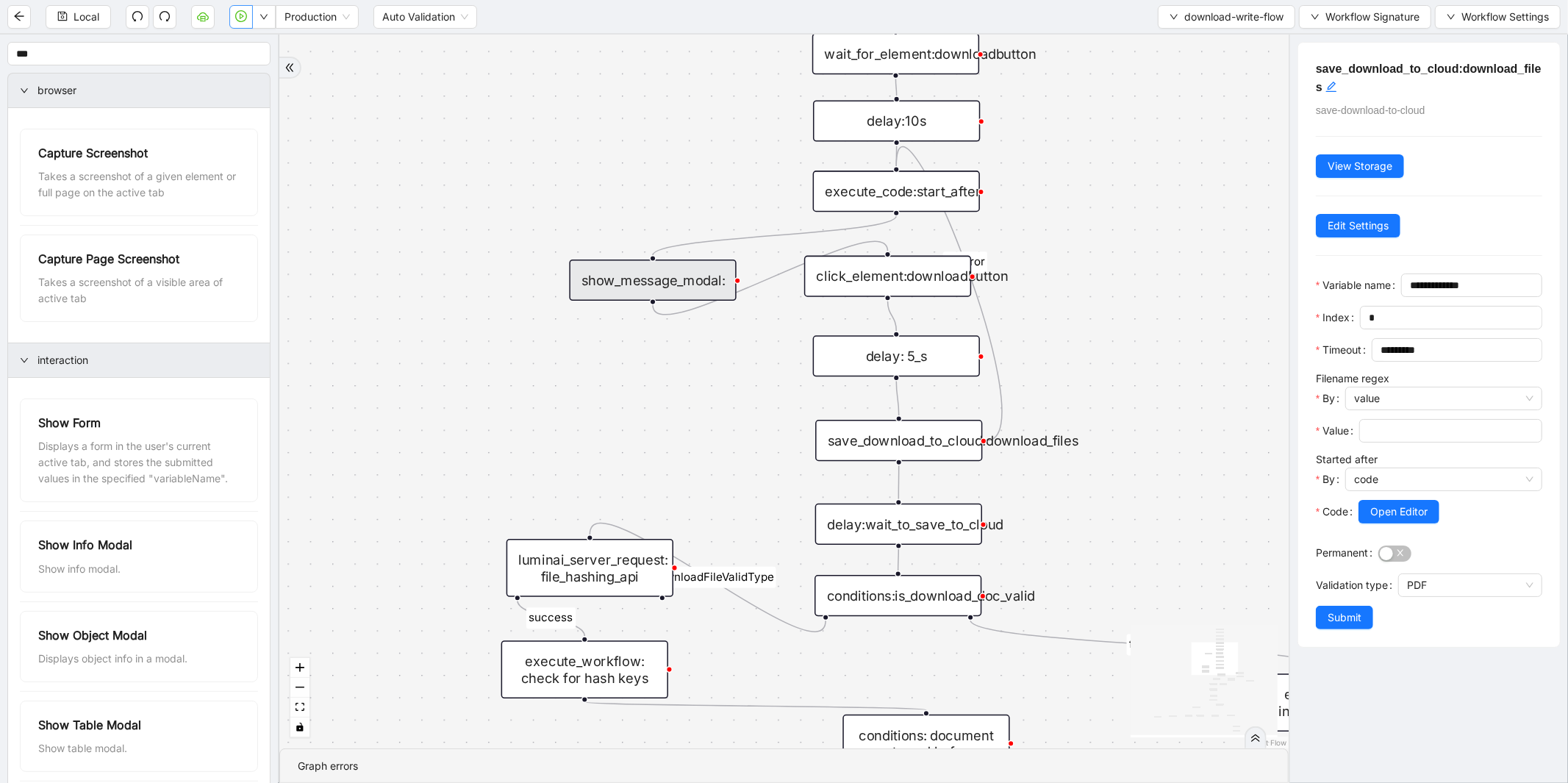
click at [243, 19] on icon "play-circle" at bounding box center [241, 16] width 12 height 12
